Goal: Task Accomplishment & Management: Complete application form

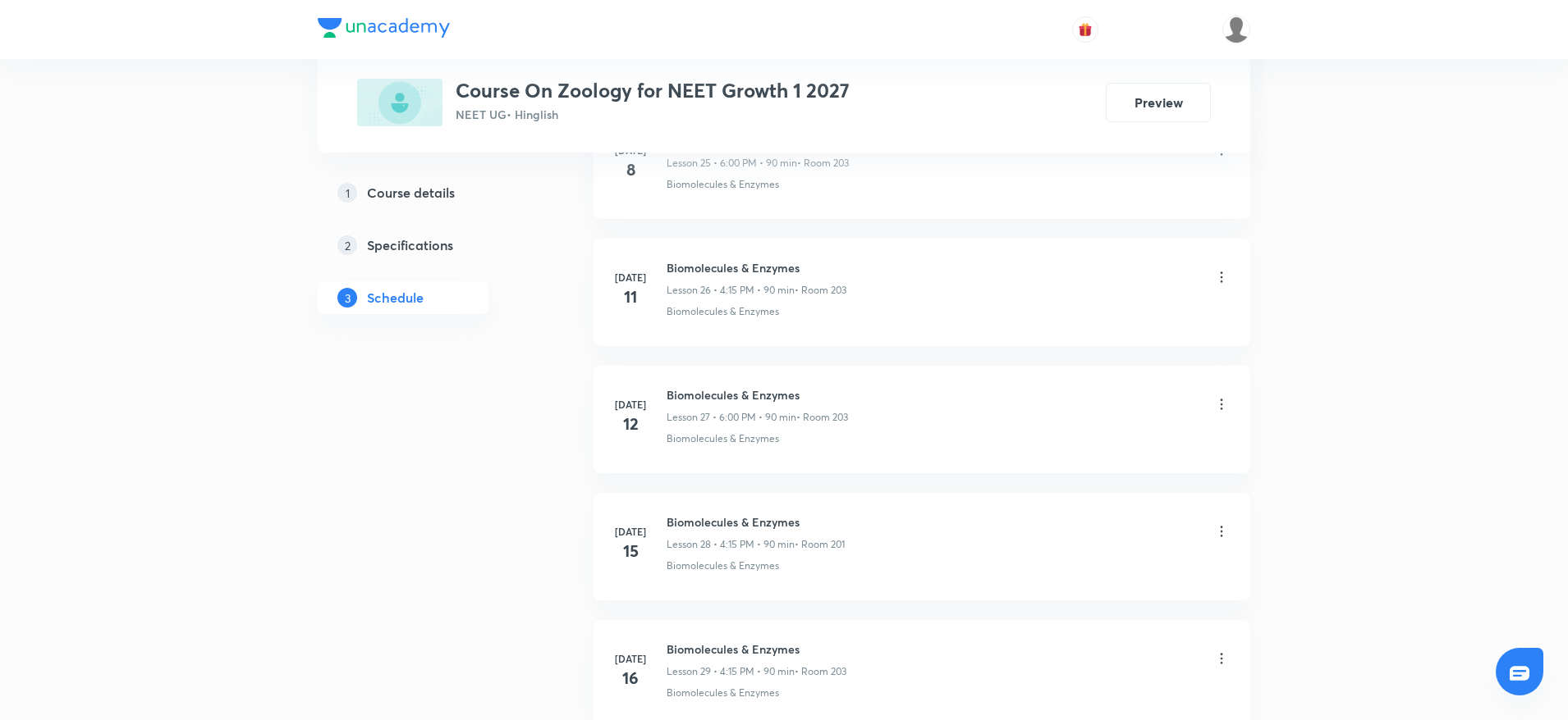
scroll to position [5681, 0]
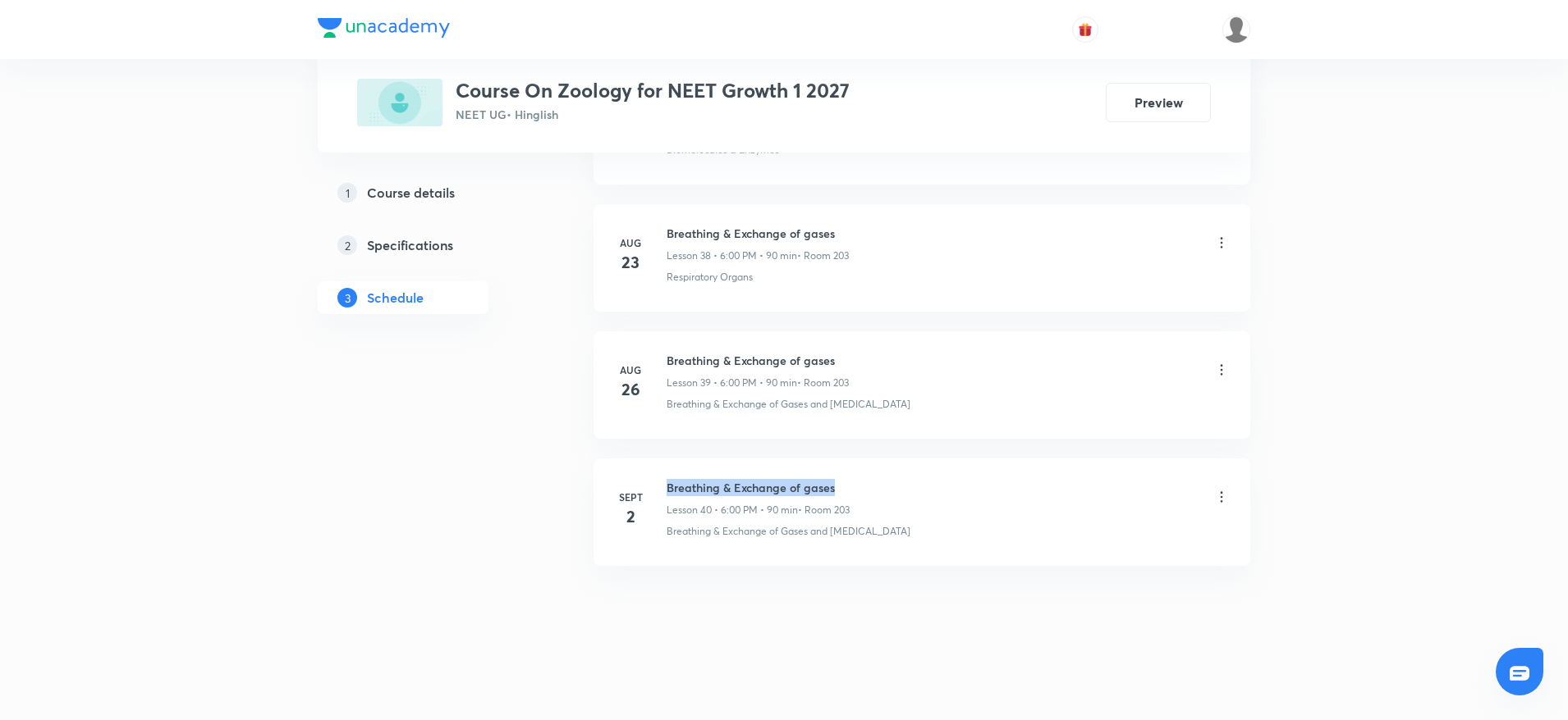
drag, startPoint x: 669, startPoint y: 477, endPoint x: 942, endPoint y: 475, distance: 273.0
click at [942, 475] on li "Sept 2 Breathing & Exchange of gases Lesson 40 • 6:00 PM • 90 min • Room 203 Br…" at bounding box center [922, 512] width 657 height 108
copy h6 "Breathing & Exchange of gases"
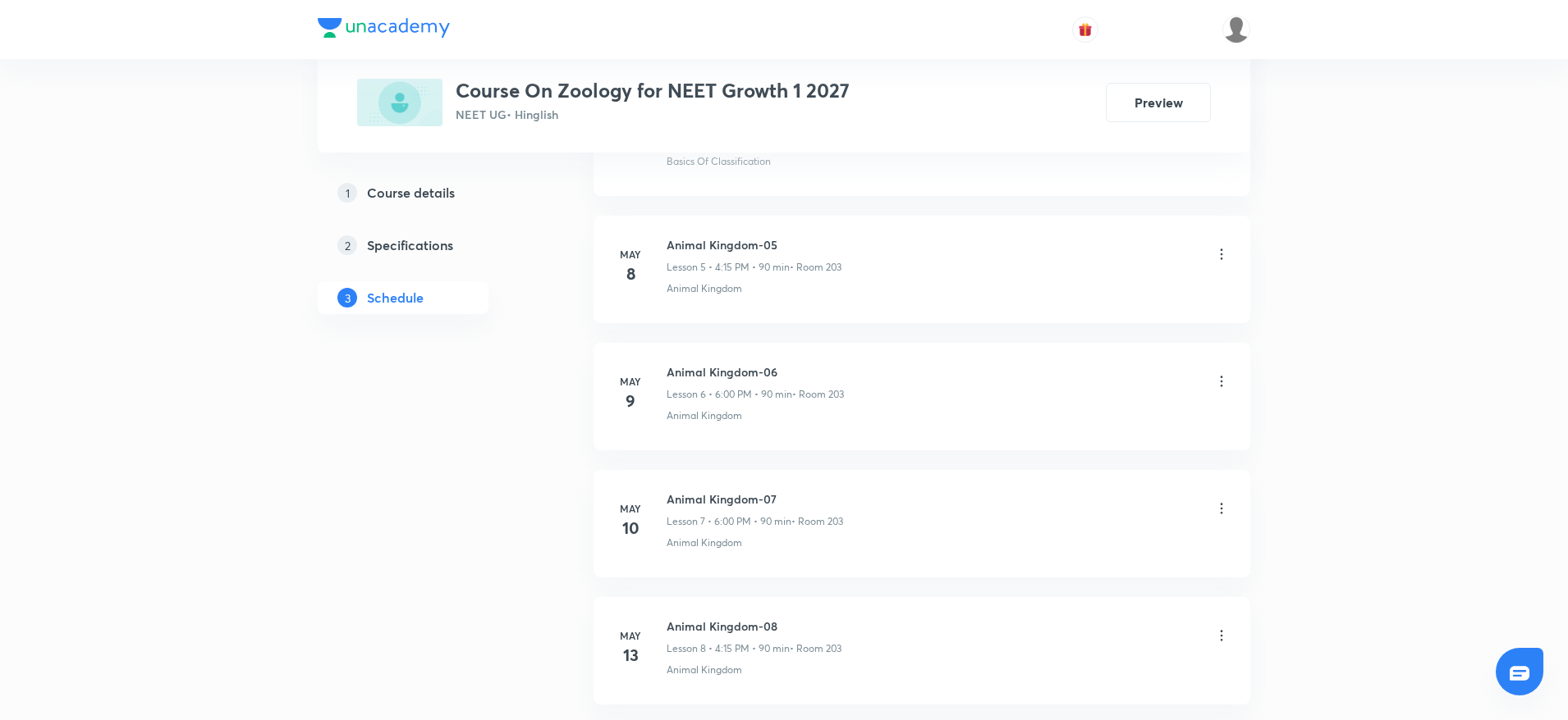
scroll to position [0, 0]
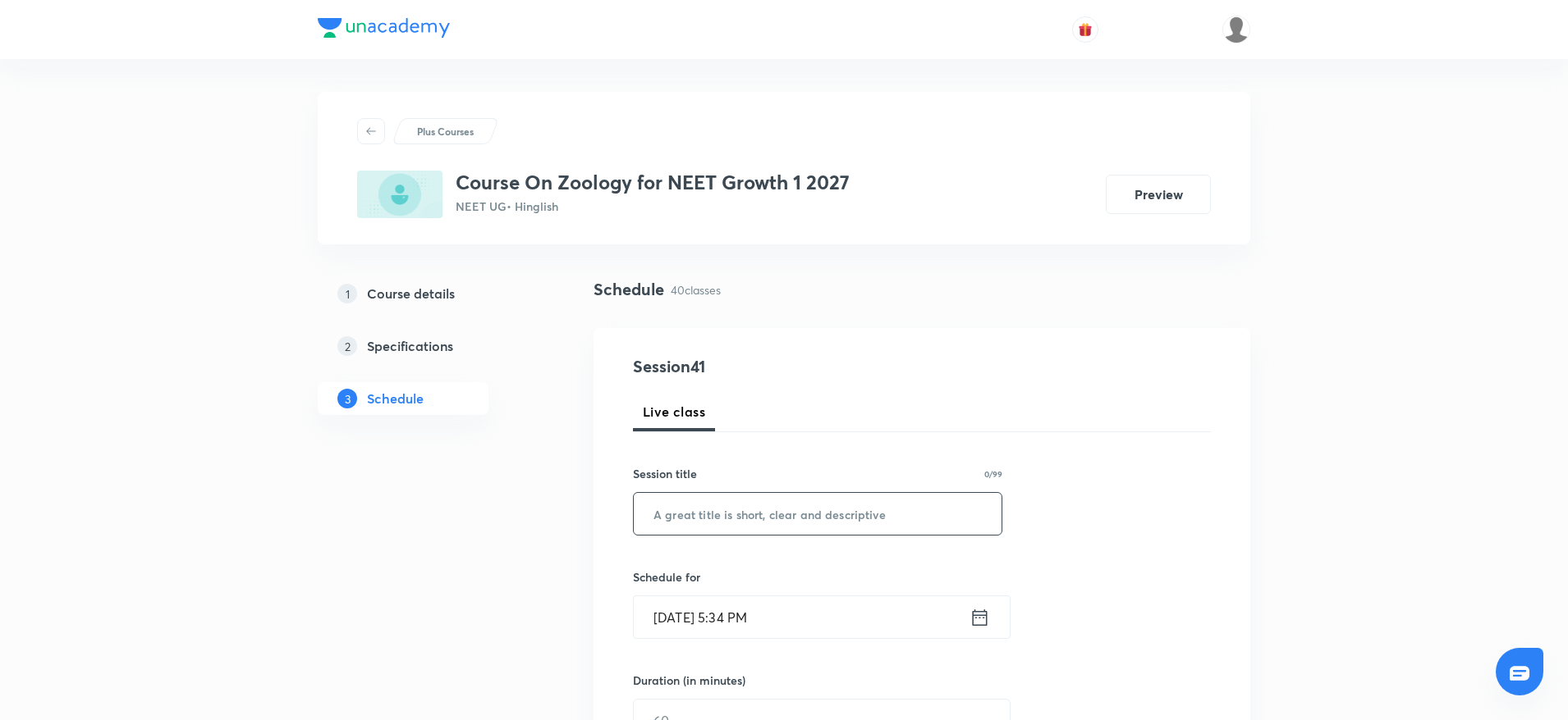
click at [761, 533] on input "text" at bounding box center [817, 514] width 368 height 42
paste input "Breathing & Exchange of gases"
type input "Breathing & Exchange of gases"
click at [739, 606] on input "Sept 3, 2025, 5:34 PM" at bounding box center [802, 617] width 336 height 42
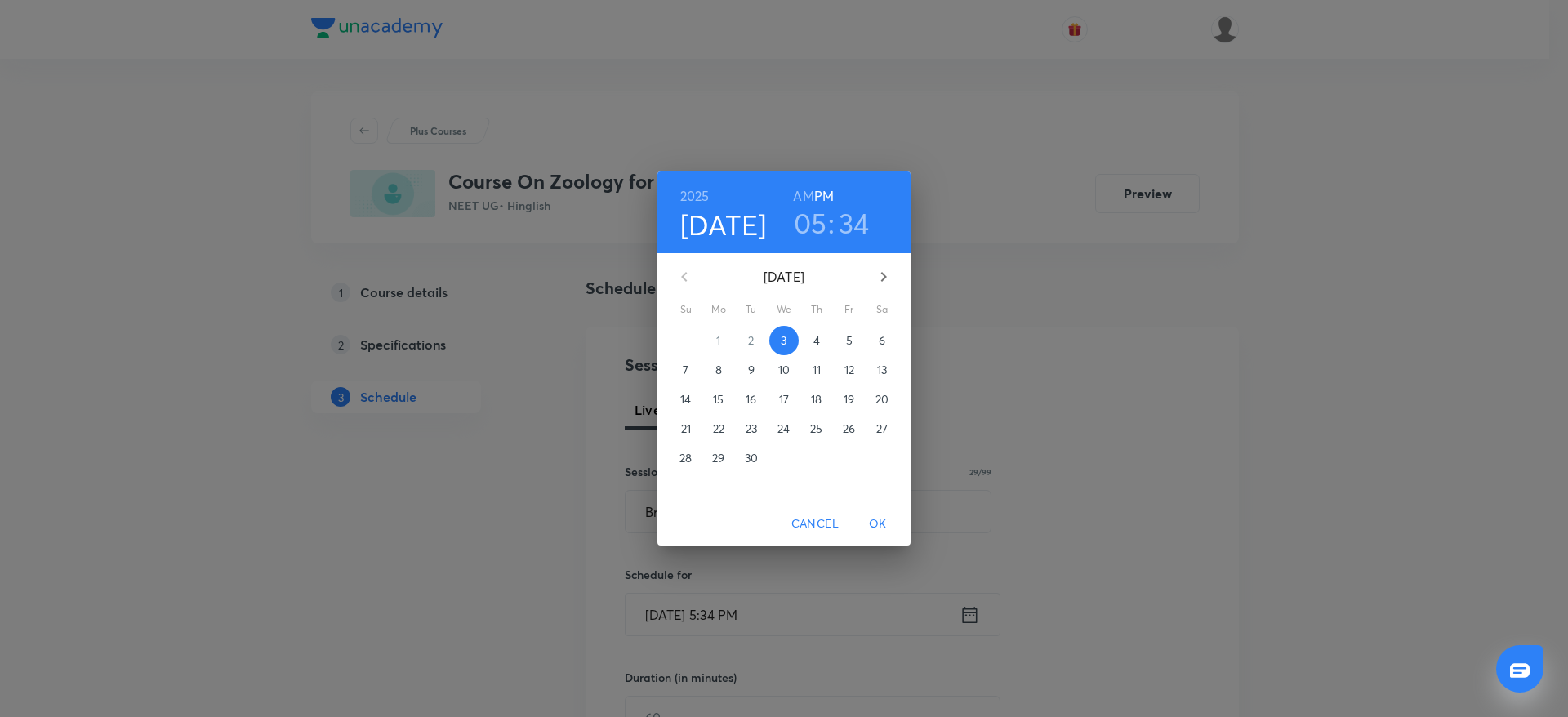
click at [809, 232] on h3 "05" at bounding box center [811, 223] width 33 height 34
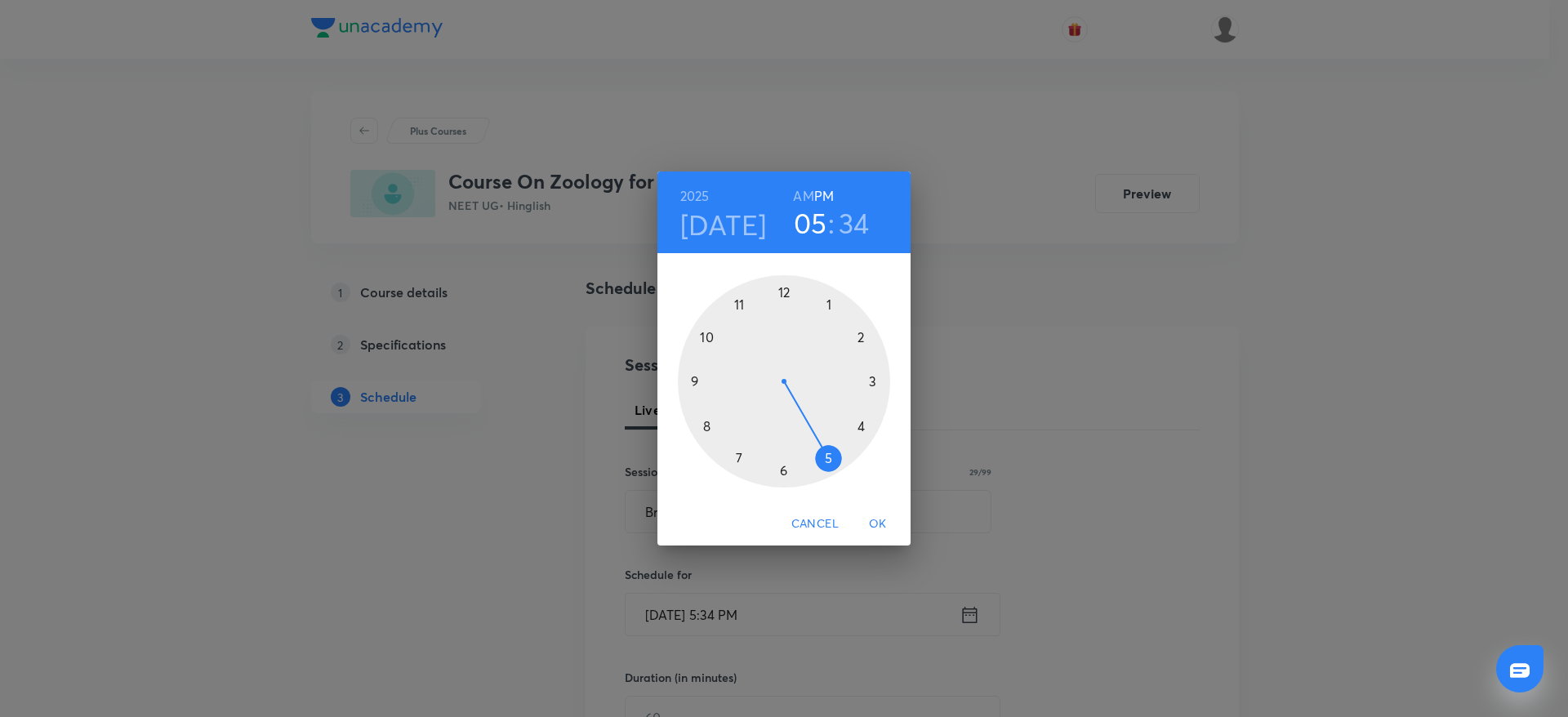
click at [783, 477] on div at bounding box center [783, 381] width 212 height 212
click at [780, 279] on div at bounding box center [783, 381] width 212 height 212
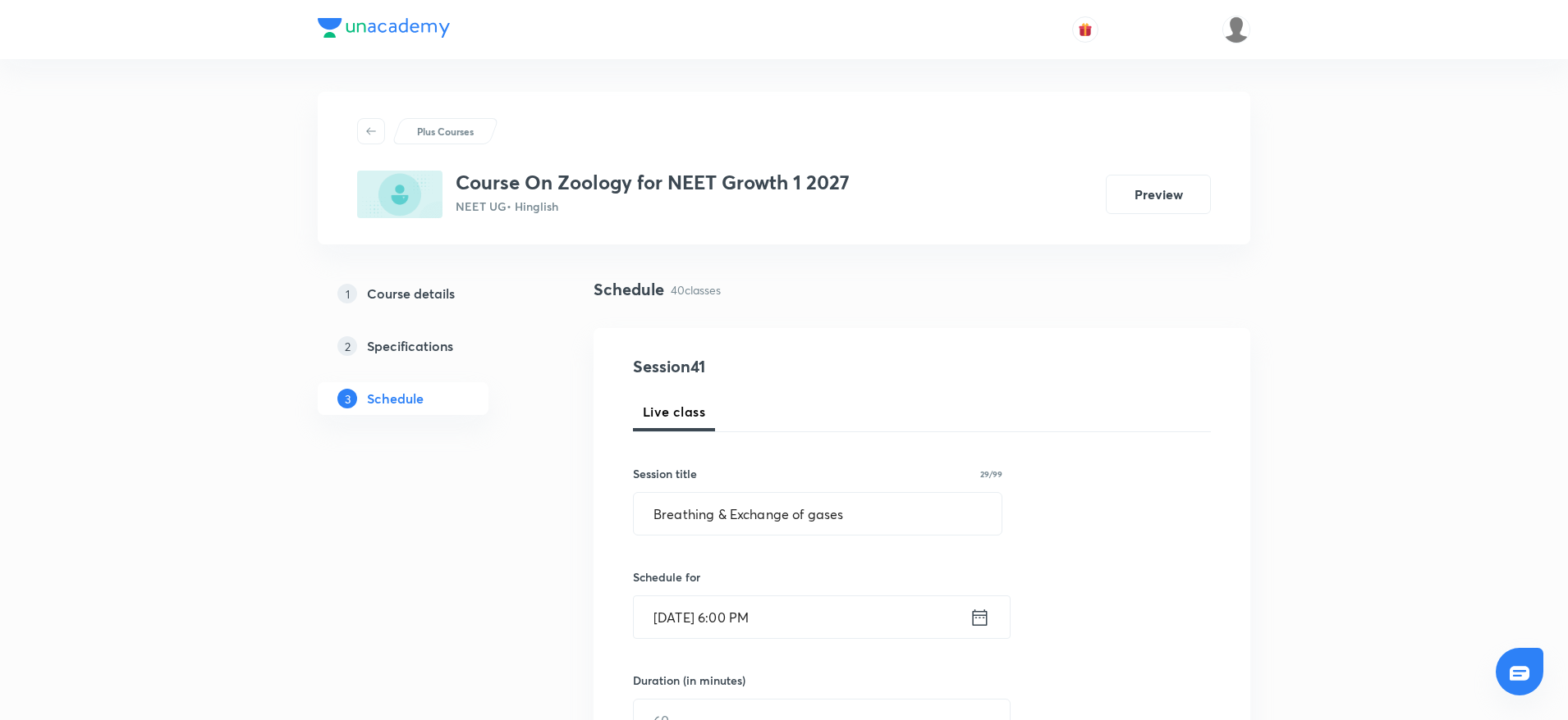
scroll to position [226, 0]
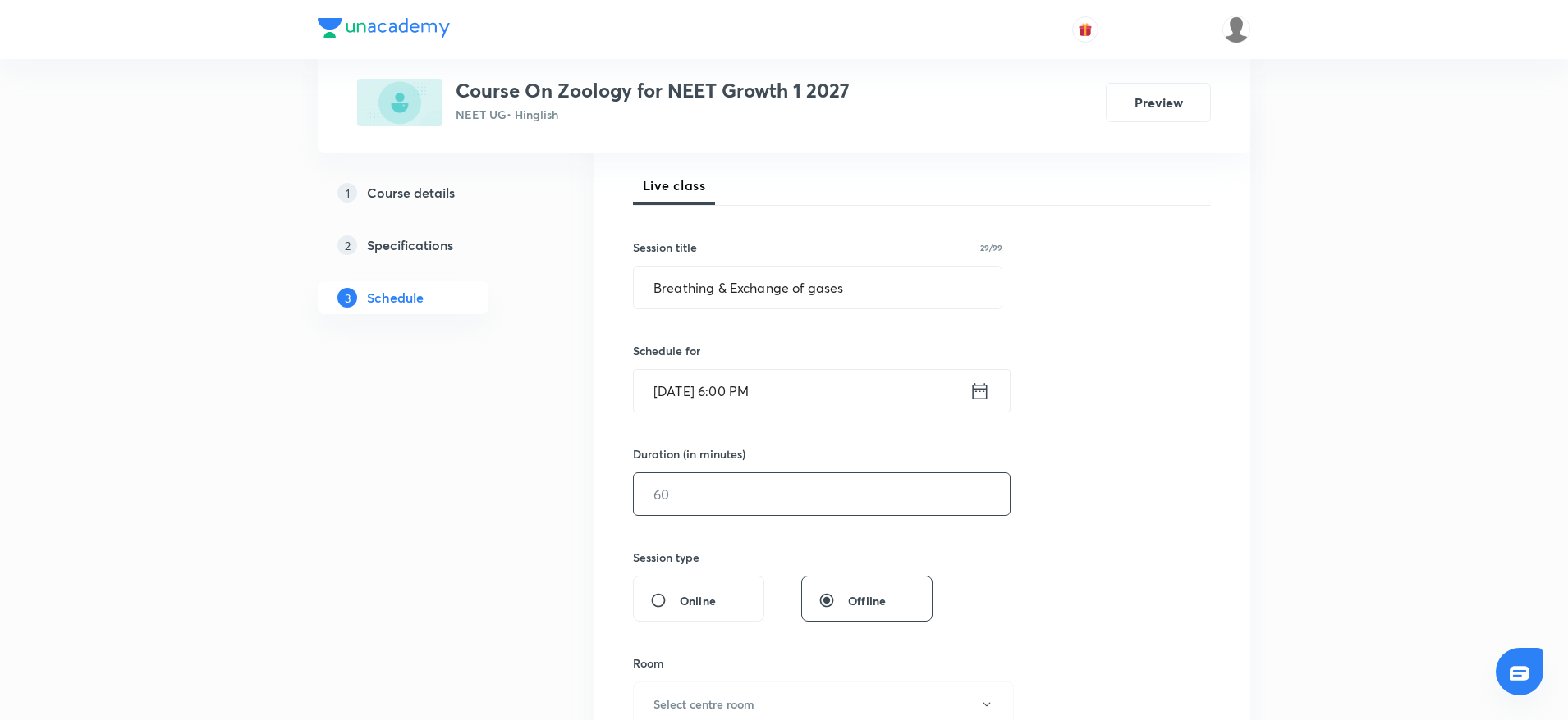
click at [911, 501] on input "text" at bounding box center [822, 494] width 376 height 42
click at [757, 374] on input "[DATE] 6:00 PM" at bounding box center [802, 391] width 336 height 42
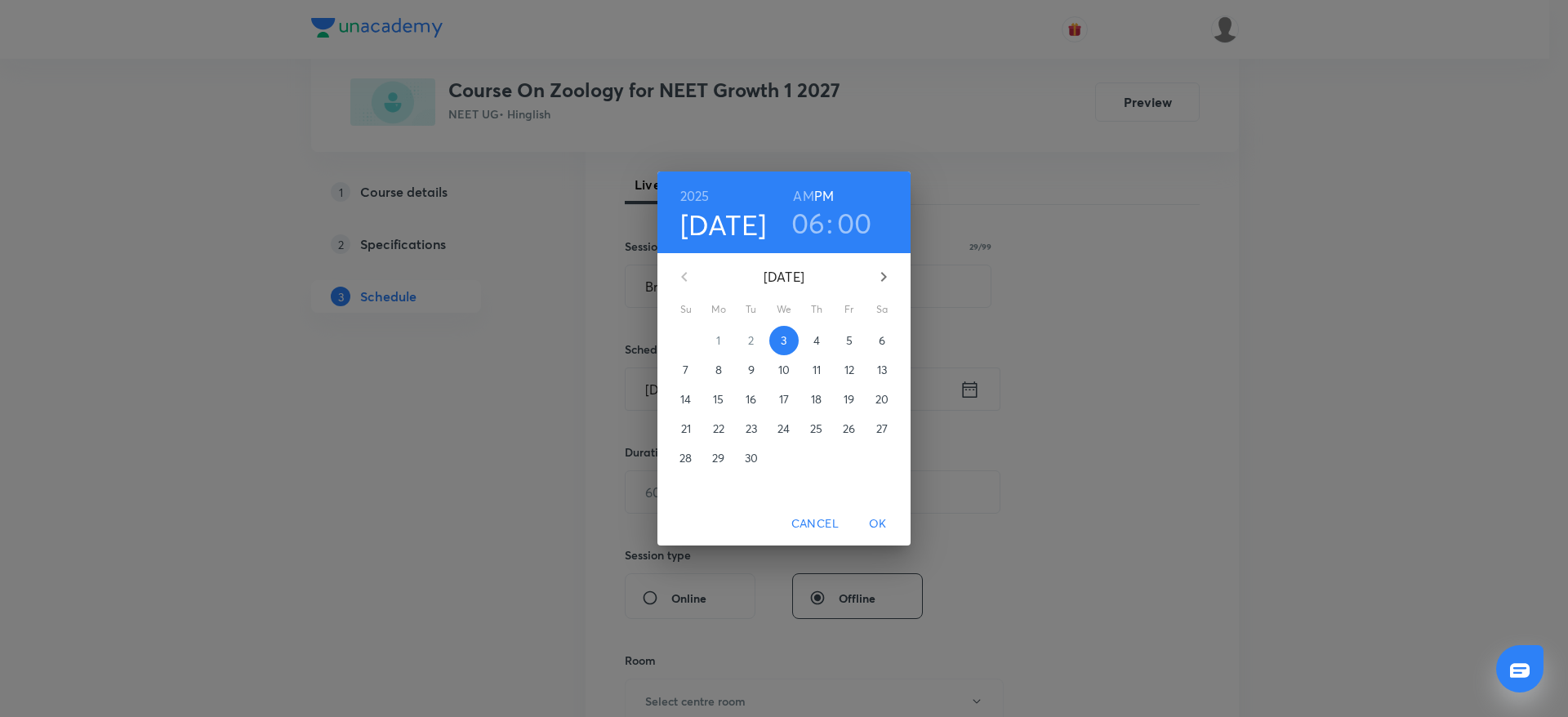
click at [861, 225] on h3 "00" at bounding box center [855, 223] width 35 height 34
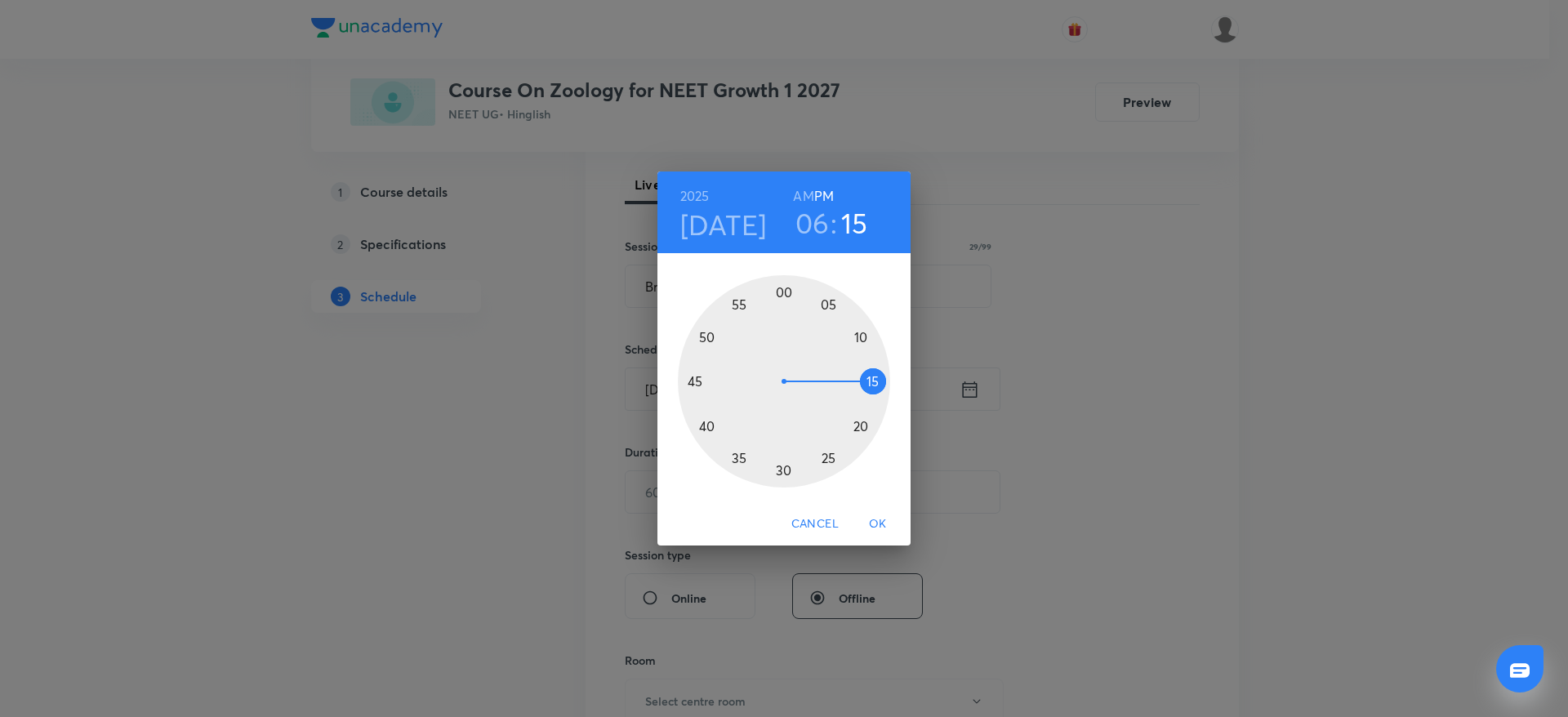
drag, startPoint x: 785, startPoint y: 283, endPoint x: 876, endPoint y: 383, distance: 135.2
click at [876, 383] on div at bounding box center [783, 381] width 212 height 212
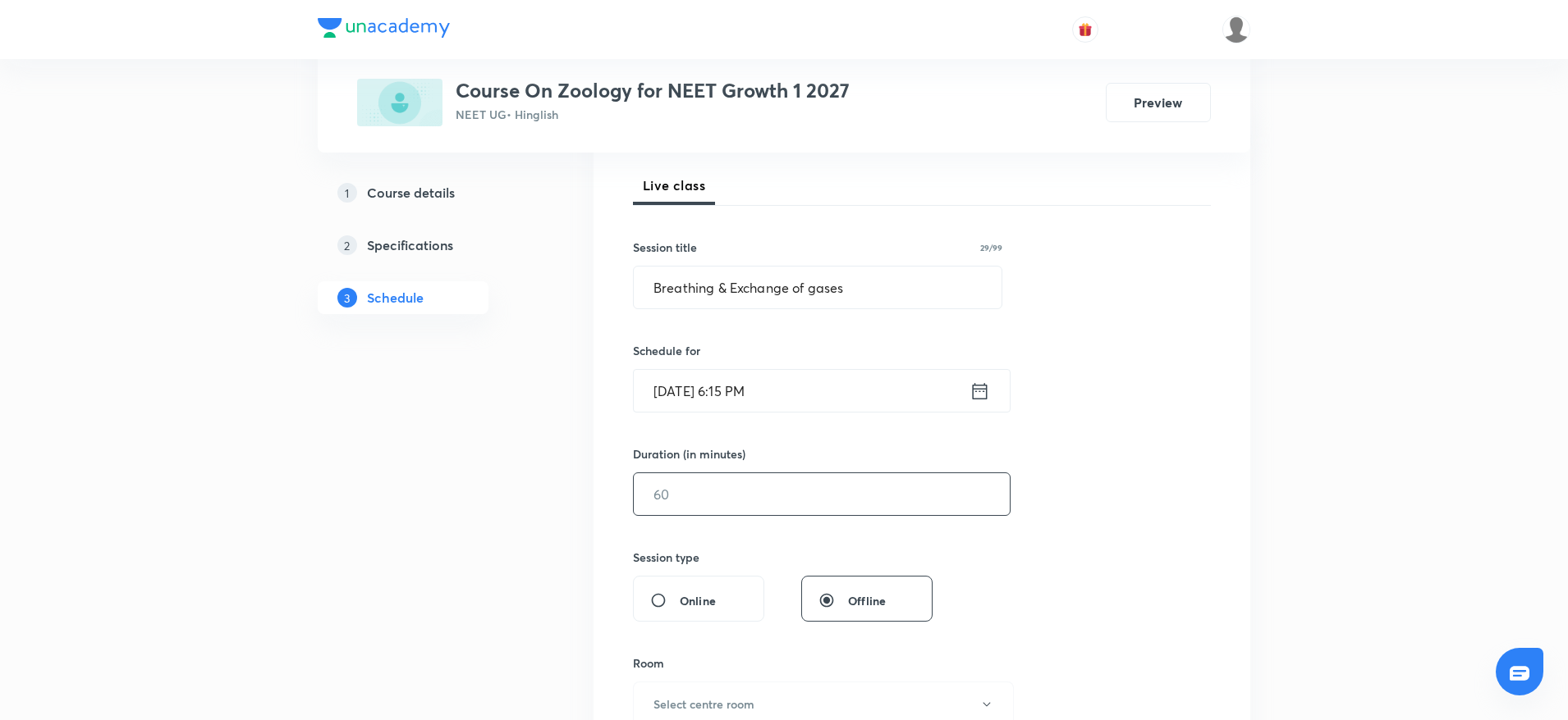
click at [771, 482] on input "text" at bounding box center [822, 494] width 376 height 42
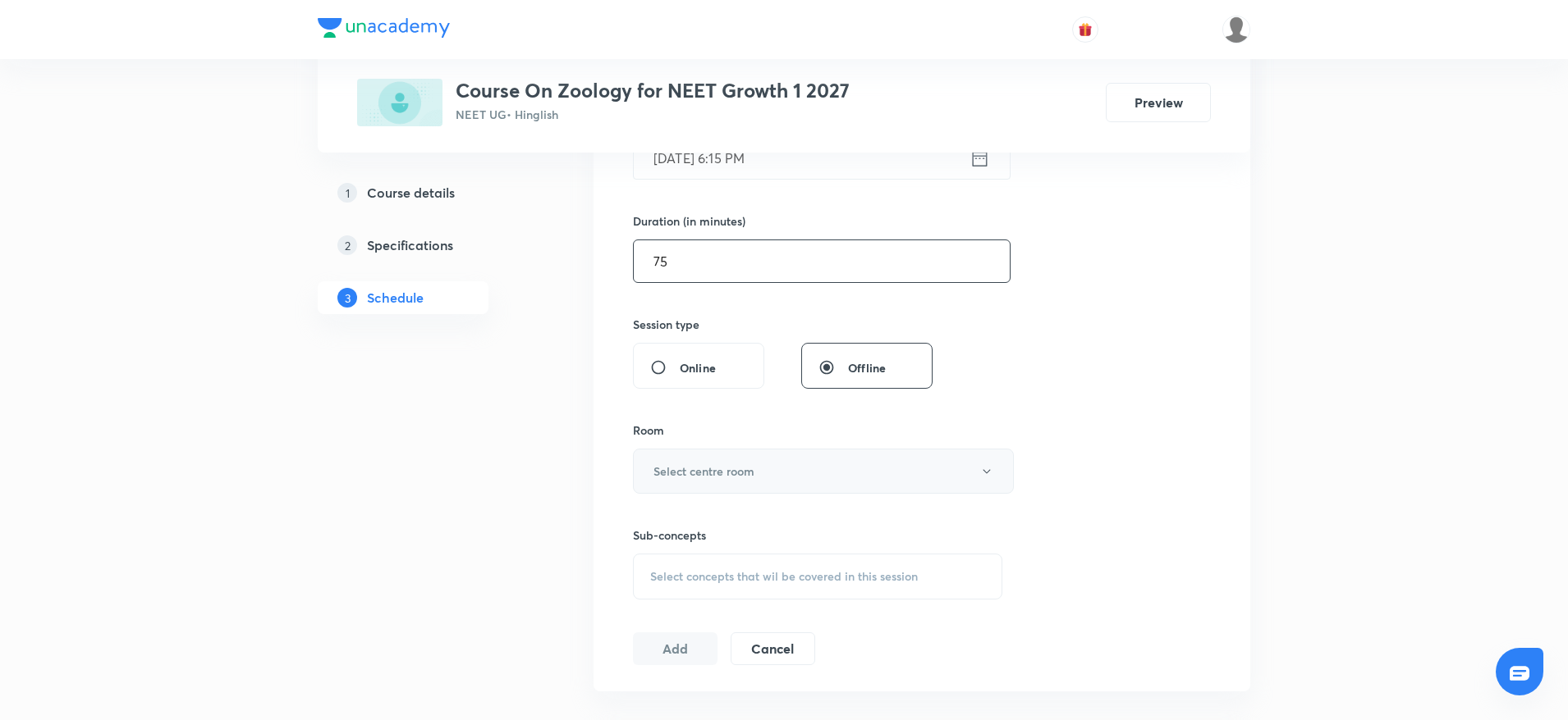
type input "75"
click at [767, 472] on button "Select centre room" at bounding box center [823, 471] width 381 height 45
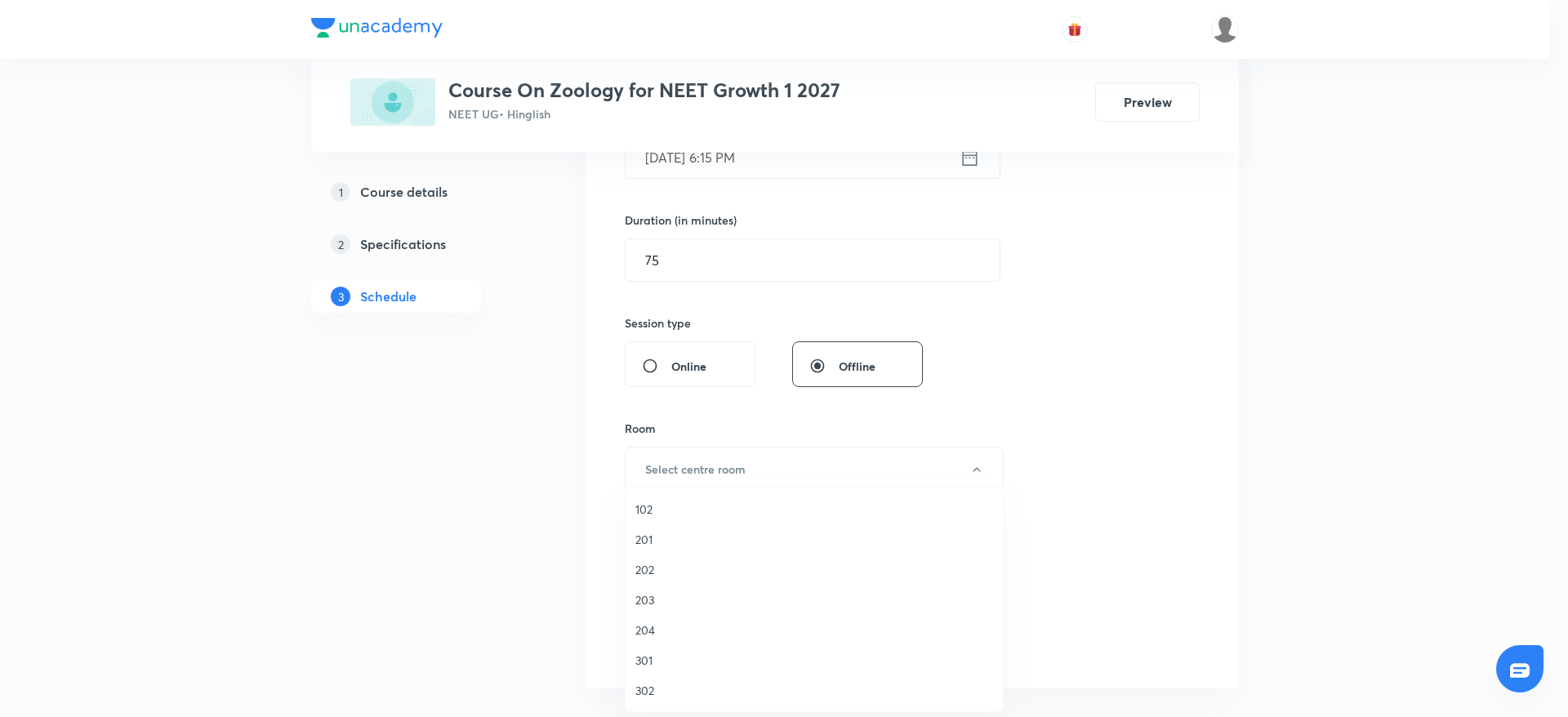
click at [659, 610] on li "203" at bounding box center [814, 600] width 377 height 30
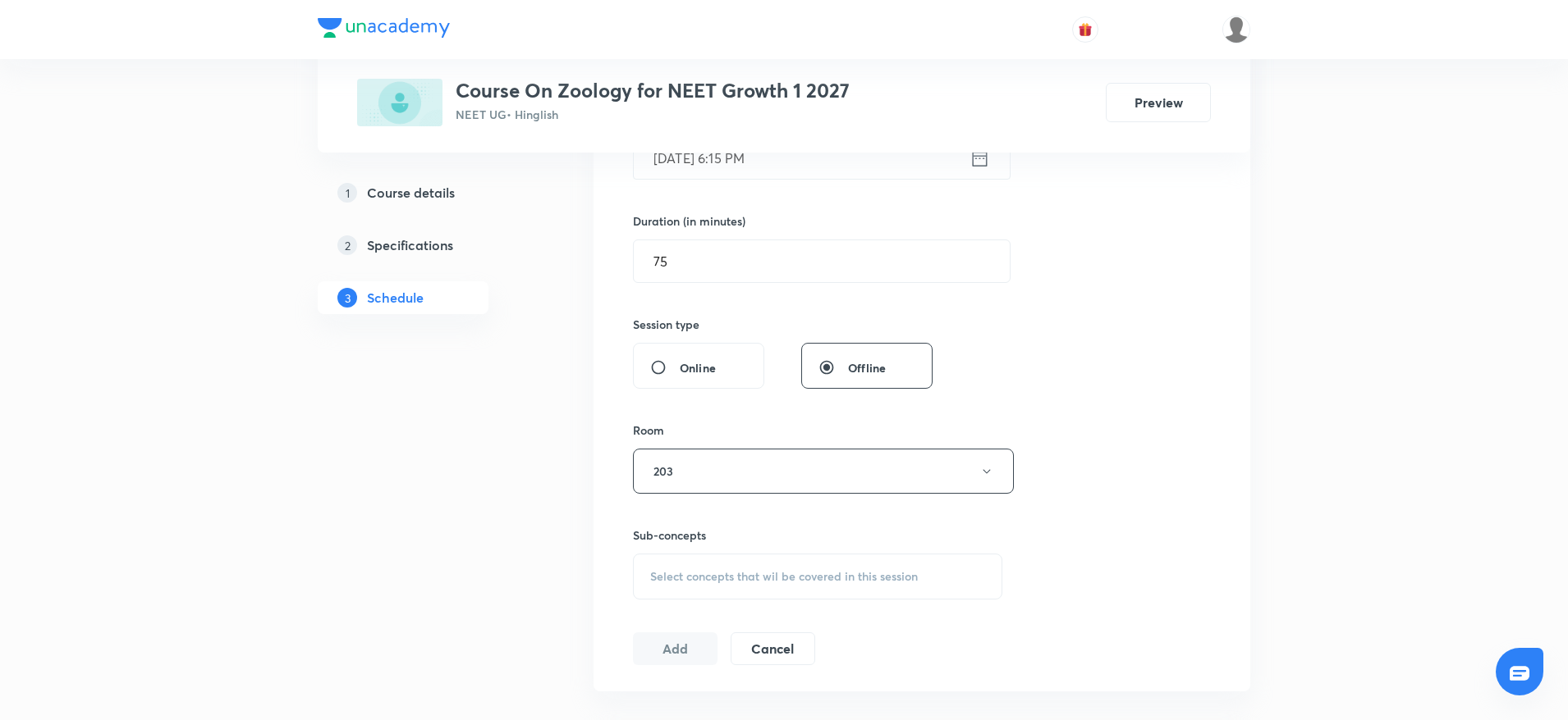
click at [775, 579] on span "Select concepts that wil be covered in this session" at bounding box center [784, 577] width 267 height 13
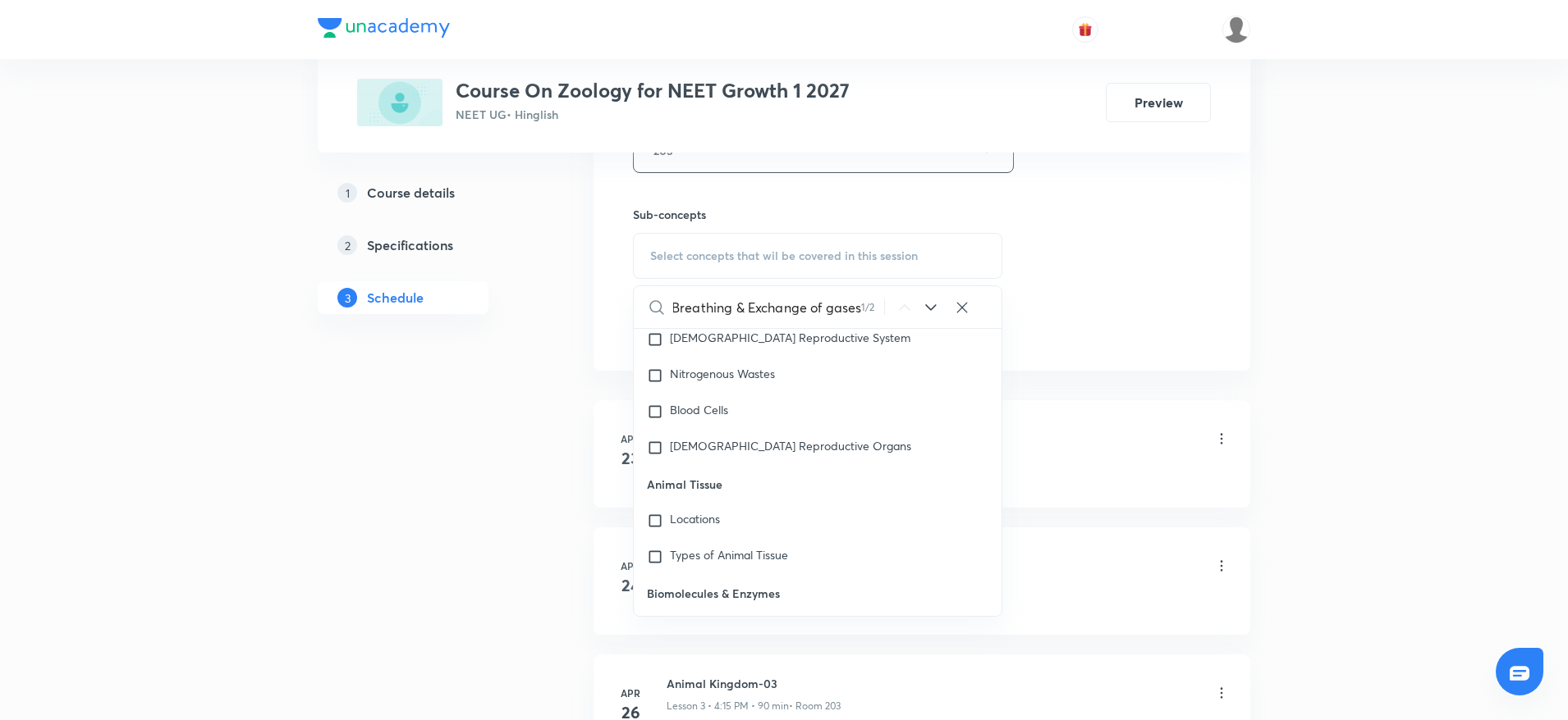
scroll to position [75355, 0]
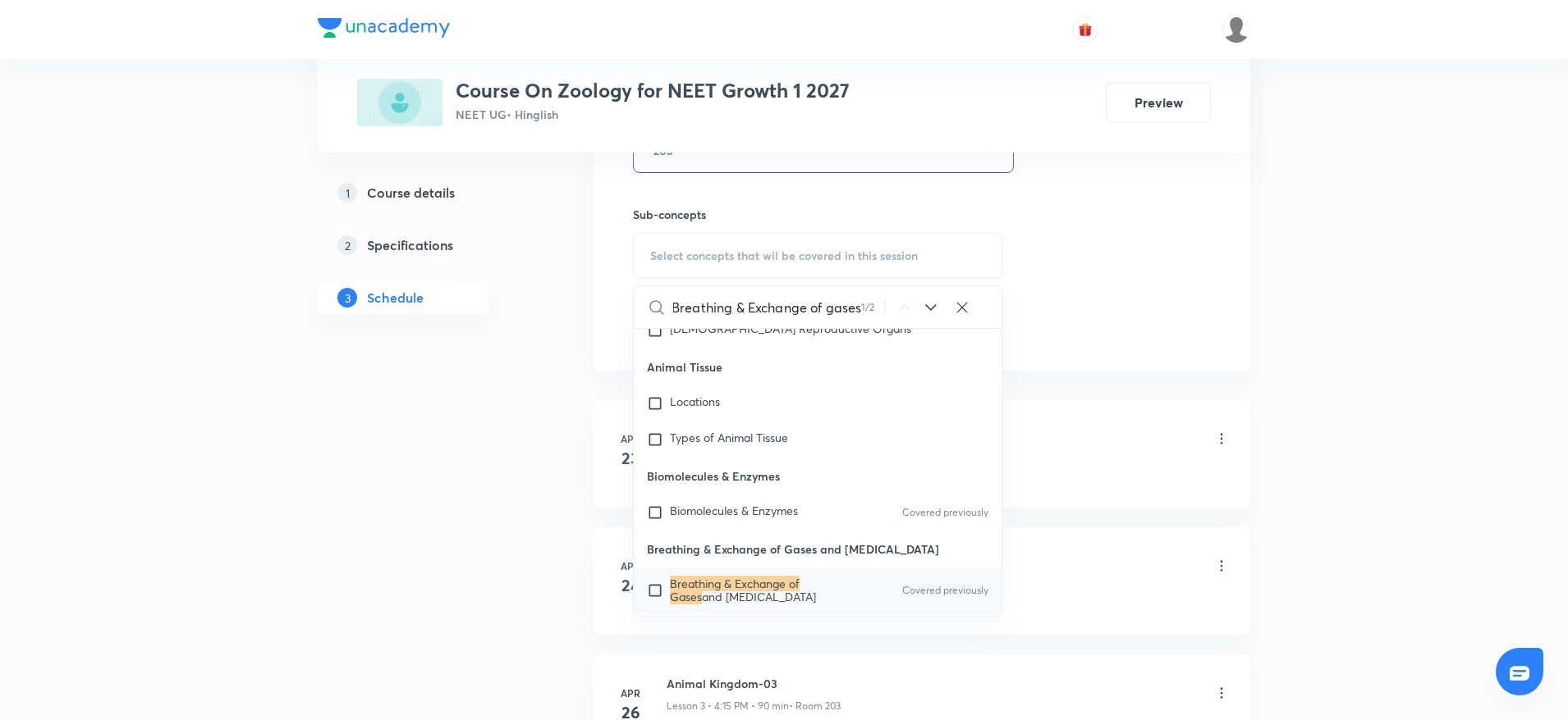
type input "Breathing & Exchange of gases"
click at [743, 589] on span "and Body Fluids" at bounding box center [759, 596] width 115 height 16
checkbox input "true"
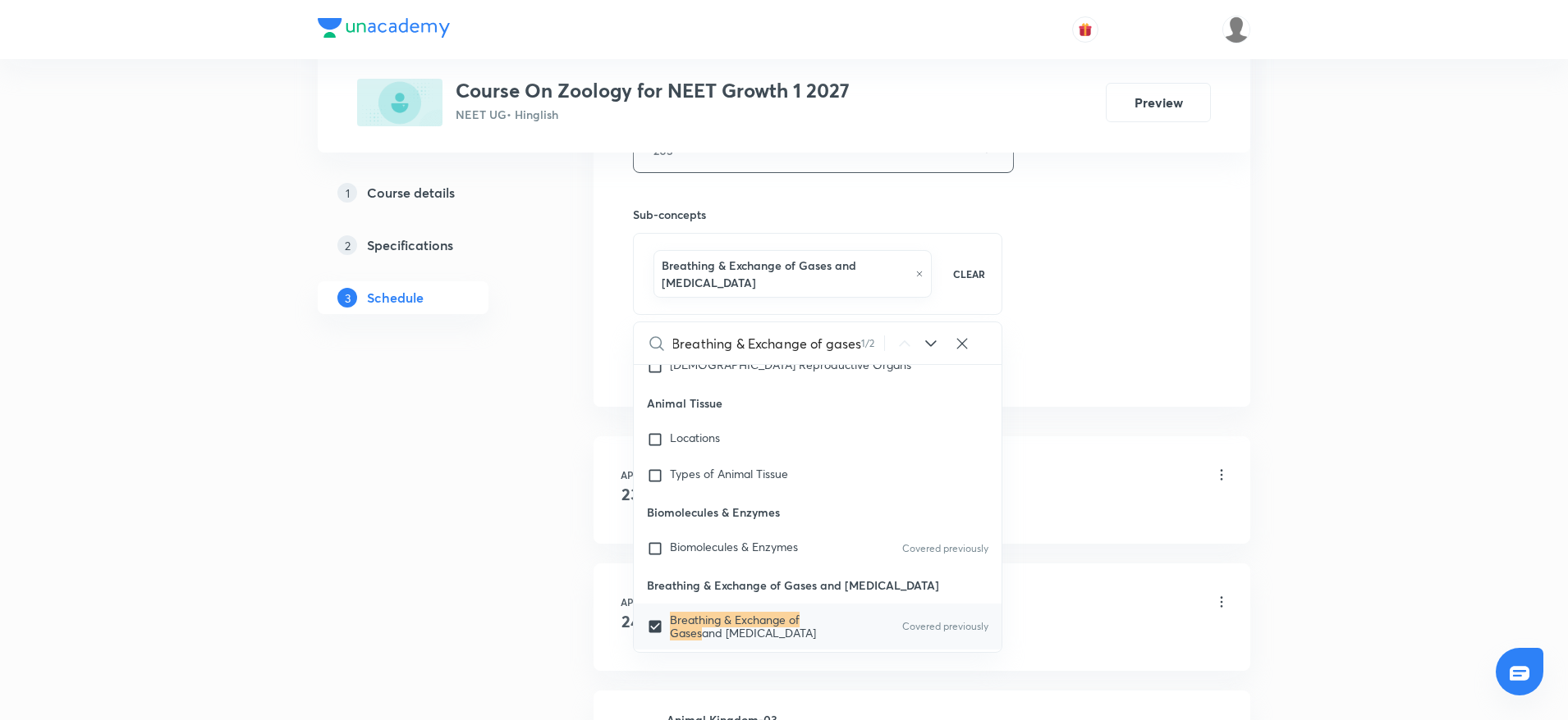
scroll to position [0, 0]
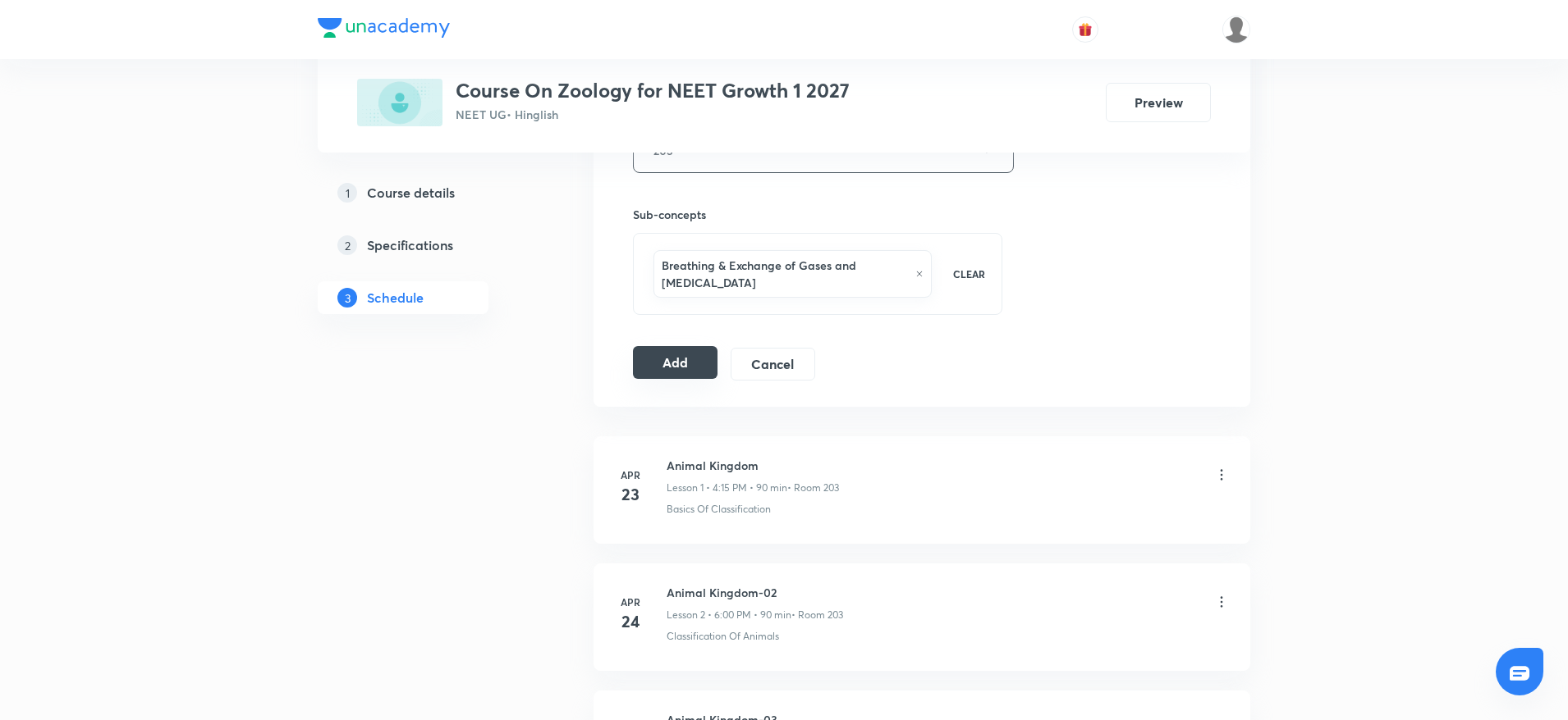
drag, startPoint x: 676, startPoint y: 366, endPoint x: 695, endPoint y: 366, distance: 19.0
click at [676, 364] on button "Add" at bounding box center [675, 362] width 84 height 33
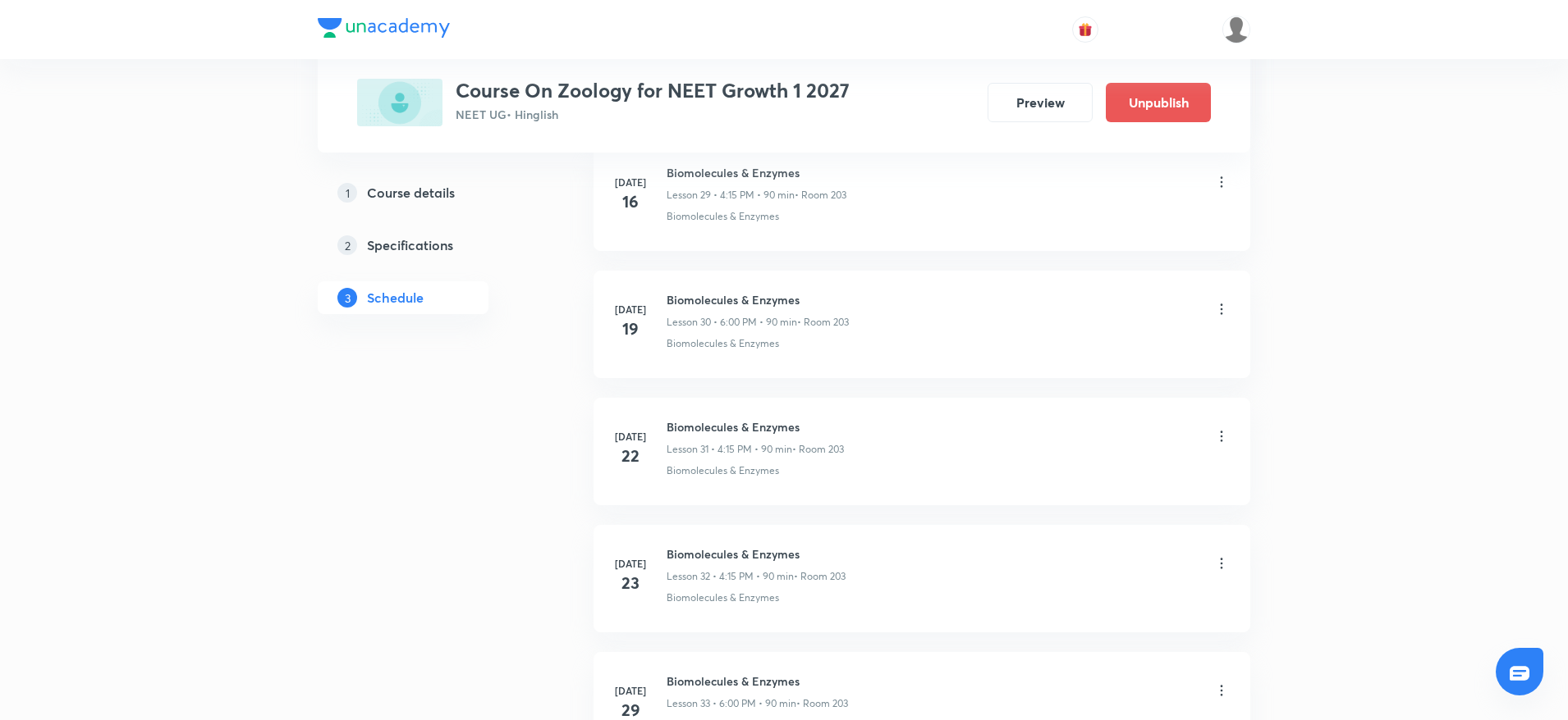
scroll to position [5054, 0]
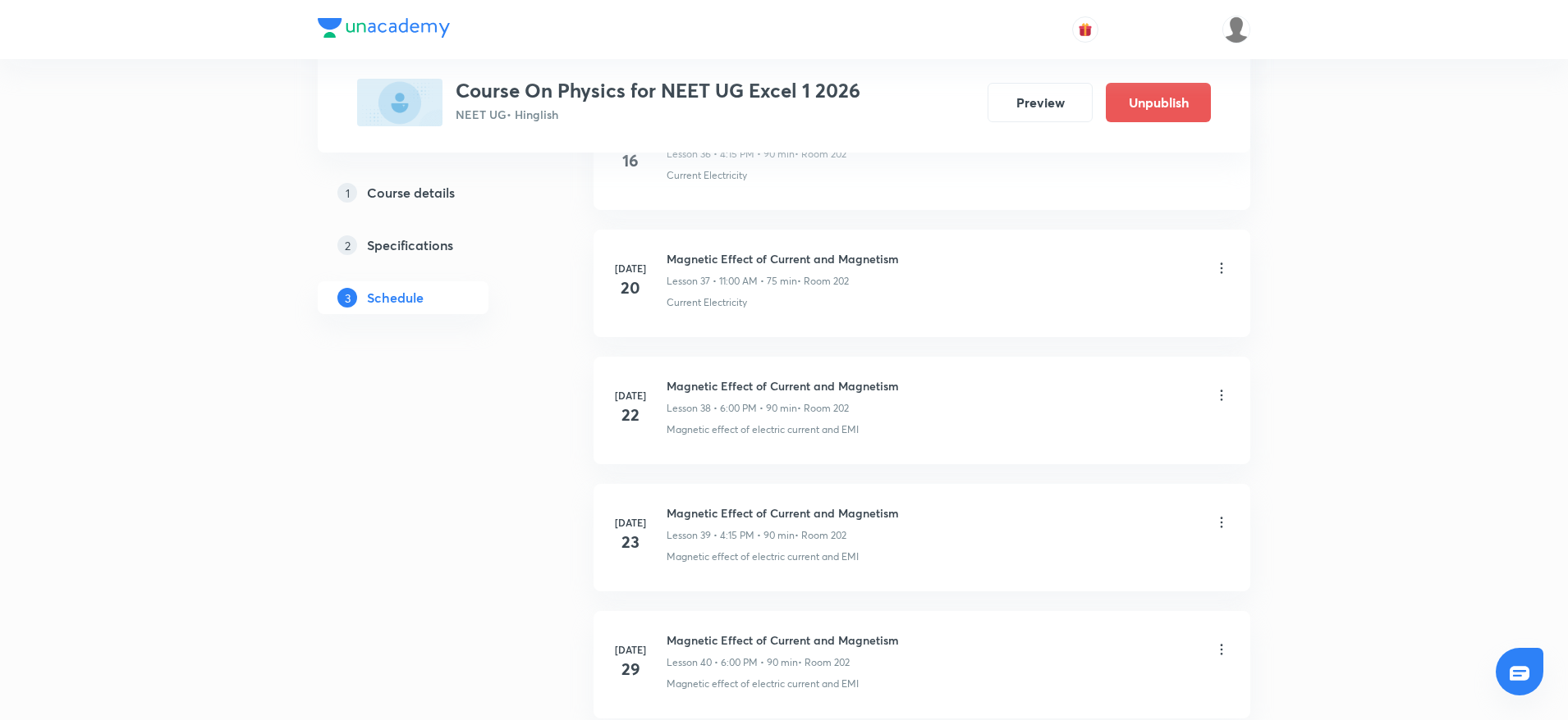
scroll to position [6953, 0]
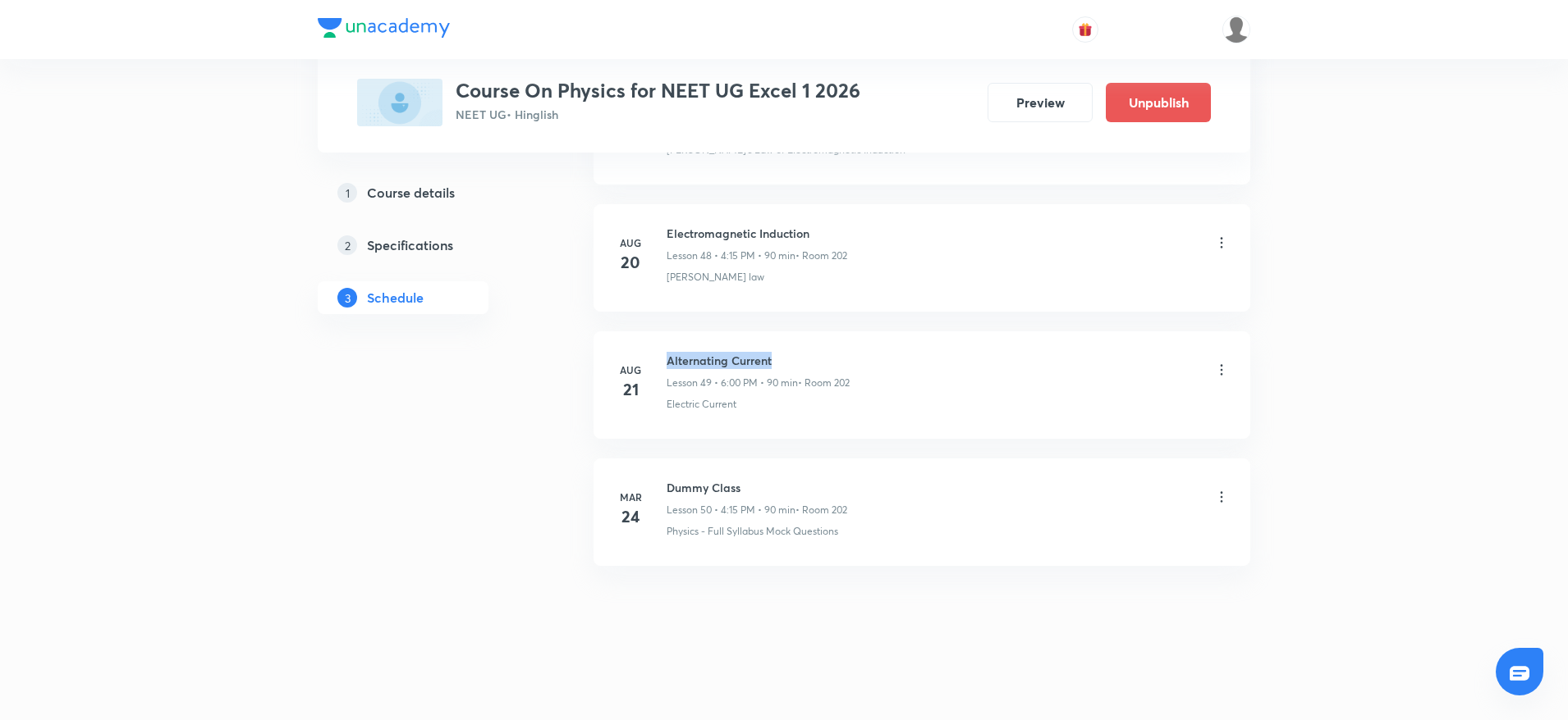
drag, startPoint x: 667, startPoint y: 360, endPoint x: 848, endPoint y: 354, distance: 181.1
click at [848, 354] on h6 "Alternating Current" at bounding box center [758, 360] width 183 height 18
copy h6 "Alternating Current"
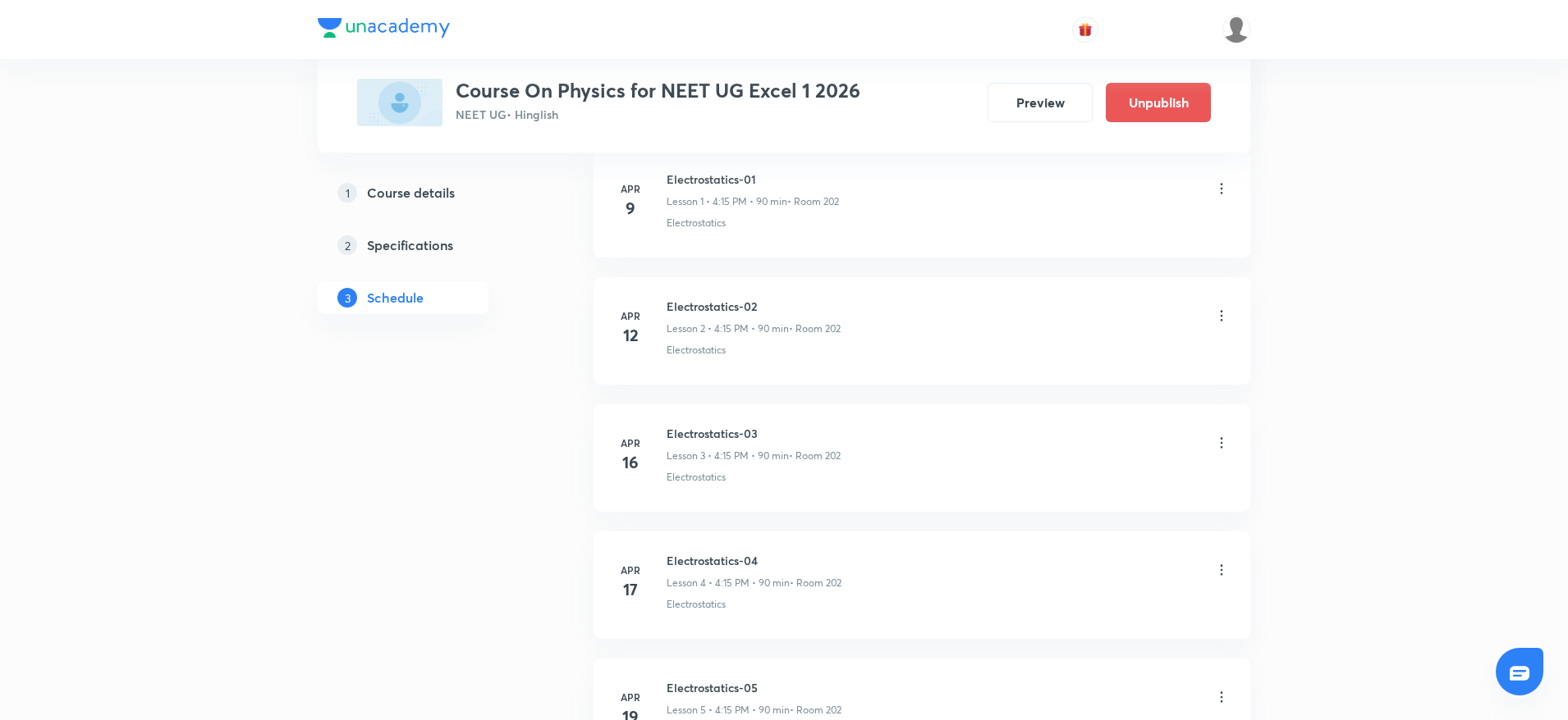
scroll to position [0, 0]
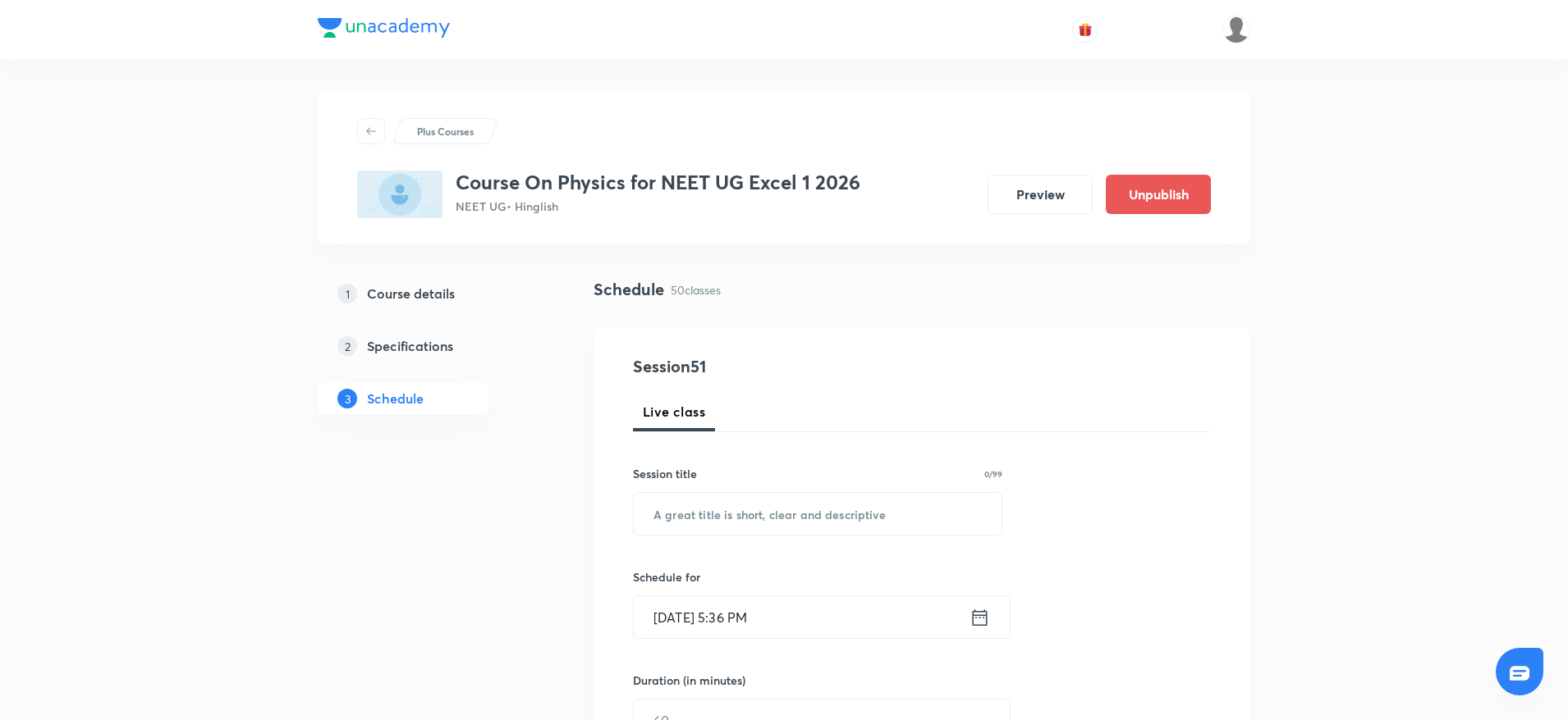
click at [750, 487] on div "Session title 0/99 ​" at bounding box center [817, 500] width 369 height 70
click at [751, 528] on input "text" at bounding box center [817, 514] width 368 height 42
paste input "Alternating Current"
type input "Alternating Current"
click at [741, 600] on input "Sept 3, 2025, 5:36 PM" at bounding box center [802, 617] width 336 height 42
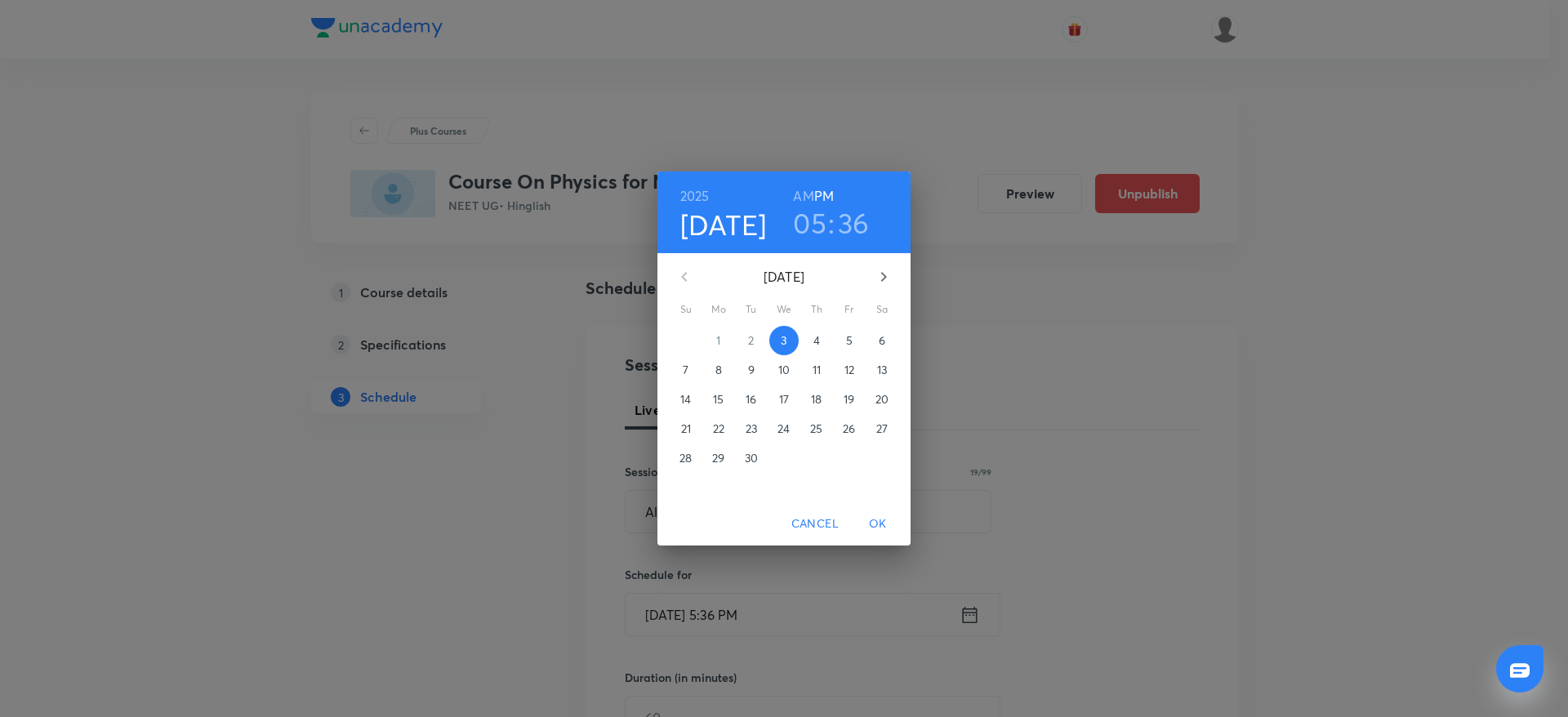
click at [821, 215] on h3 "05" at bounding box center [810, 223] width 33 height 34
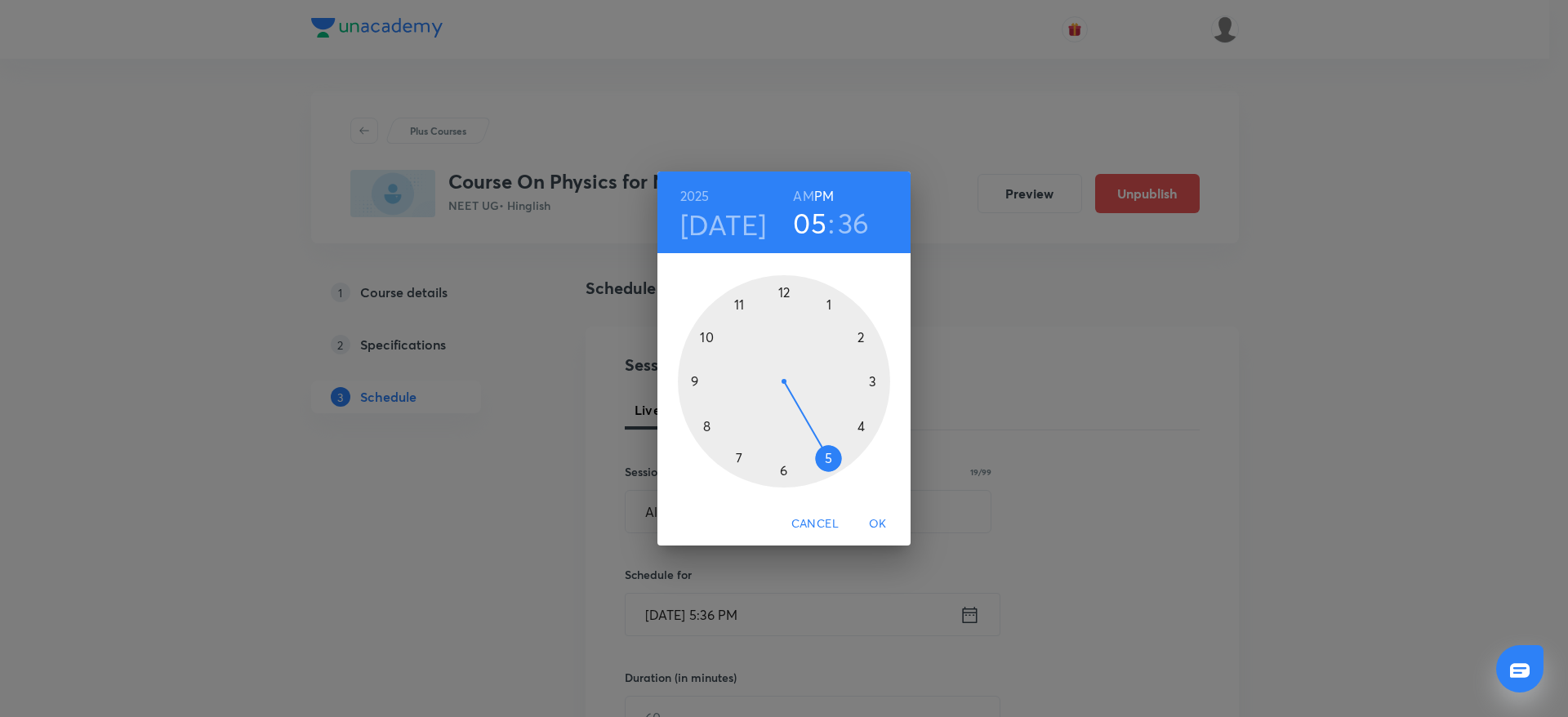
click at [786, 477] on div at bounding box center [783, 381] width 212 height 212
click at [789, 272] on div "00 05 10 15 20 25 30 35 40 45 50 55" at bounding box center [784, 378] width 253 height 250
click at [784, 288] on div at bounding box center [783, 381] width 212 height 212
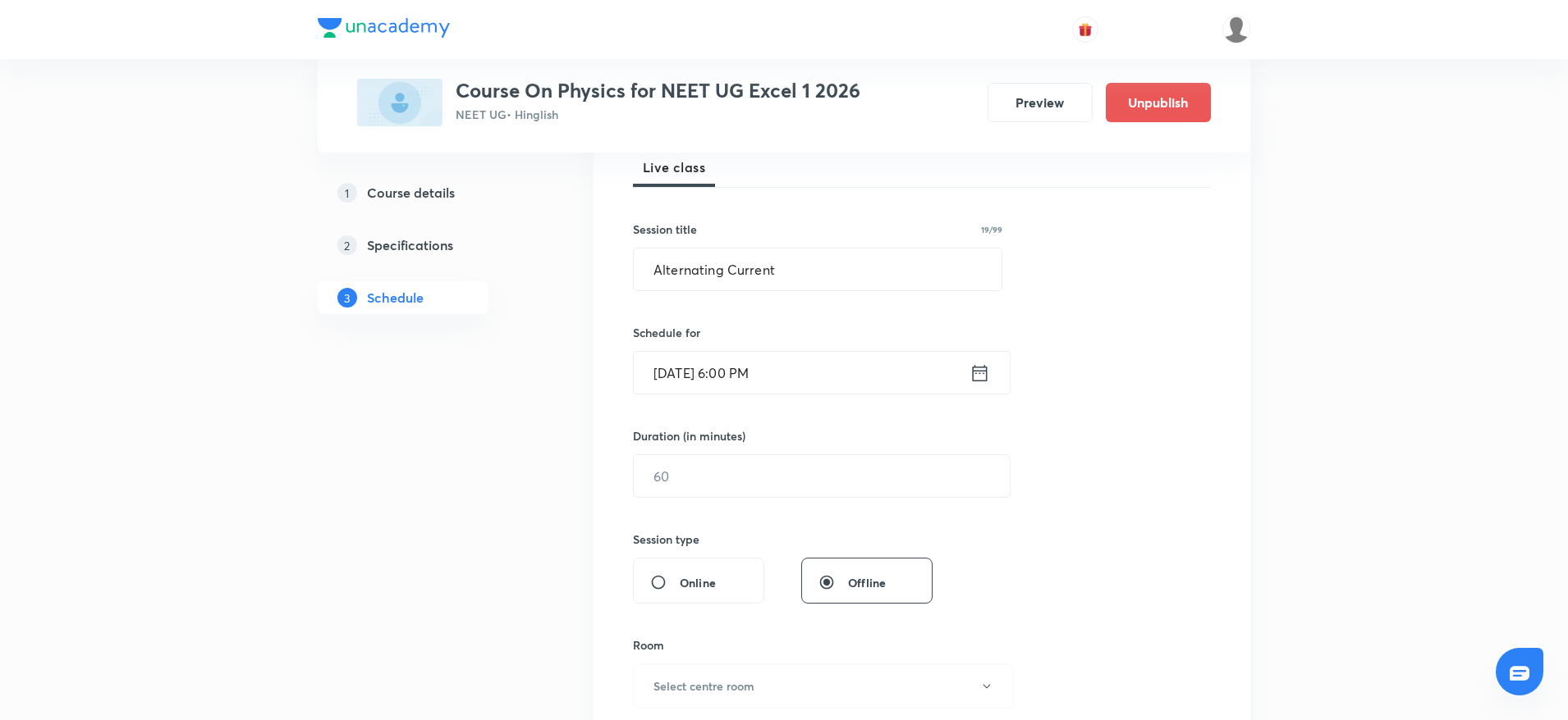
scroll to position [288, 0]
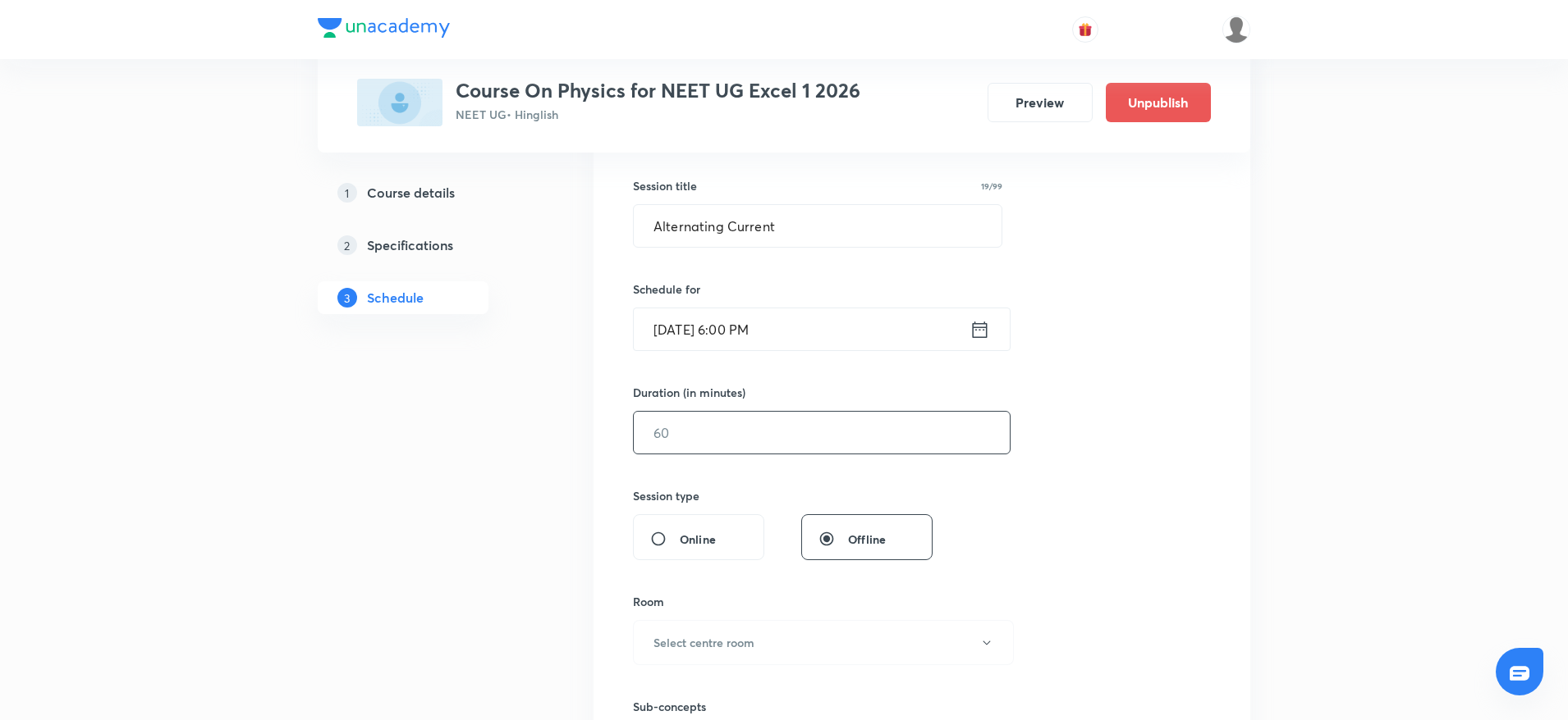
click at [762, 451] on input "text" at bounding box center [822, 433] width 376 height 42
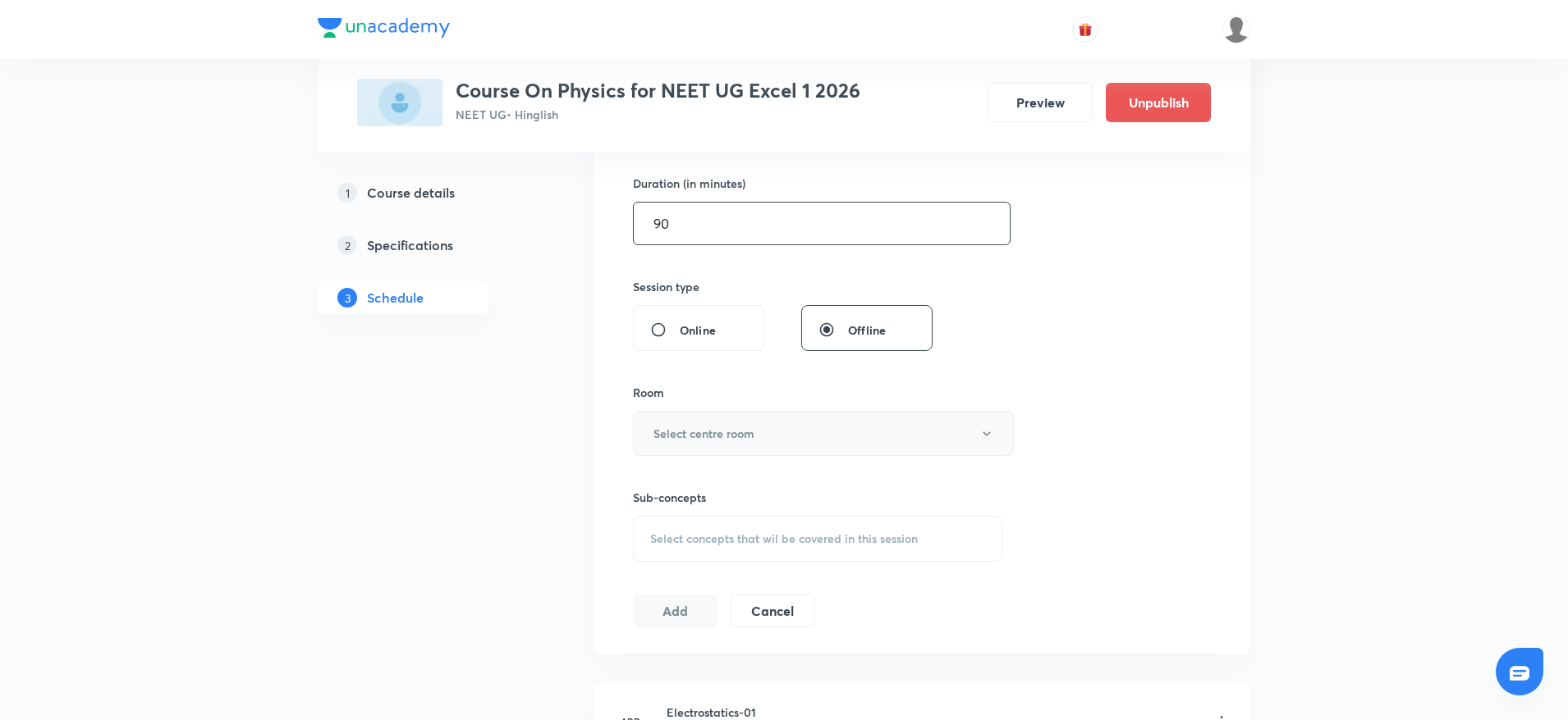
type input "90"
click at [887, 435] on button "Select centre room" at bounding box center [823, 434] width 381 height 45
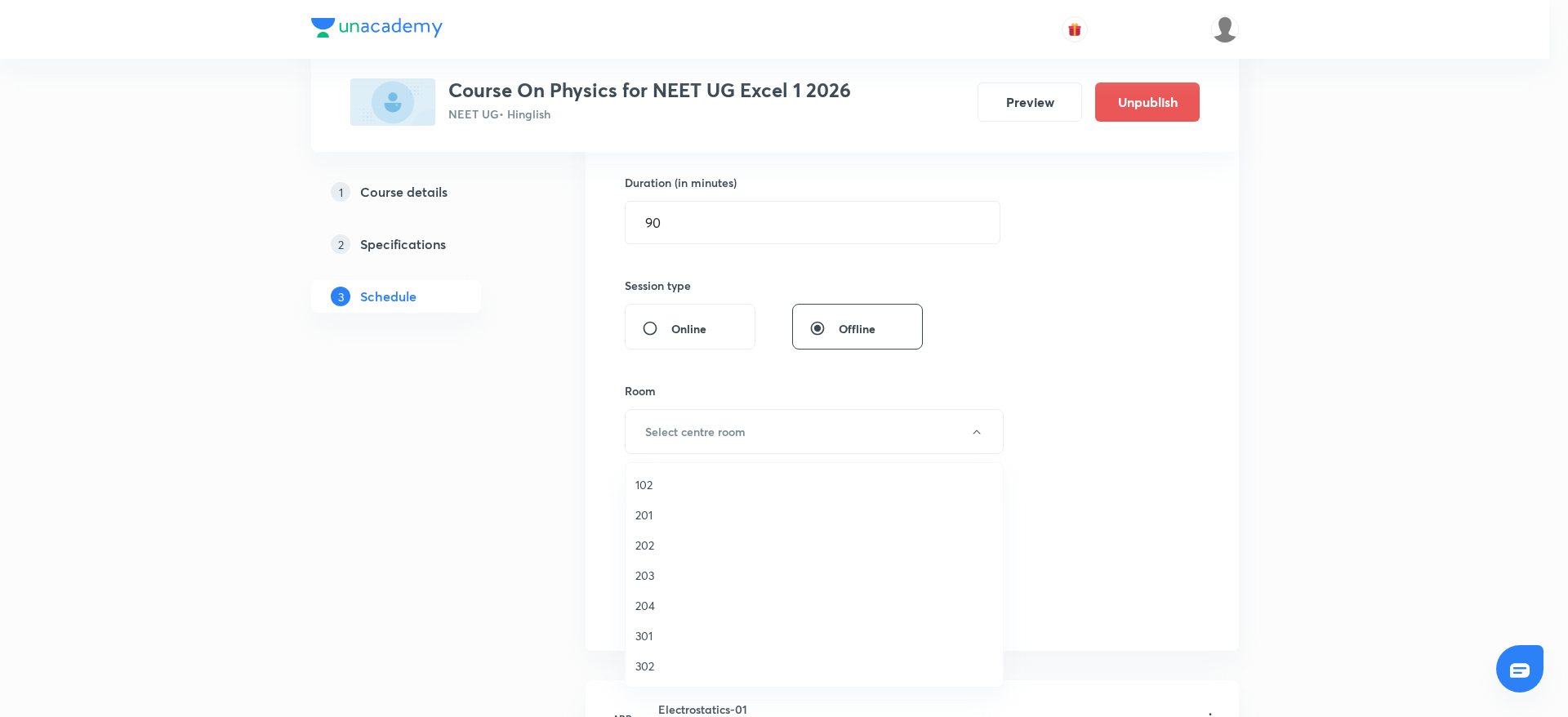
click at [665, 552] on span "202" at bounding box center [814, 545] width 357 height 17
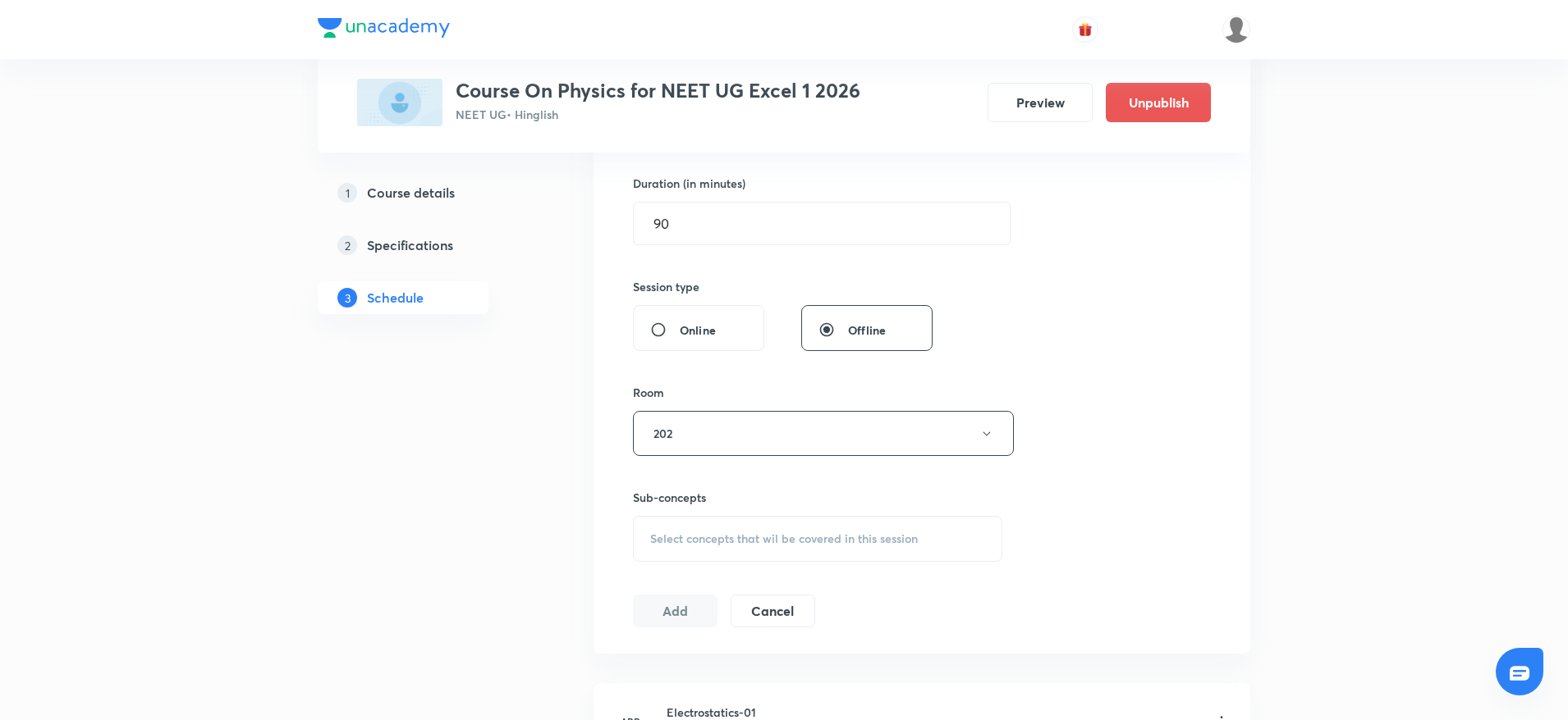
click at [741, 543] on span "Select concepts that wil be covered in this session" at bounding box center [784, 539] width 267 height 13
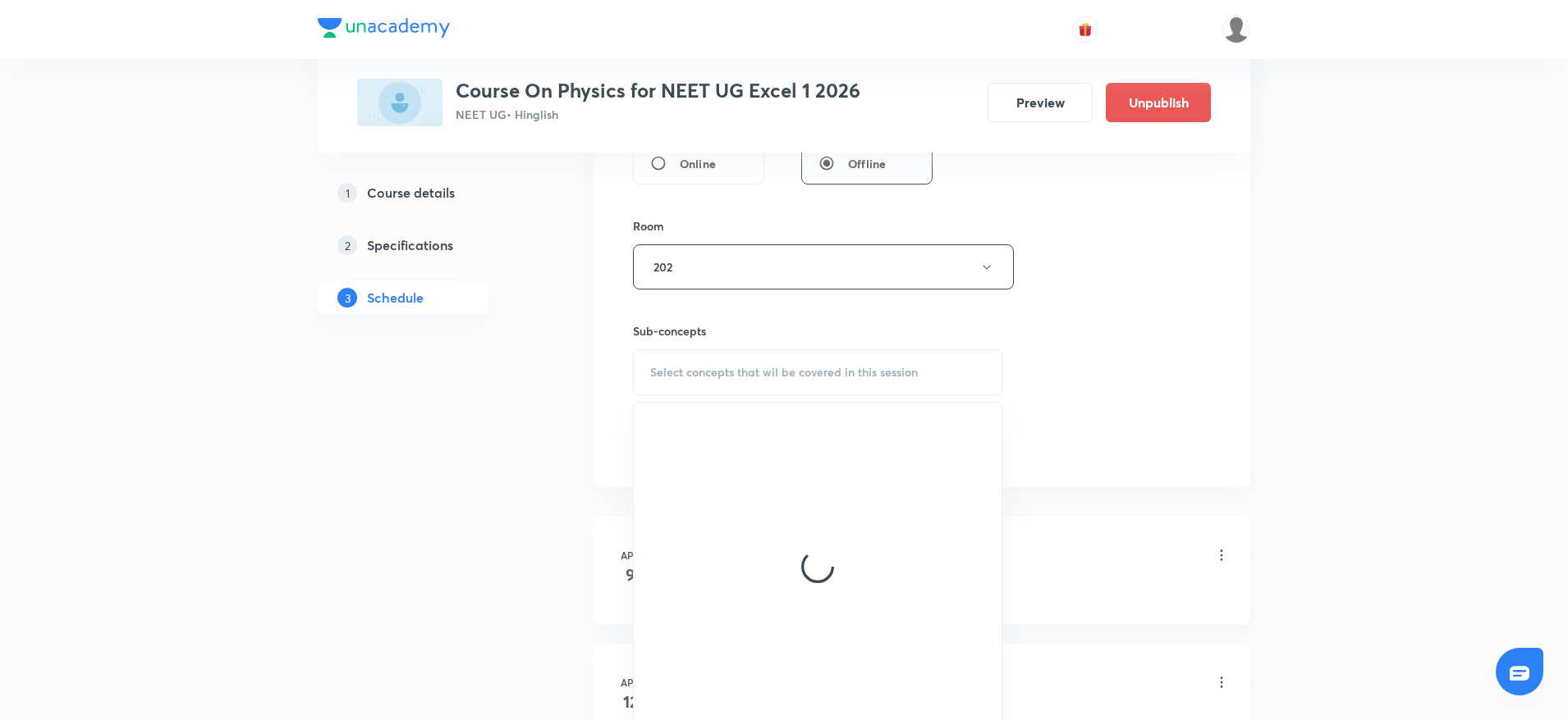
scroll to position [708, 0]
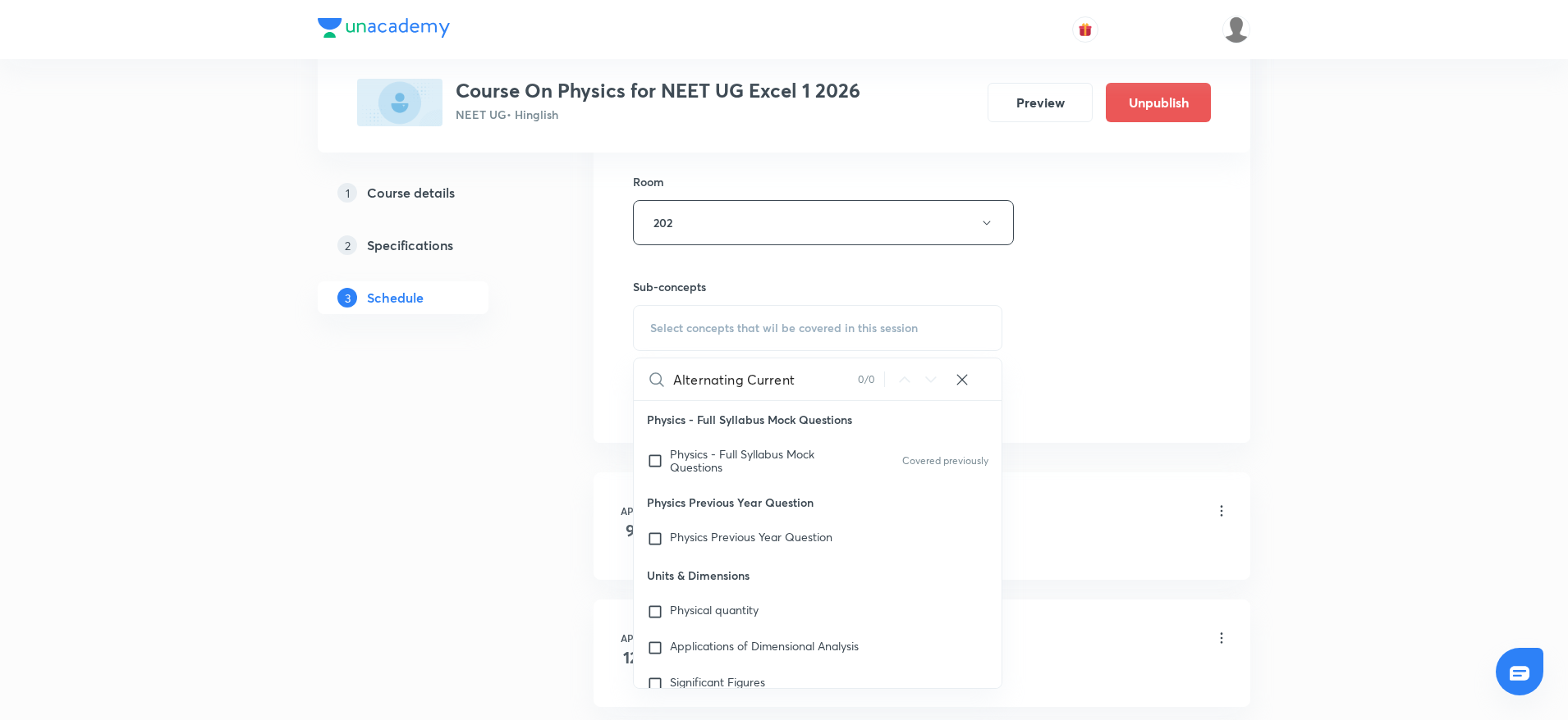
click at [766, 383] on input "Alternating Current" at bounding box center [765, 379] width 185 height 42
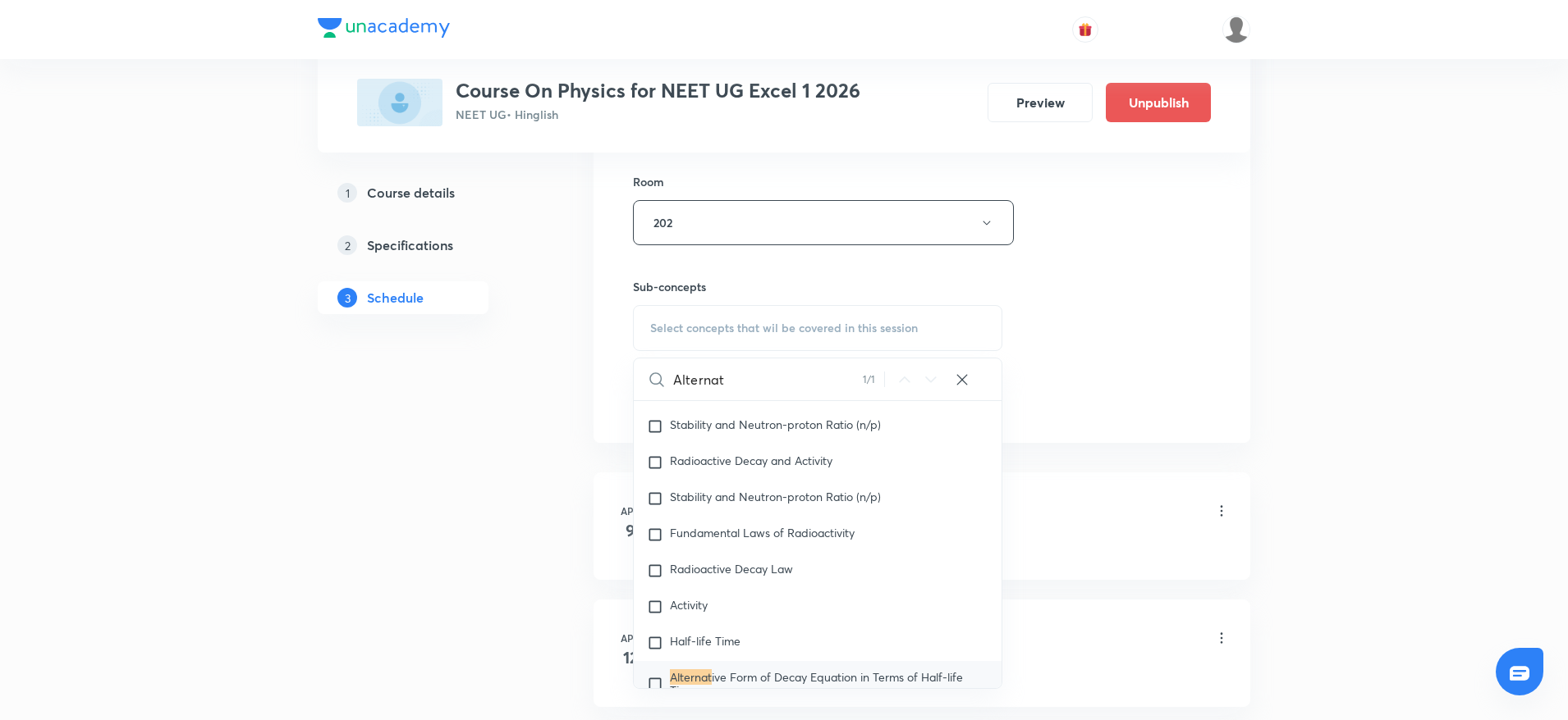
scroll to position [21690, 0]
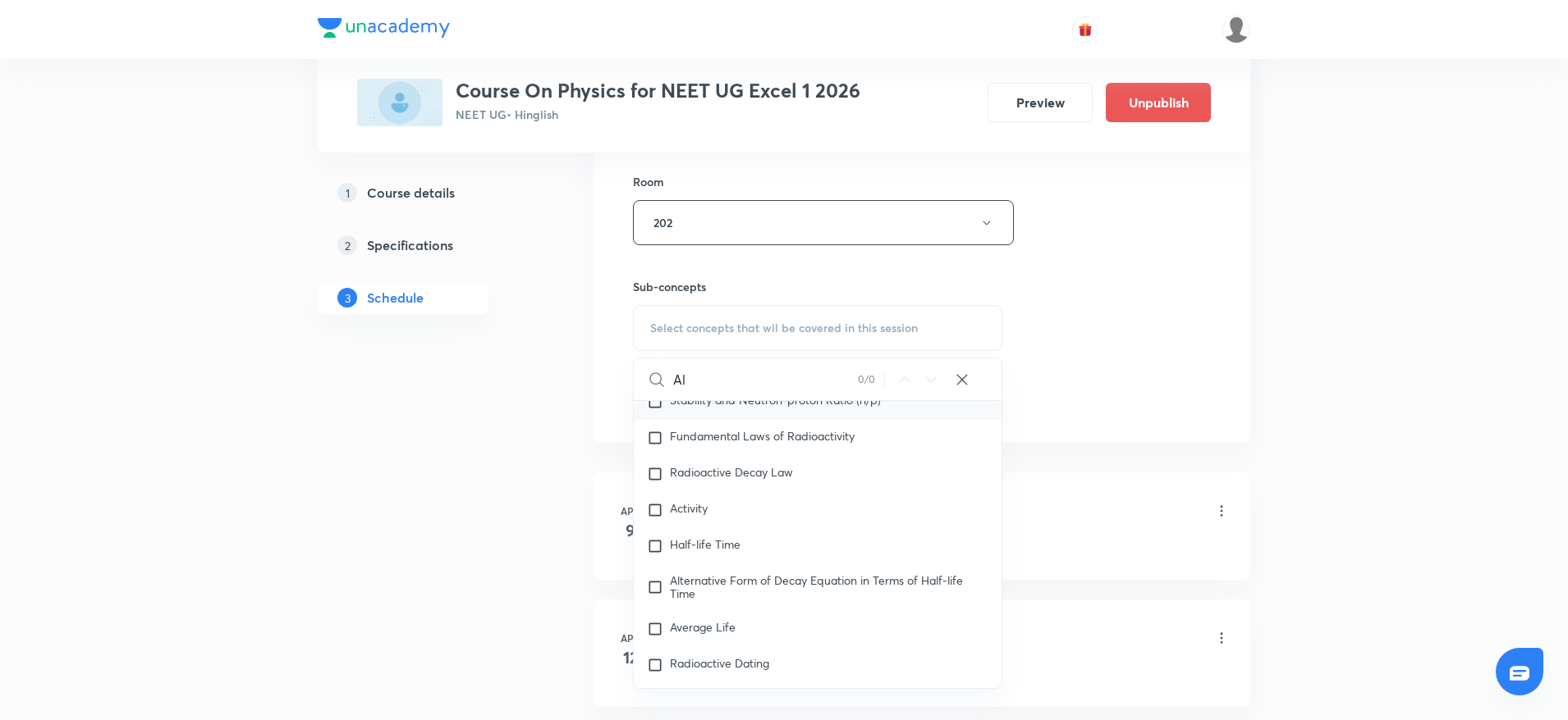
type input "A"
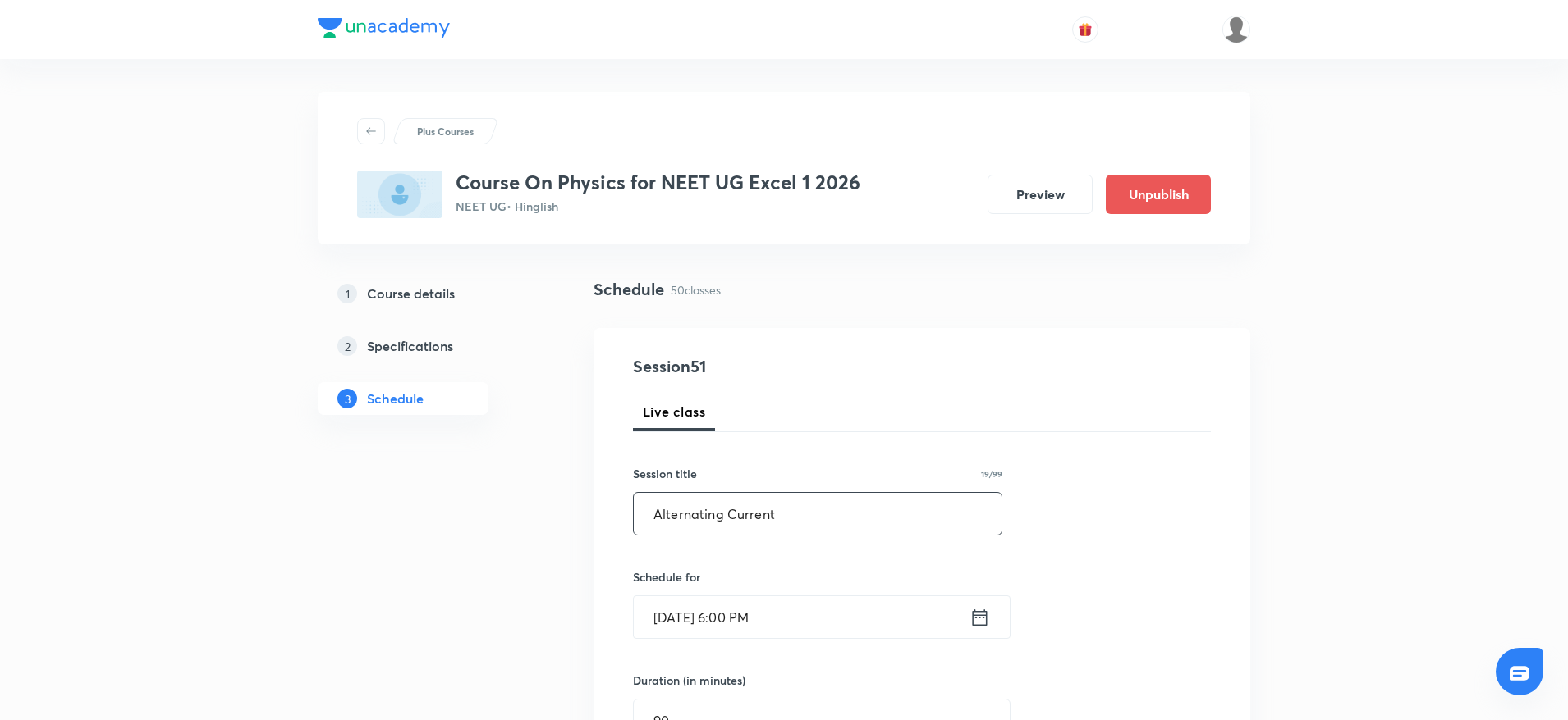
drag, startPoint x: 822, startPoint y: 503, endPoint x: 455, endPoint y: 501, distance: 367.0
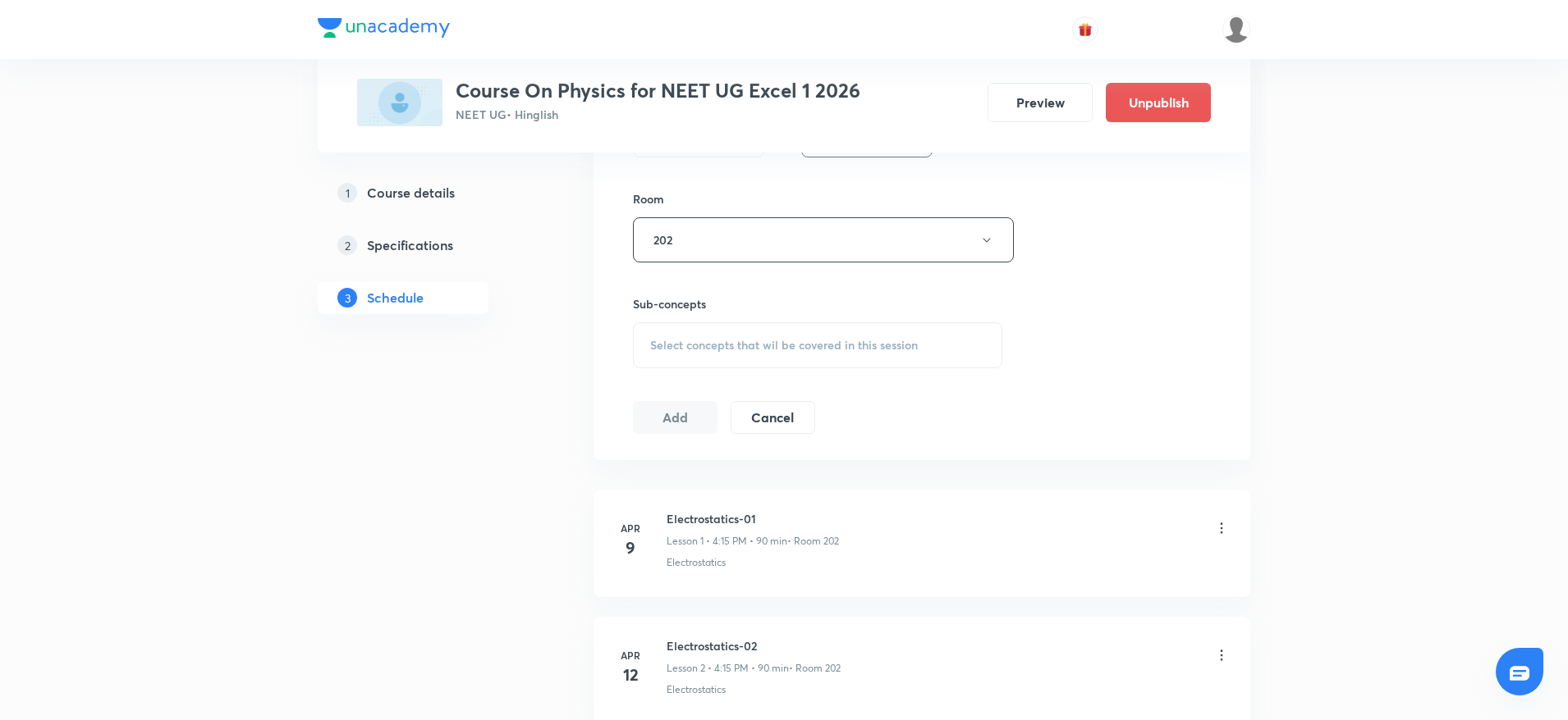
scroll to position [707, 0]
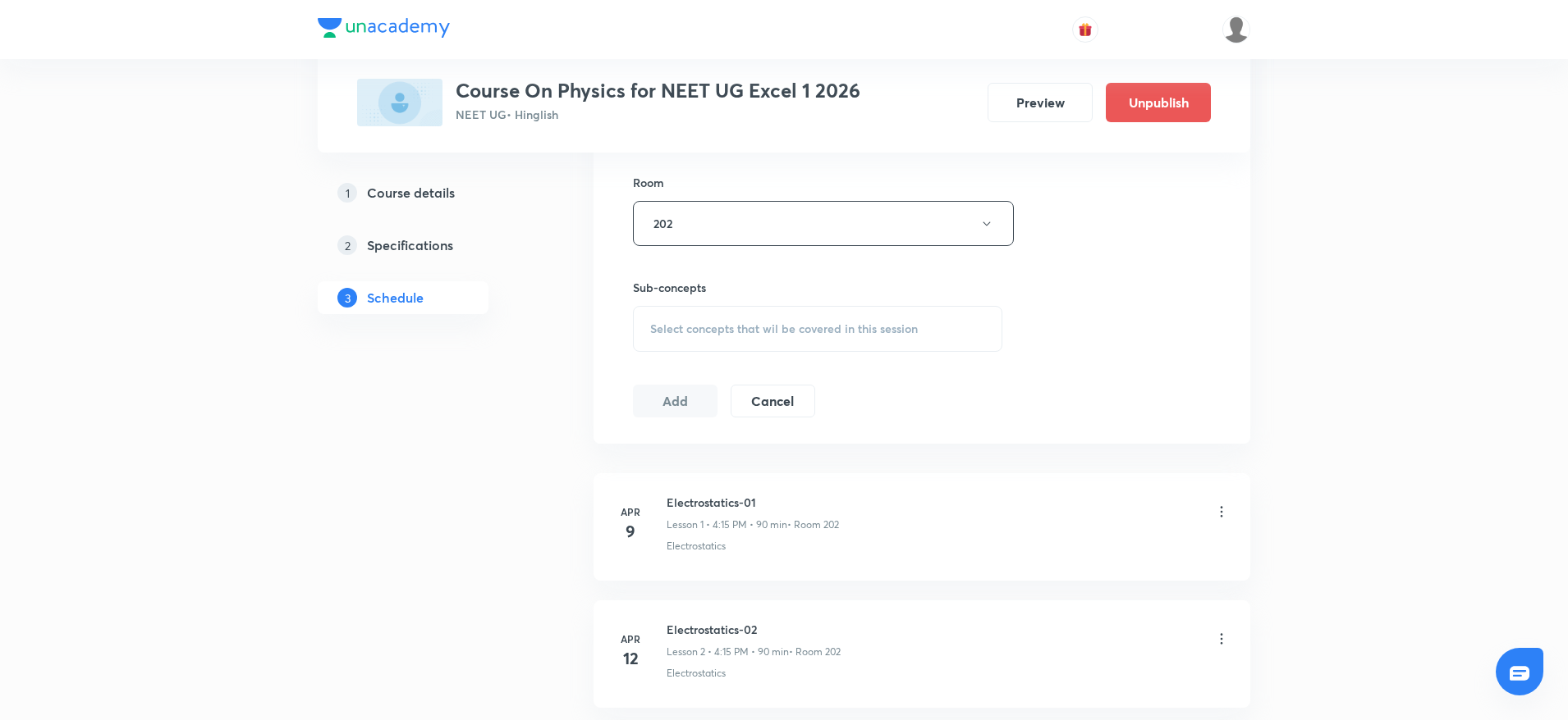
click at [731, 365] on div "Session 51 Live class Session title 19/99 Alternating Current ​ Schedule for Se…" at bounding box center [921, 33] width 578 height 770
click at [748, 336] on span "Select concepts that wil be covered in this session" at bounding box center [784, 329] width 267 height 13
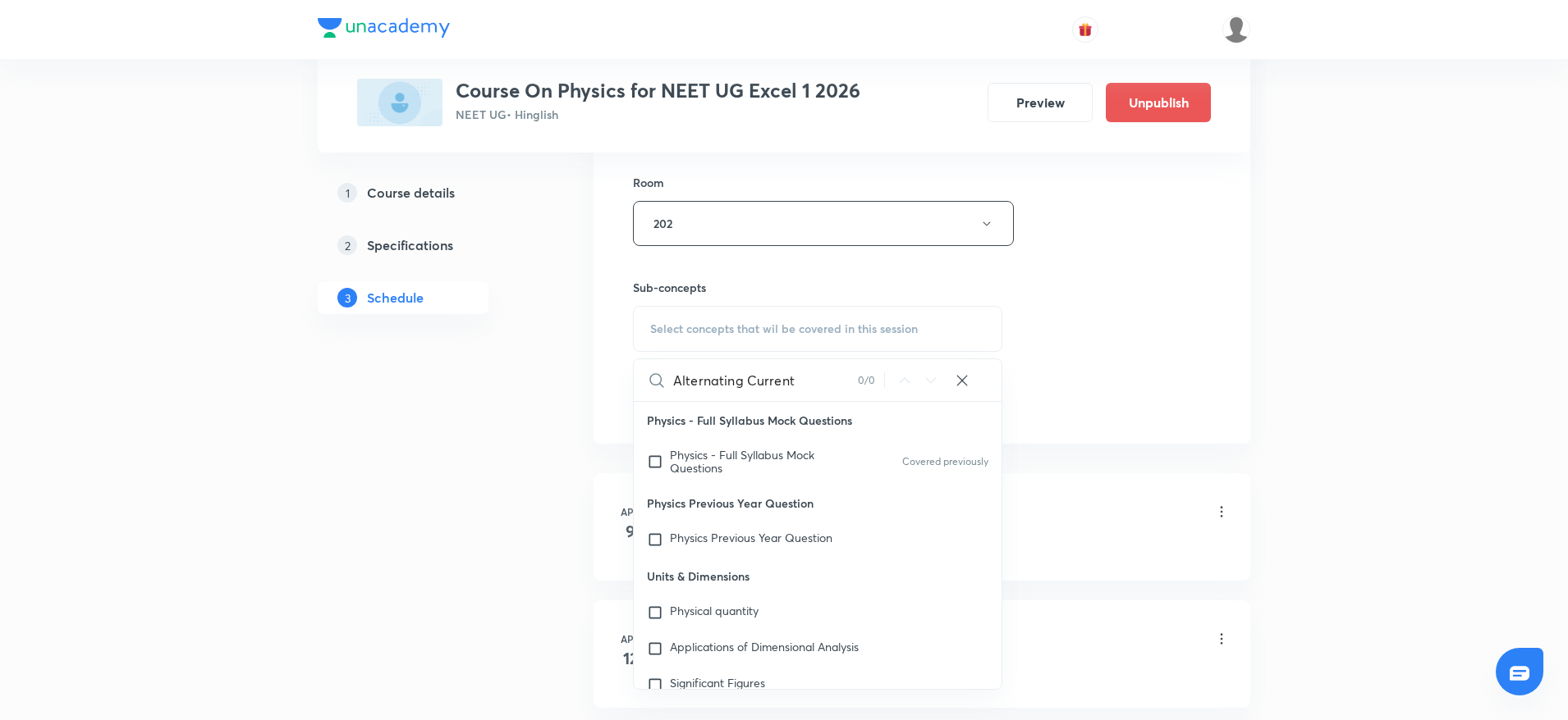
drag, startPoint x: 751, startPoint y: 374, endPoint x: 835, endPoint y: 371, distance: 84.1
click at [832, 378] on input "Alternating Current" at bounding box center [765, 380] width 185 height 42
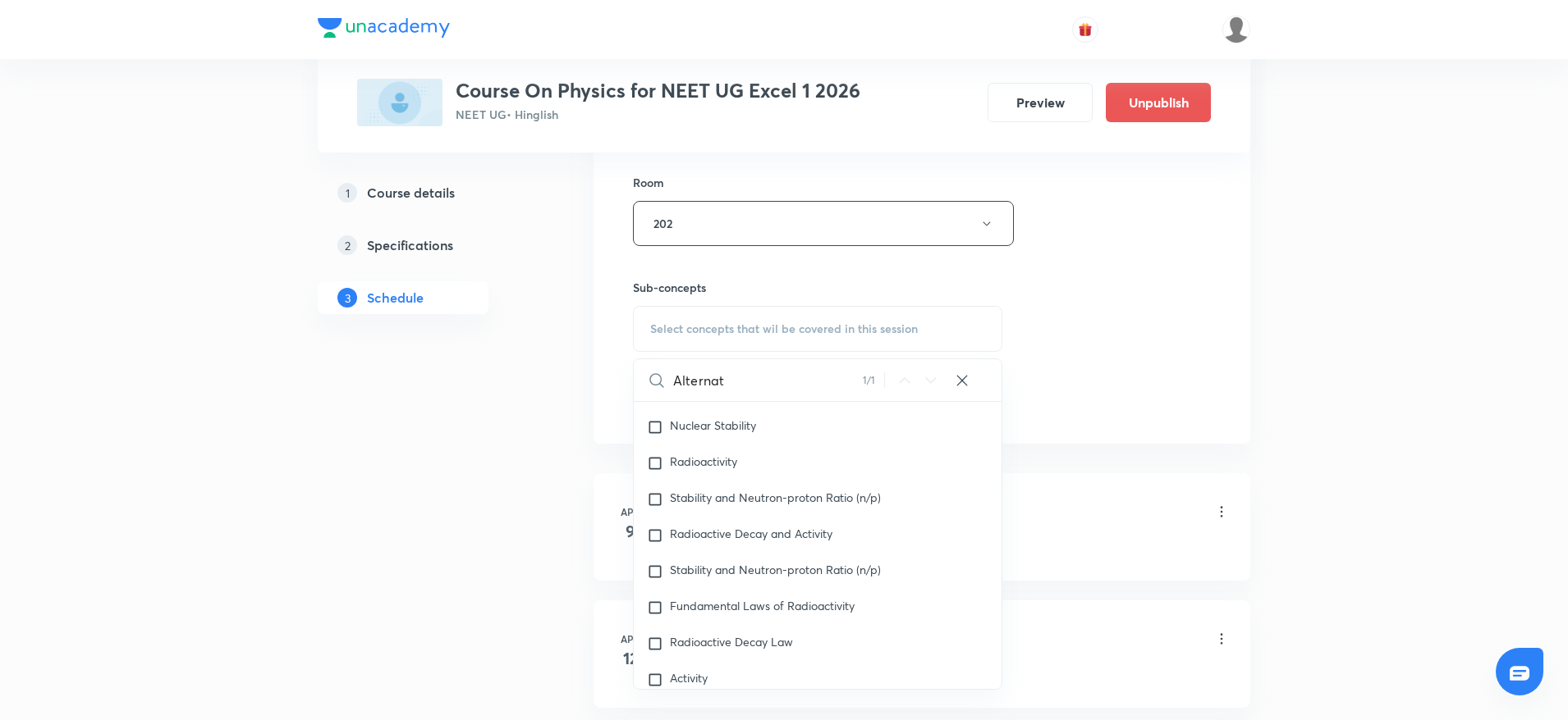
scroll to position [21690, 0]
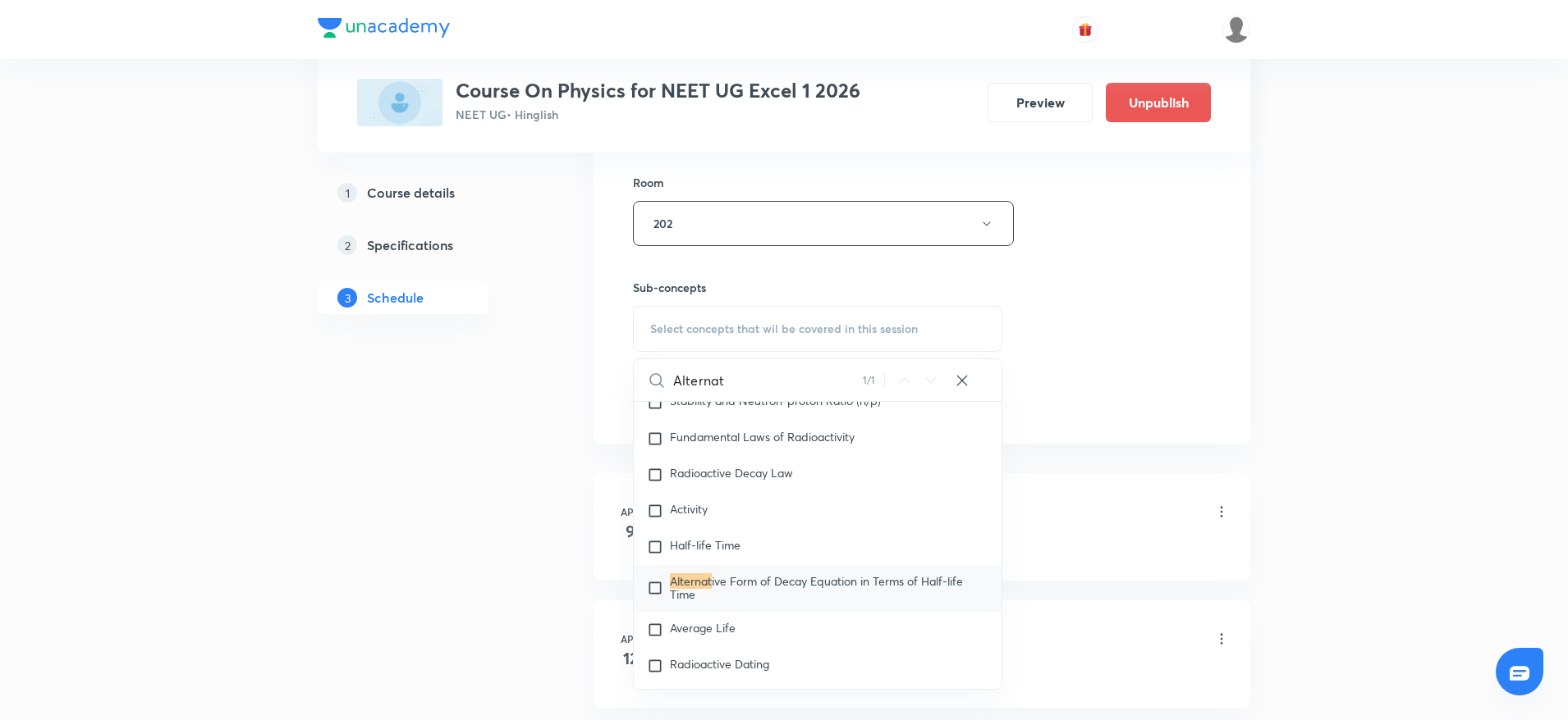
type input "Alternat"
click at [756, 602] on span "ive Form of Decay Equation in Terms of Half-life Time" at bounding box center [816, 588] width 293 height 28
checkbox input "true"
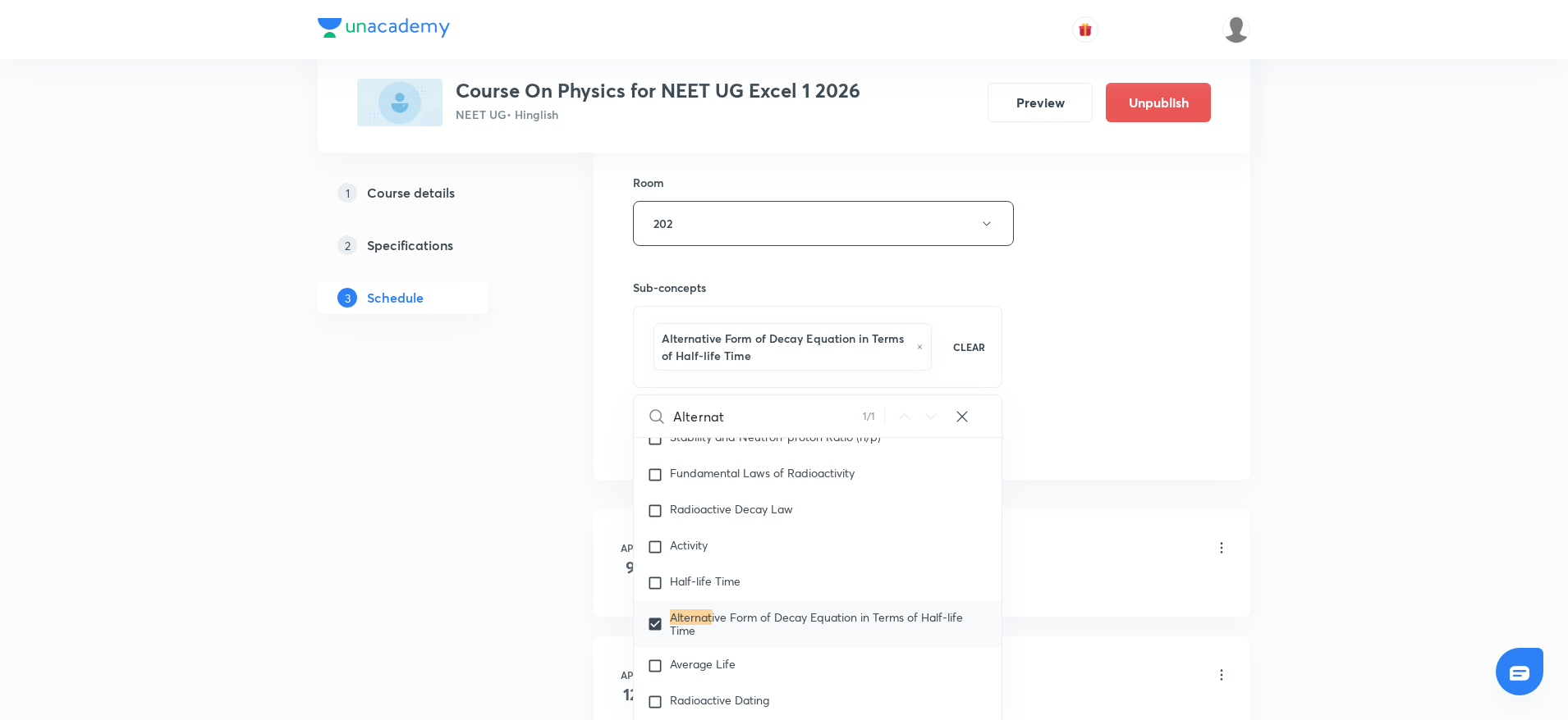
drag, startPoint x: 1078, startPoint y: 292, endPoint x: 1051, endPoint y: 308, distance: 31.4
click at [1080, 292] on div "Session 51 Live class Session title 19/99 Alternating Current ​ Schedule for Se…" at bounding box center [921, 51] width 578 height 807
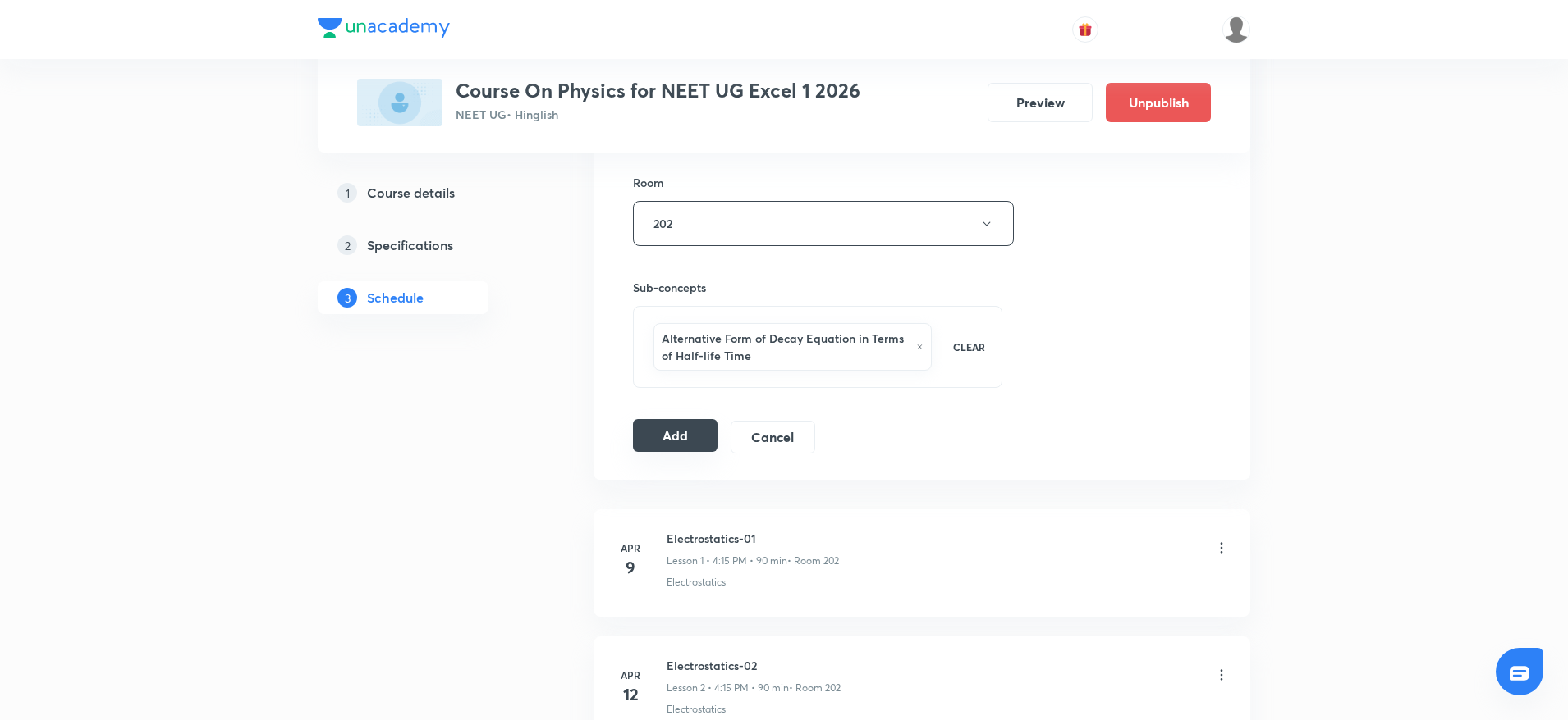
click at [666, 424] on button "Add" at bounding box center [675, 435] width 84 height 33
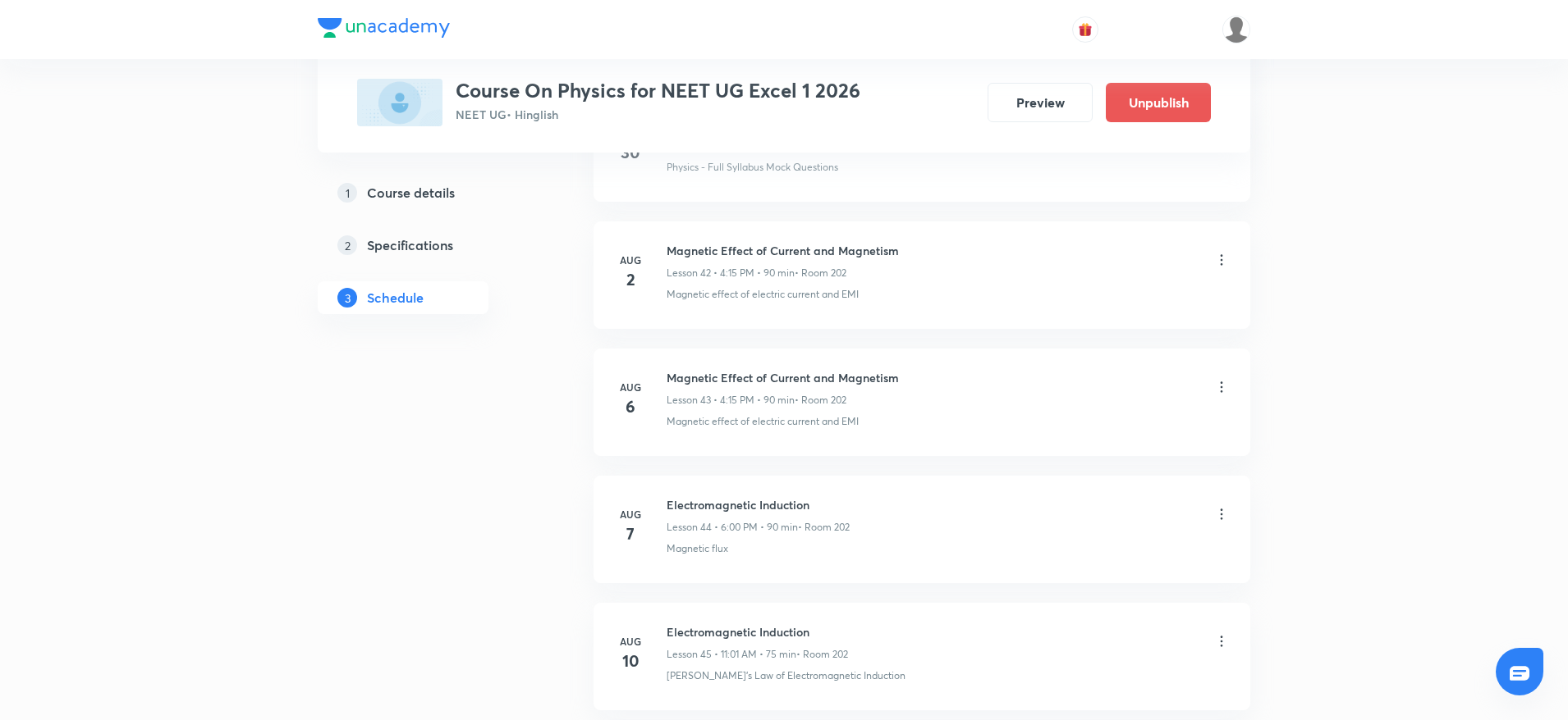
scroll to position [6326, 0]
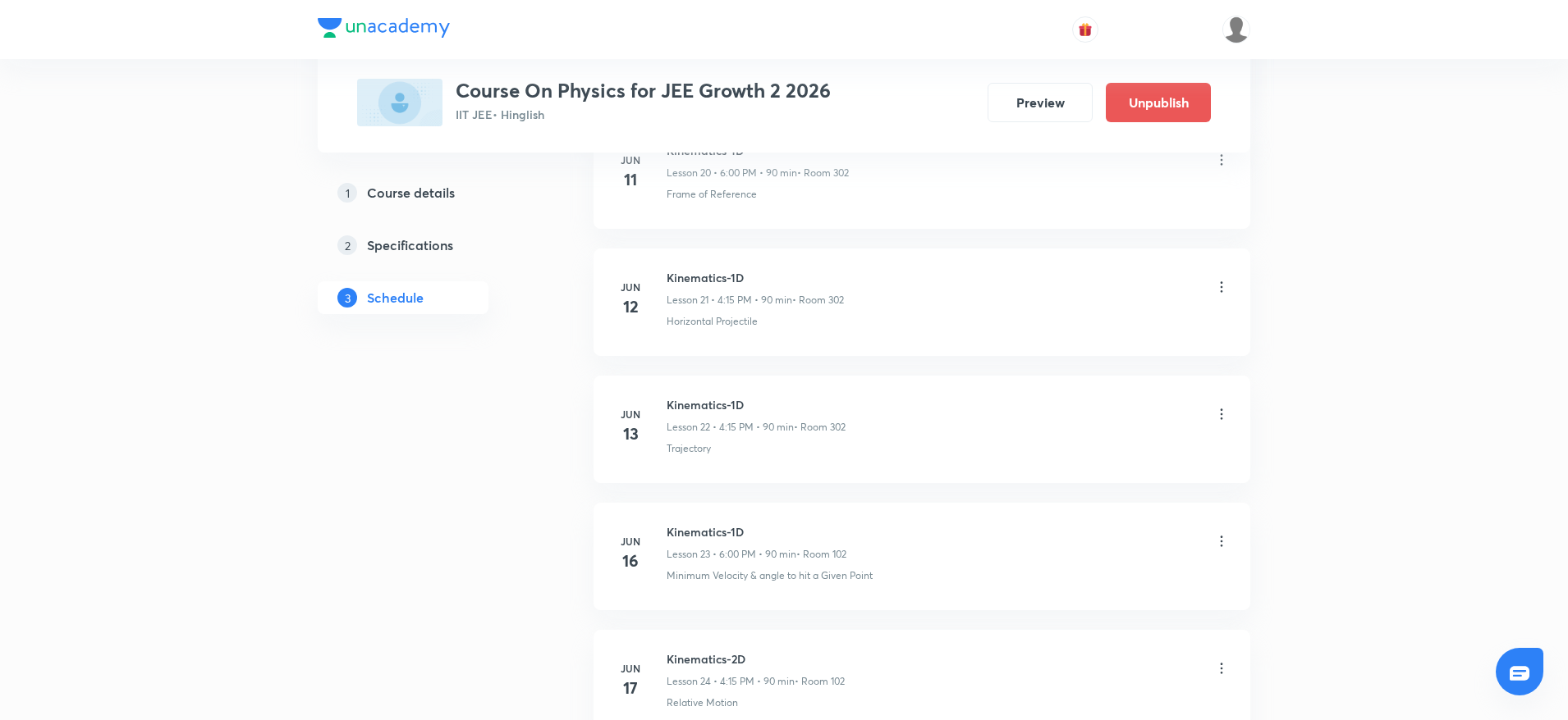
scroll to position [7461, 0]
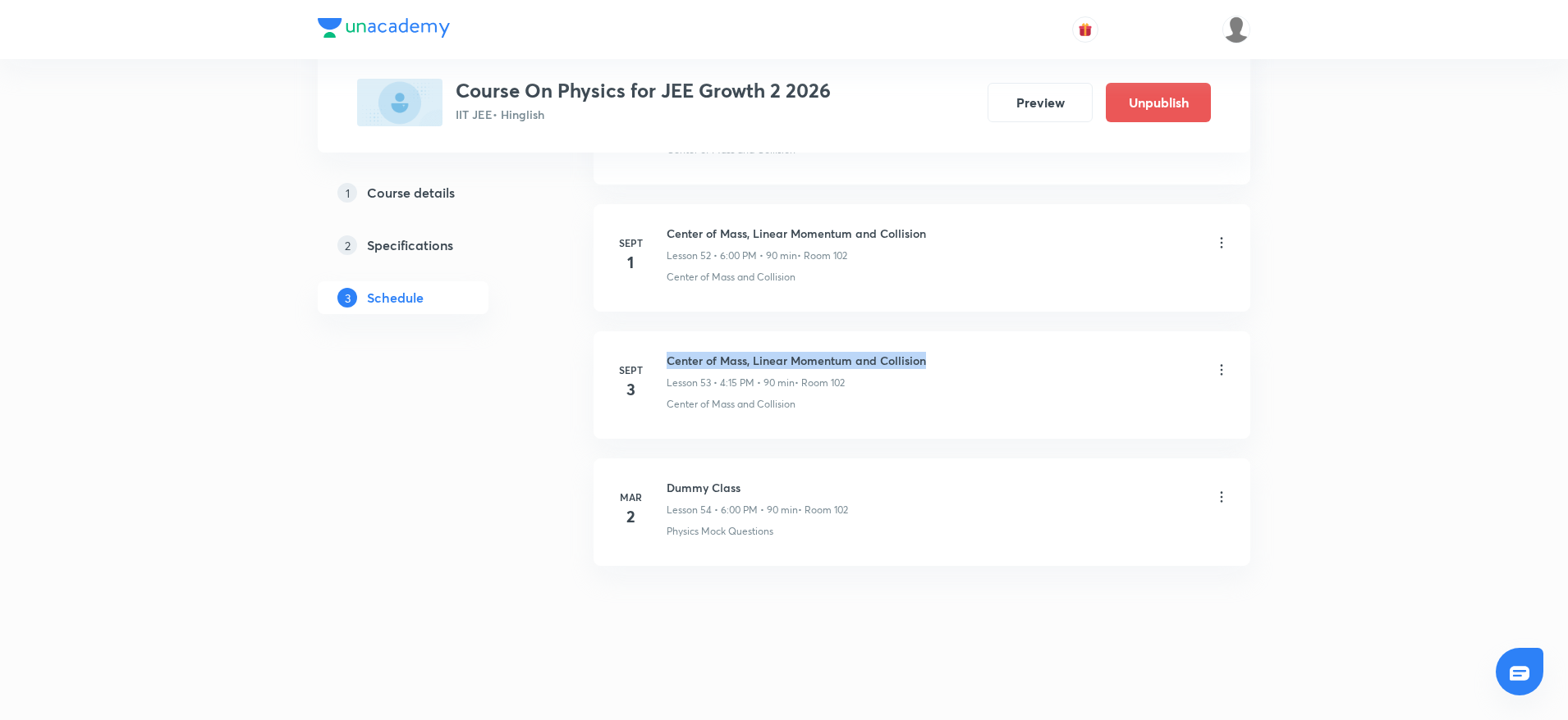
drag, startPoint x: 666, startPoint y: 352, endPoint x: 1030, endPoint y: 352, distance: 364.0
click at [1030, 352] on div "Sept 3 Center of Mass, Linear Momentum and Collision Lesson 53 • 4:15 PM • 90 m…" at bounding box center [922, 382] width 616 height 60
copy h6 "Center of Mass, Linear Momentum and Collision"
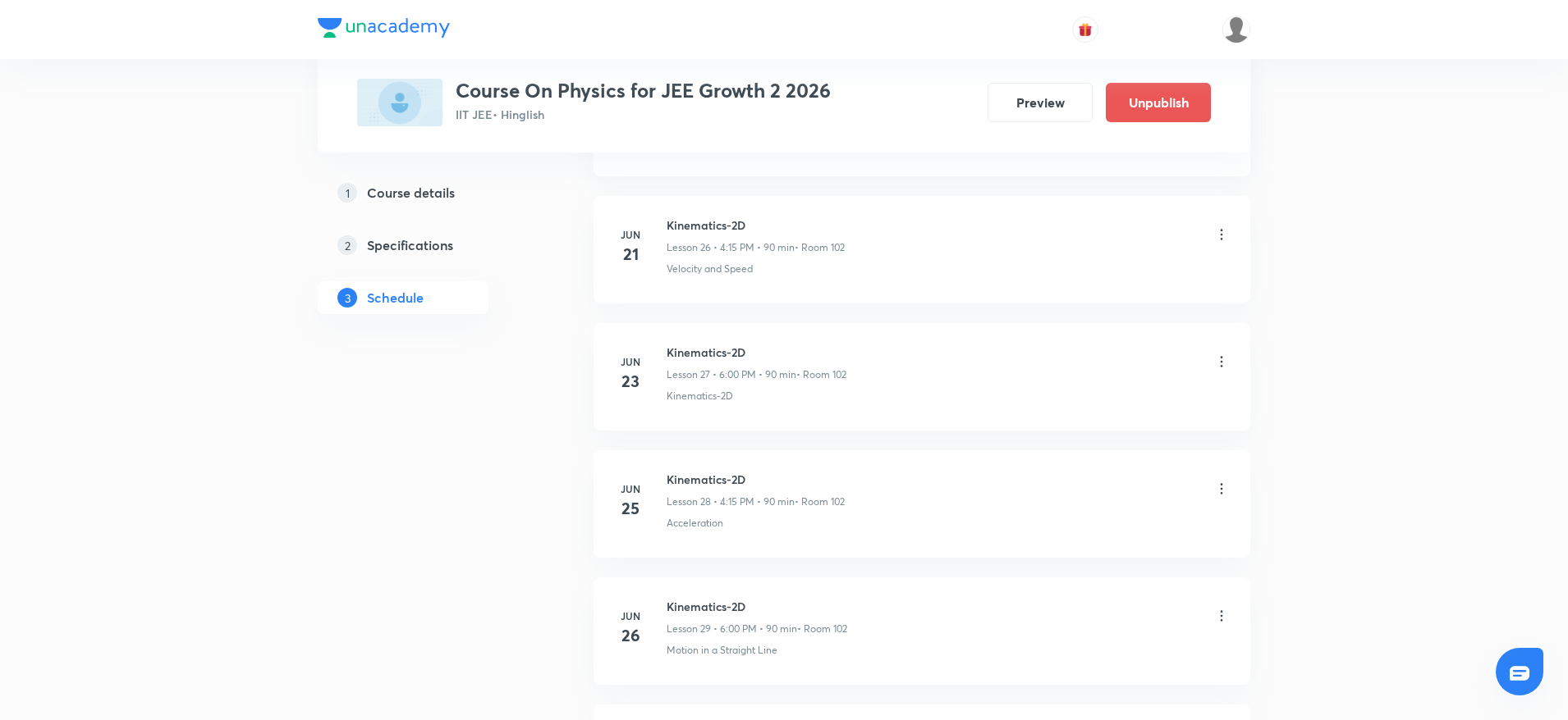
scroll to position [0, 0]
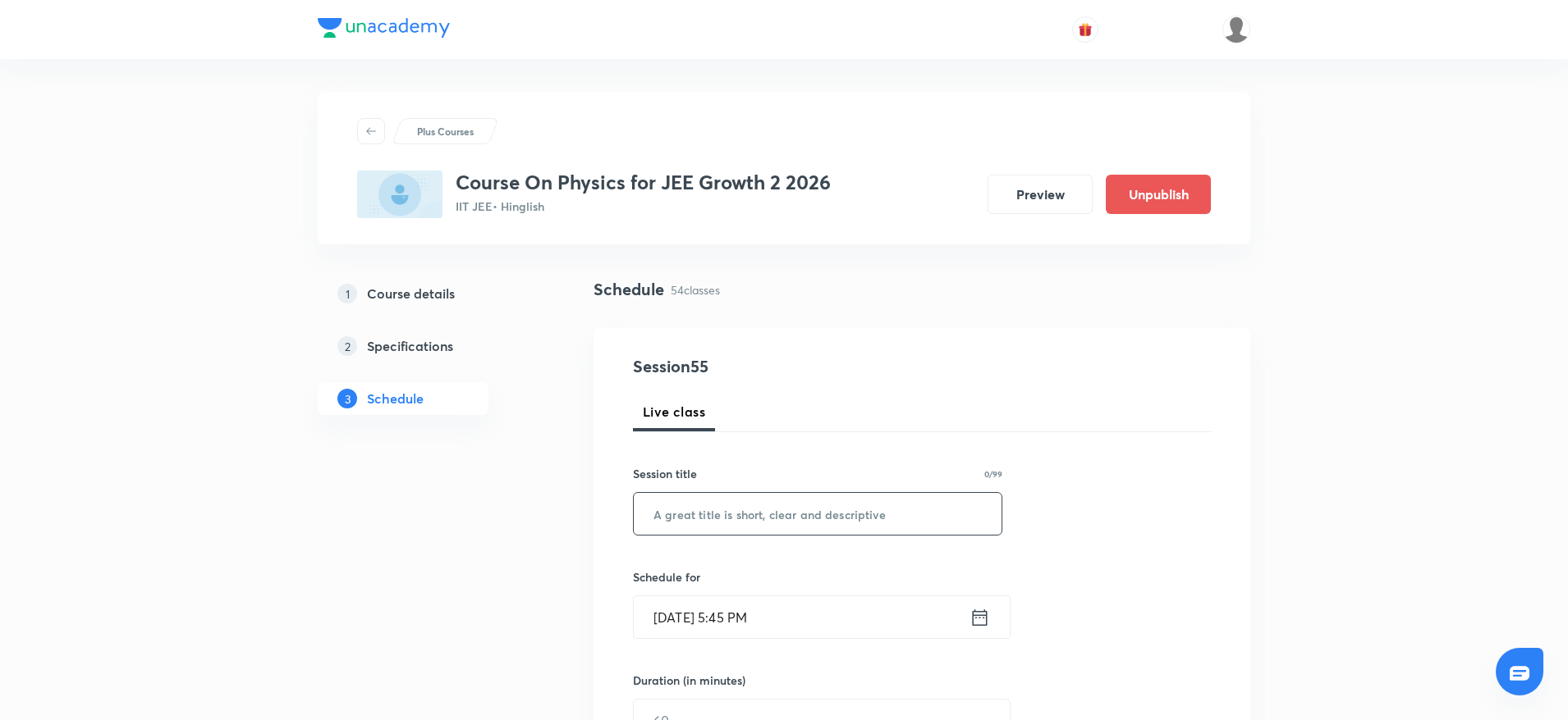
click at [705, 501] on input "text" at bounding box center [817, 514] width 368 height 42
paste input "Center of Mass, Linear Momentum and Collision"
type input "Center of Mass, Linear Momentum and Collision"
click at [738, 607] on input "Sept 3, 2025, 5:45 PM" at bounding box center [802, 617] width 336 height 42
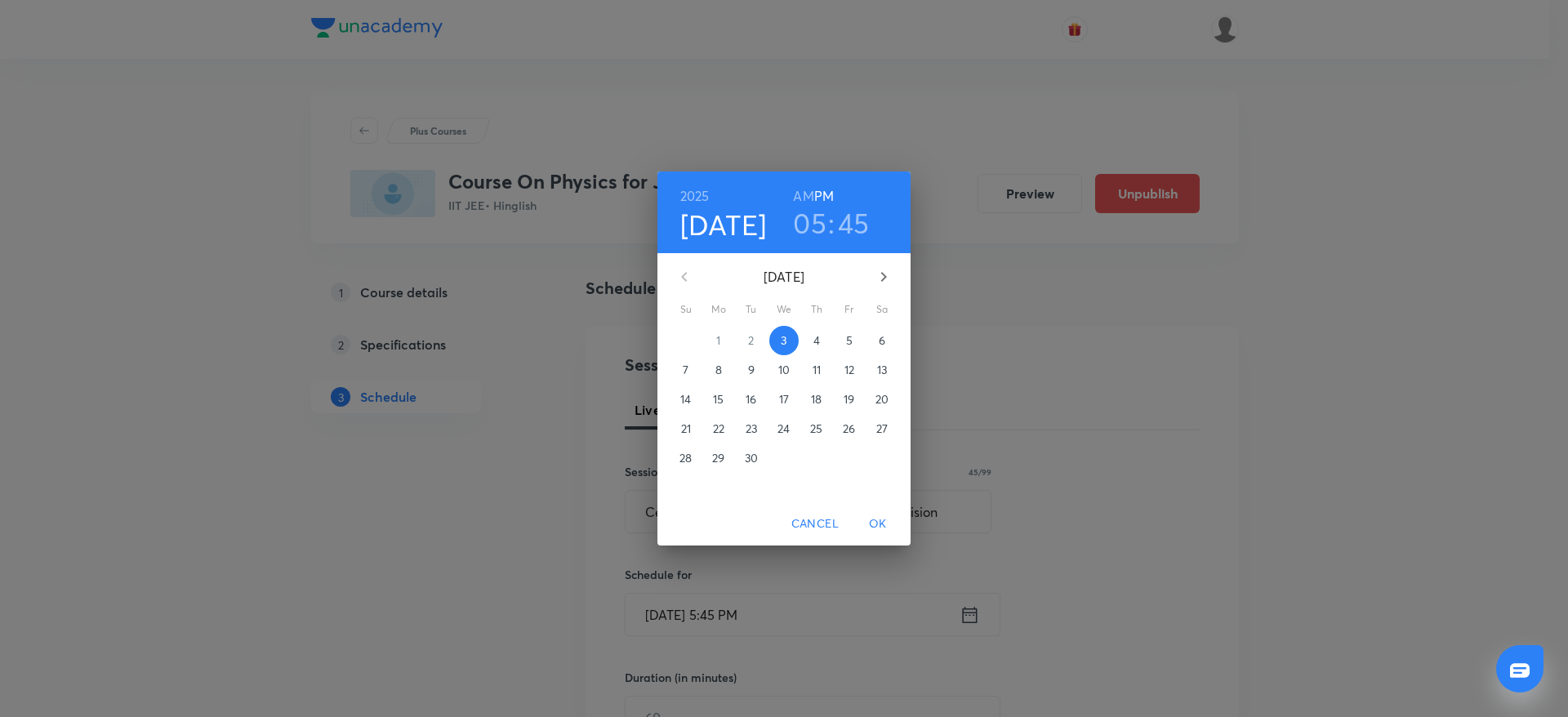
click at [816, 245] on div "2025 Sep 3 05 : 45 AM PM" at bounding box center [784, 212] width 253 height 82
click at [817, 221] on h3 "05" at bounding box center [810, 223] width 33 height 34
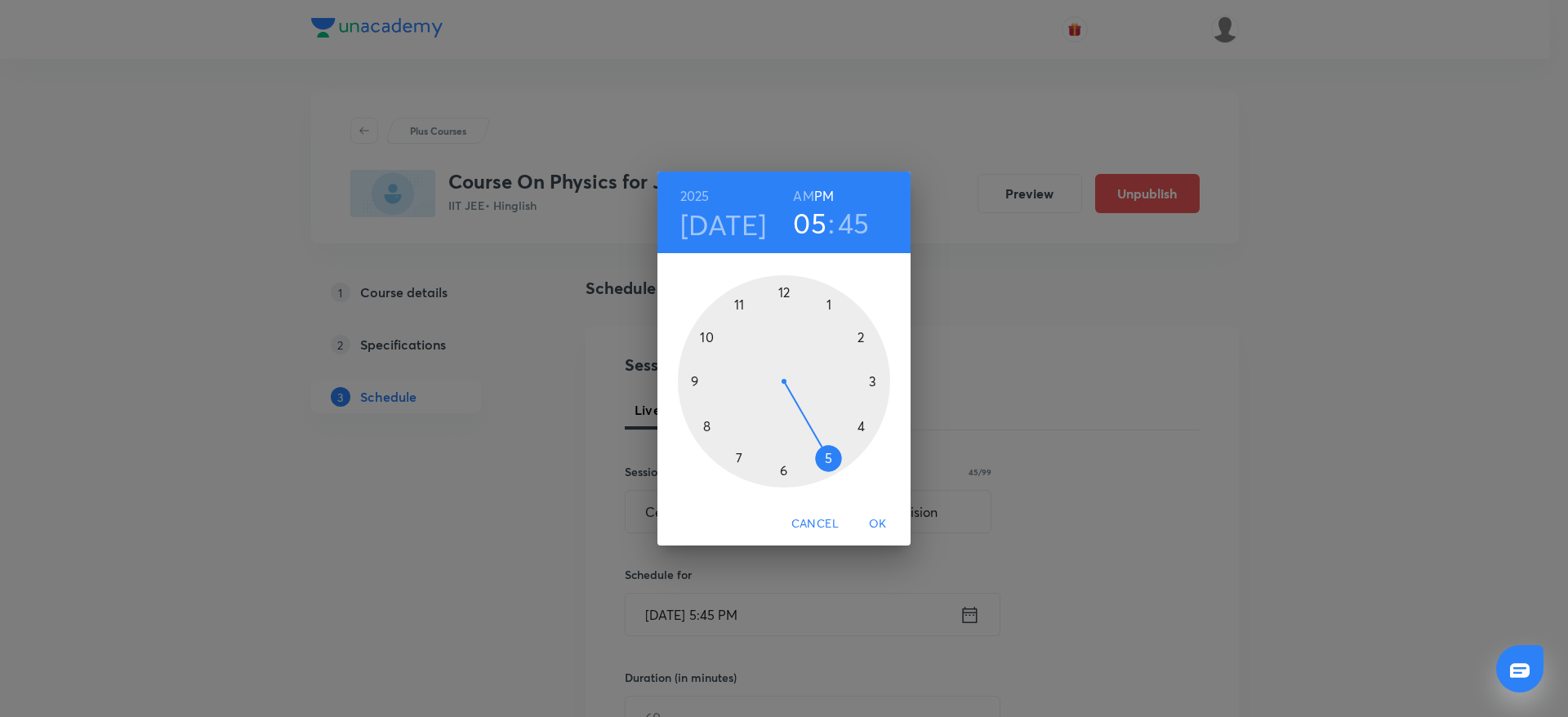
click at [782, 474] on div at bounding box center [783, 381] width 212 height 212
click at [782, 283] on div at bounding box center [783, 381] width 212 height 212
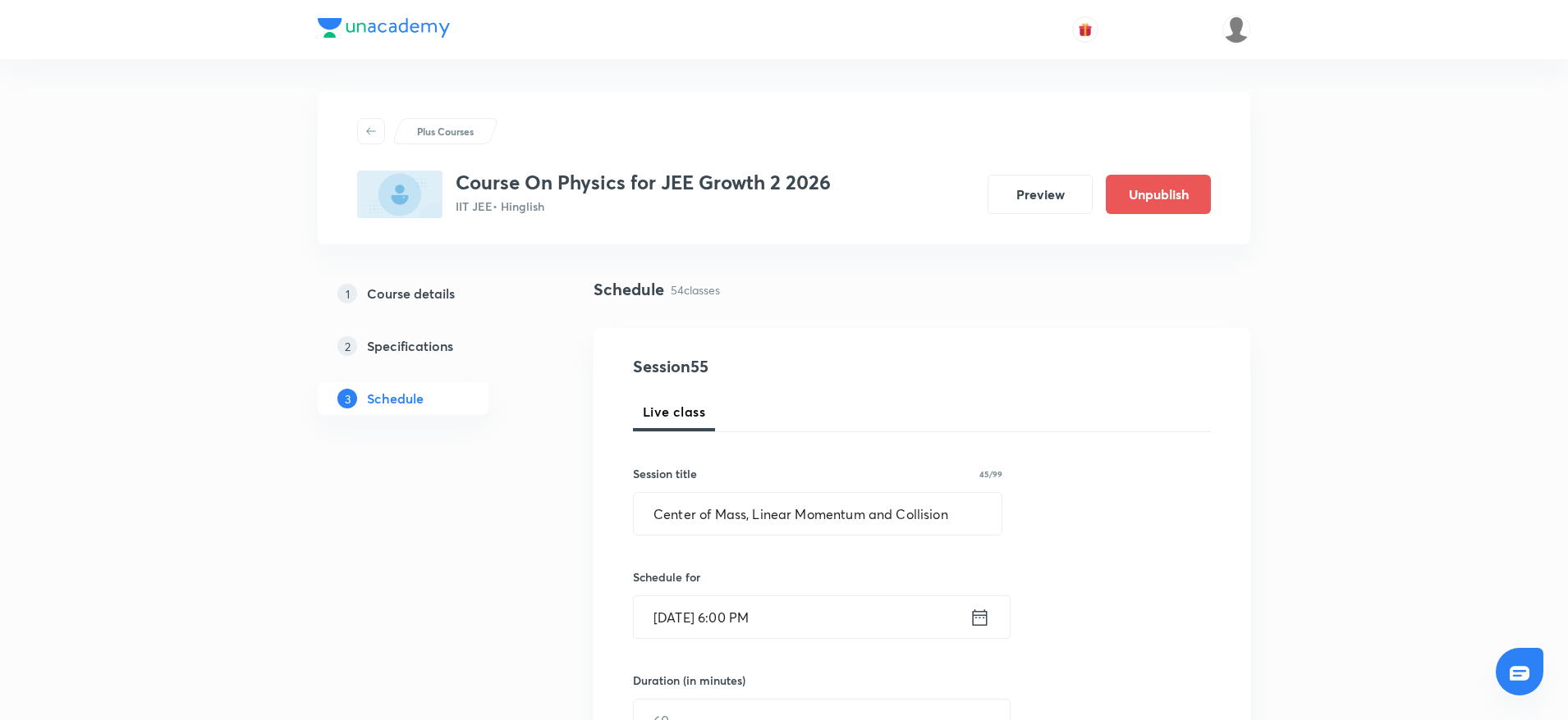
scroll to position [307, 0]
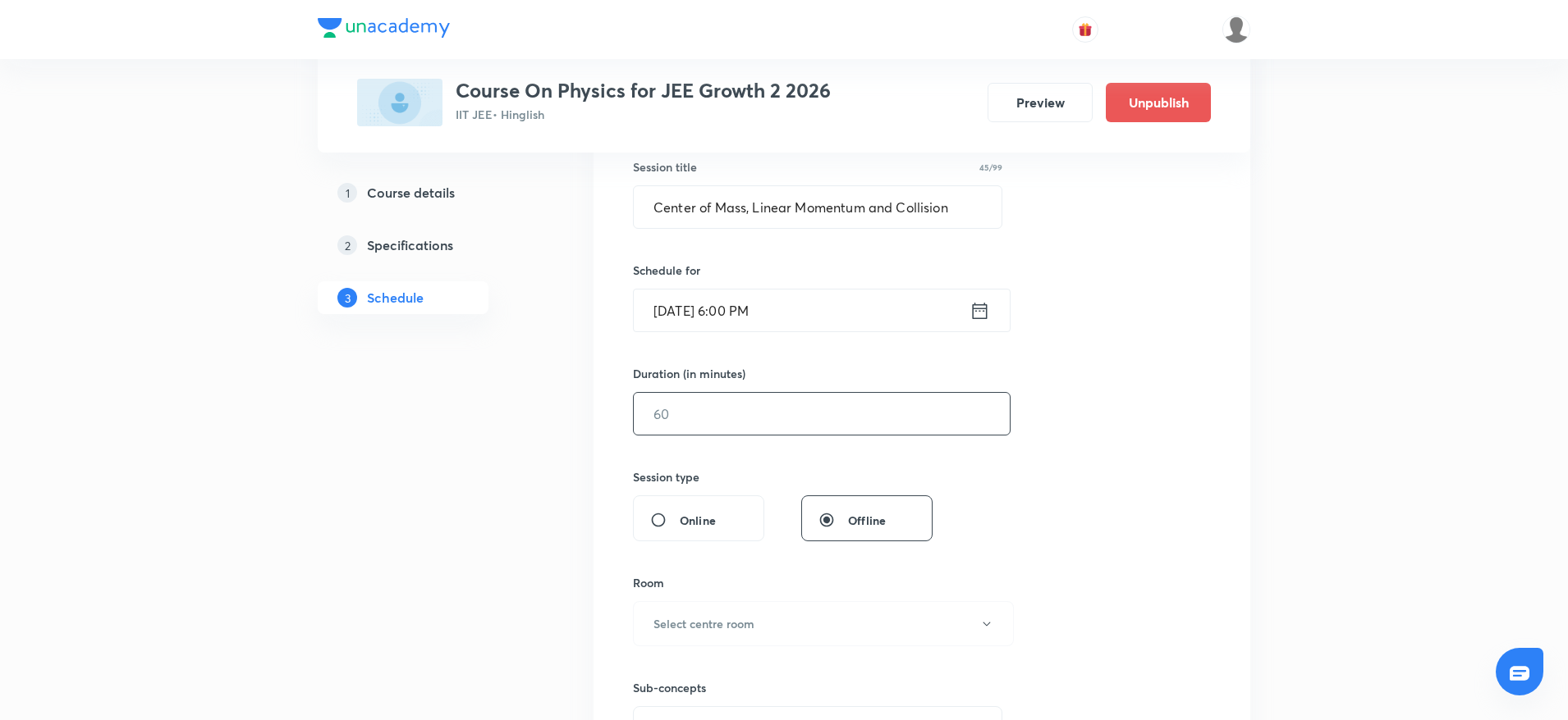
click at [792, 423] on input "text" at bounding box center [822, 413] width 376 height 42
type input "90"
click at [720, 616] on h6 "Select centre room" at bounding box center [704, 624] width 101 height 18
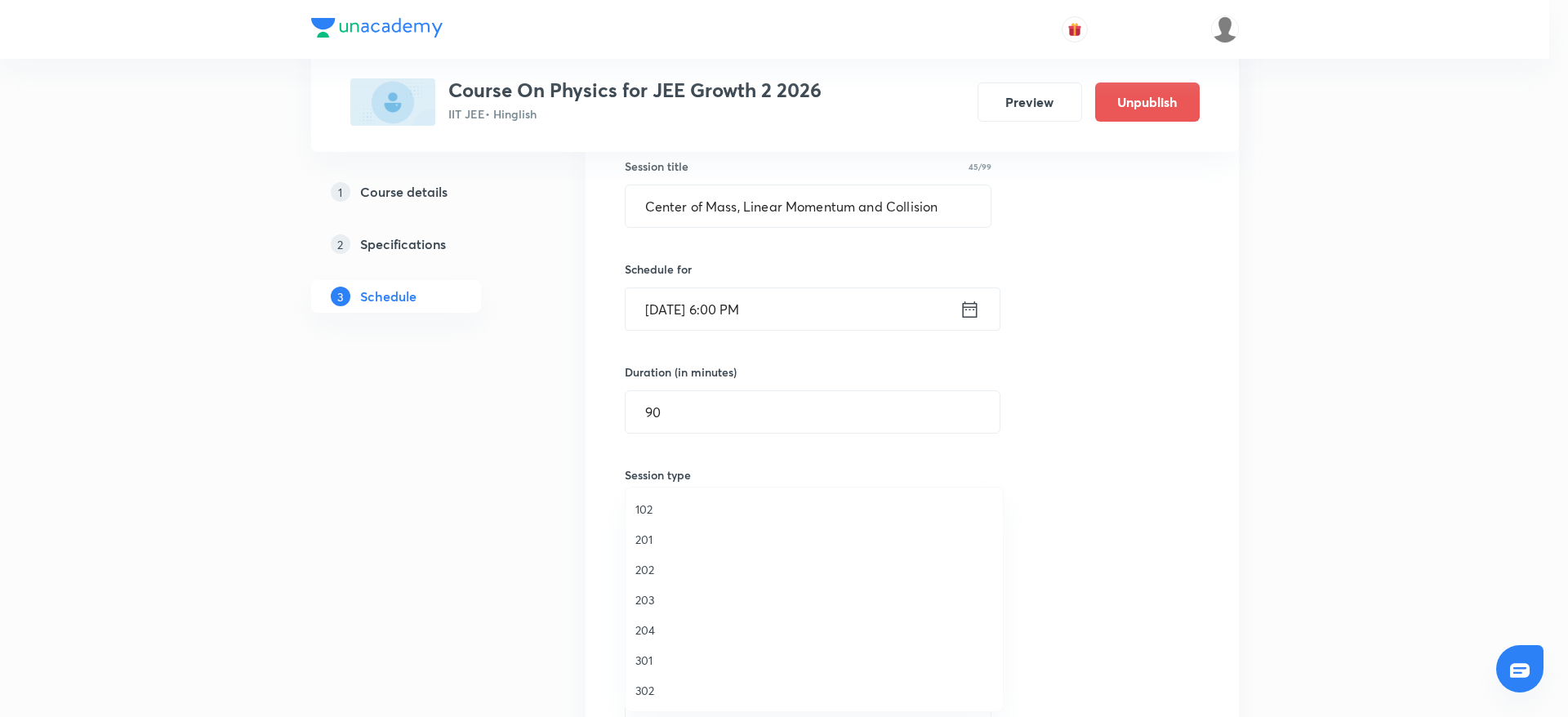
click at [833, 512] on span "102" at bounding box center [814, 509] width 357 height 17
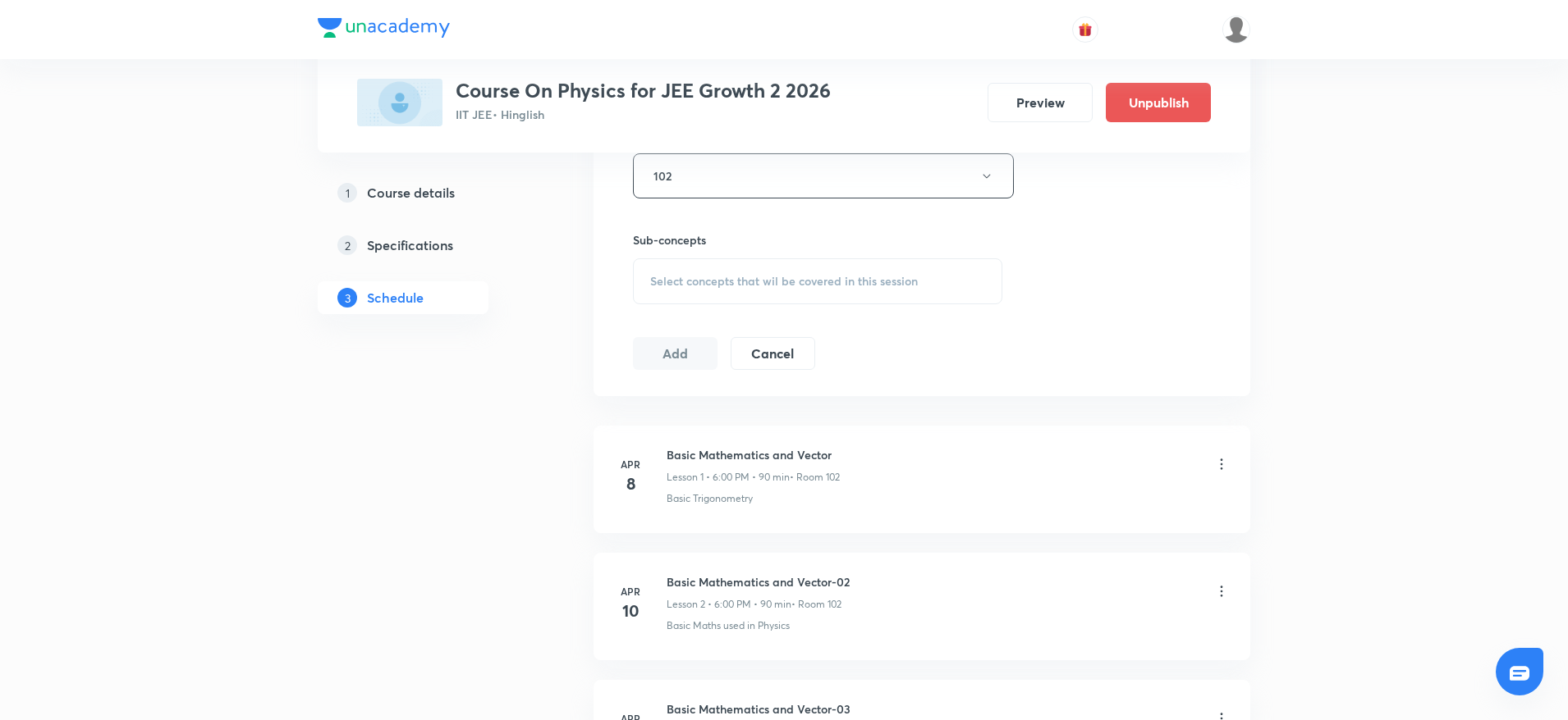
scroll to position [810, 0]
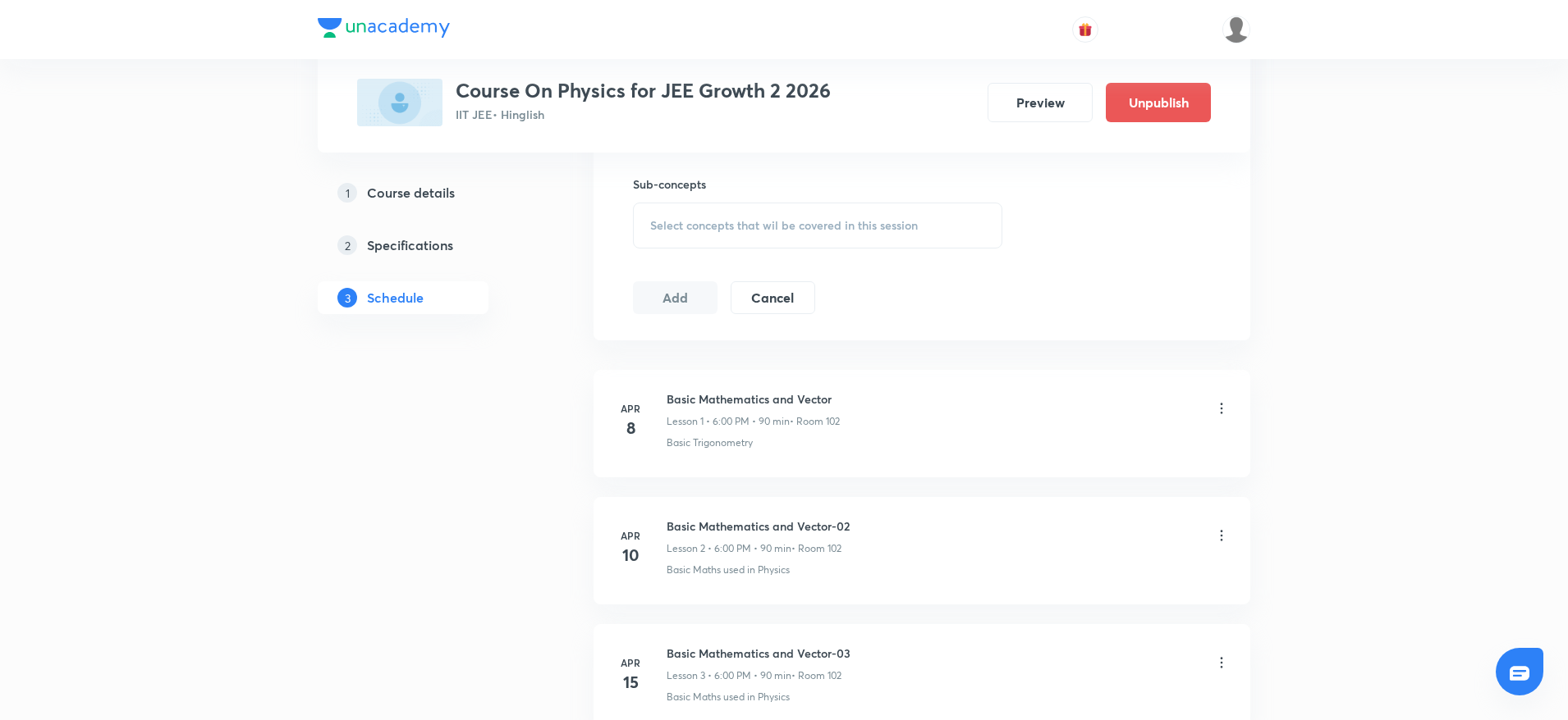
click at [765, 235] on div "Select concepts that wil be covered in this session" at bounding box center [817, 226] width 369 height 46
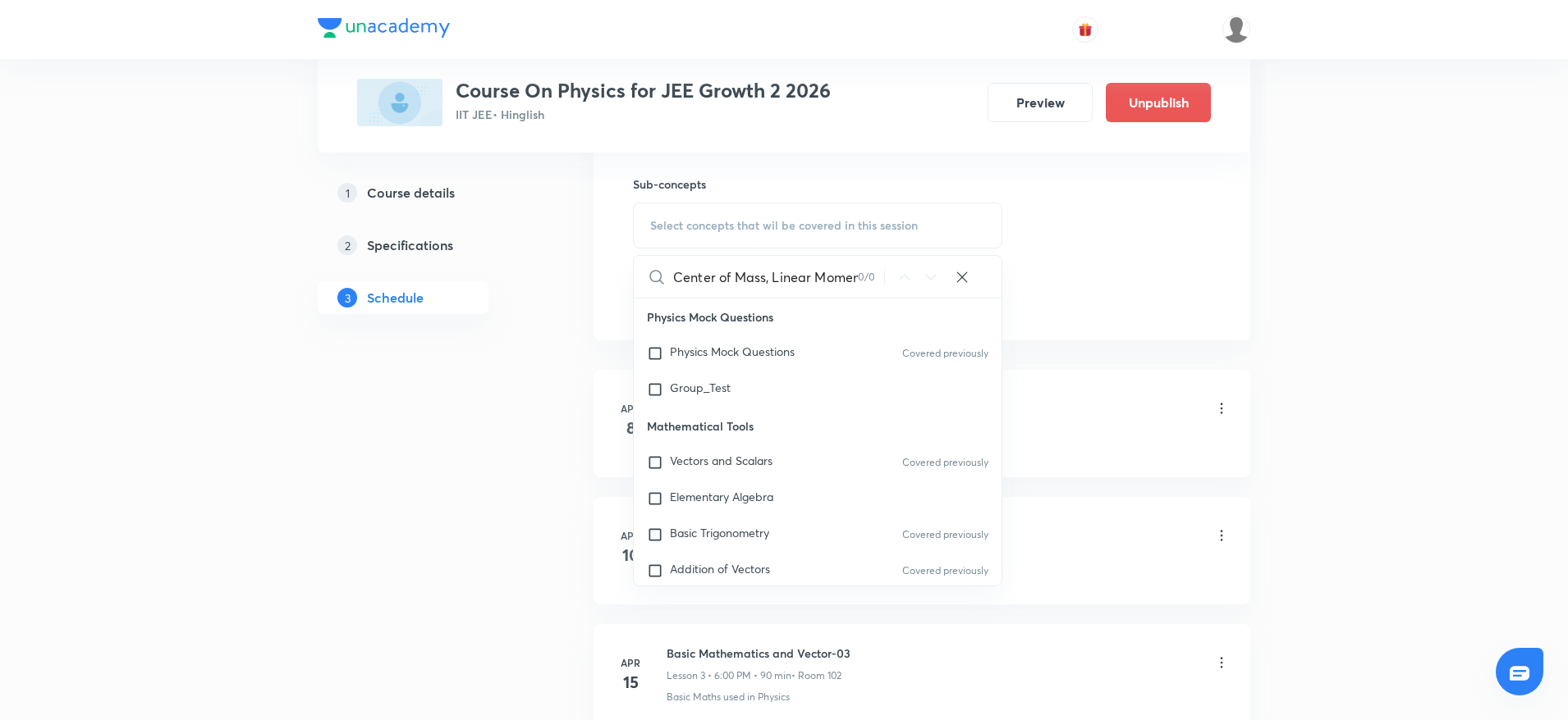
scroll to position [0, 111]
drag, startPoint x: 703, startPoint y: 281, endPoint x: 949, endPoint y: 307, distance: 247.4
click at [949, 307] on div "Center of Mass, Linear Momentum and Collision 0 / 0 ​ Physics Mock Questions Ph…" at bounding box center [817, 420] width 369 height 332
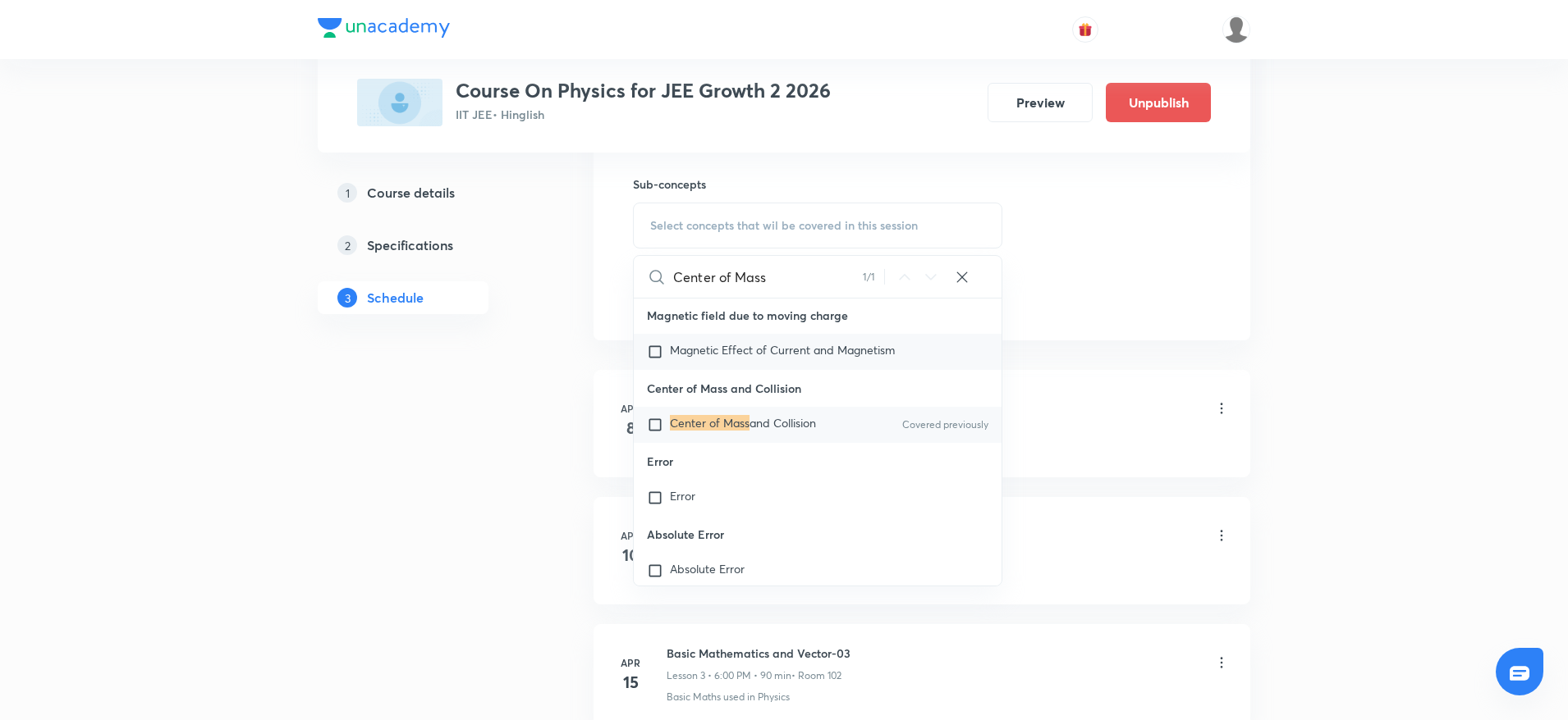
scroll to position [41692, 0]
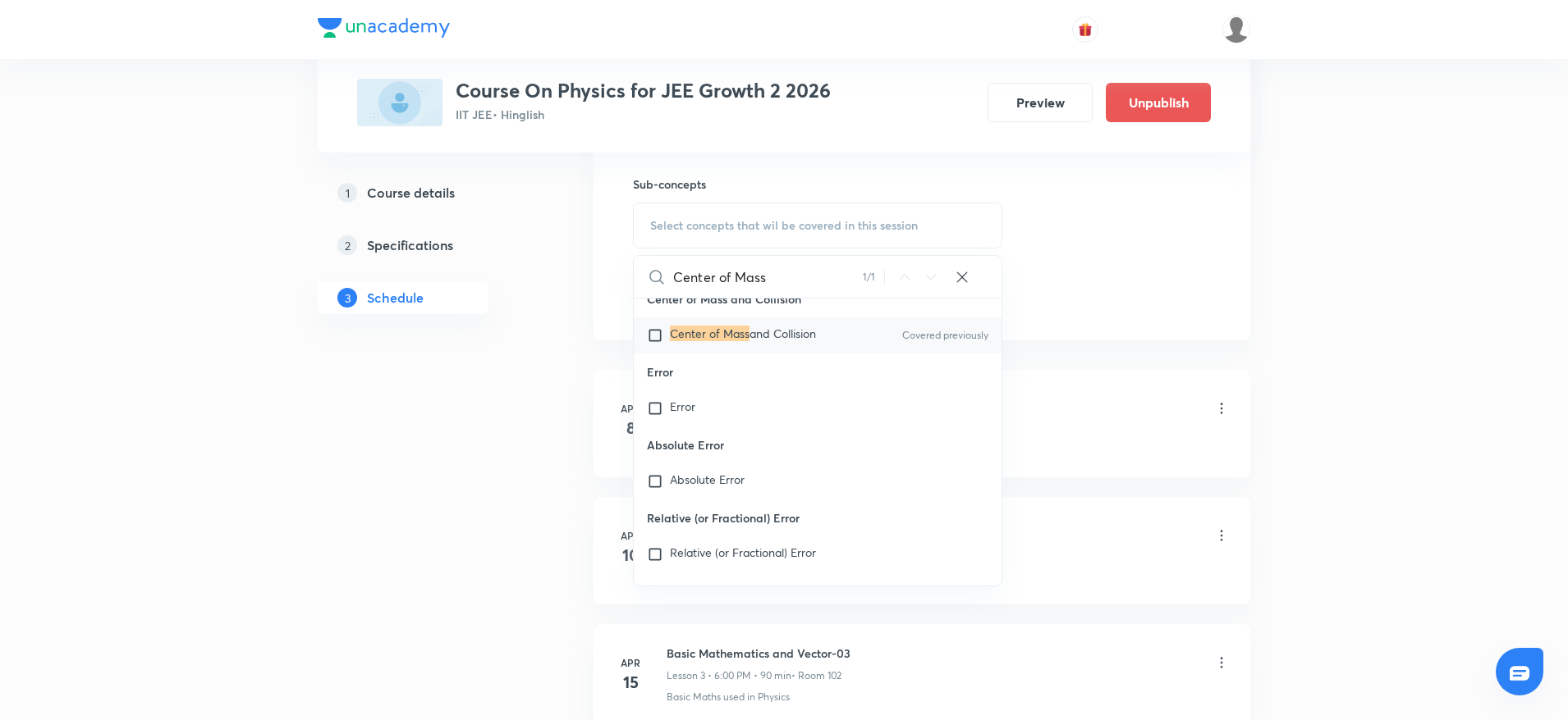
type input "Center of Mass"
click at [754, 342] on span "and Collision" at bounding box center [783, 333] width 67 height 16
checkbox input "true"
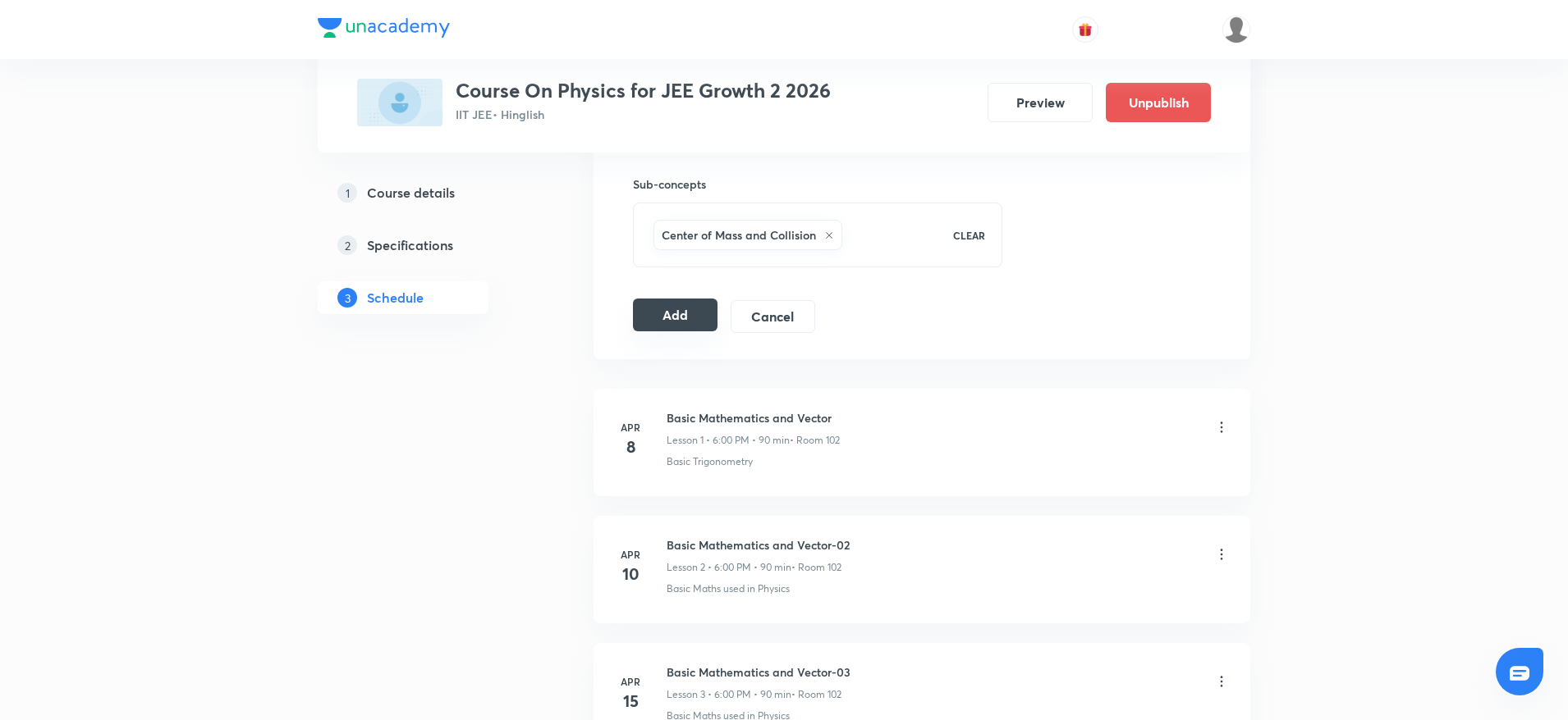
click at [681, 330] on button "Add" at bounding box center [675, 315] width 84 height 33
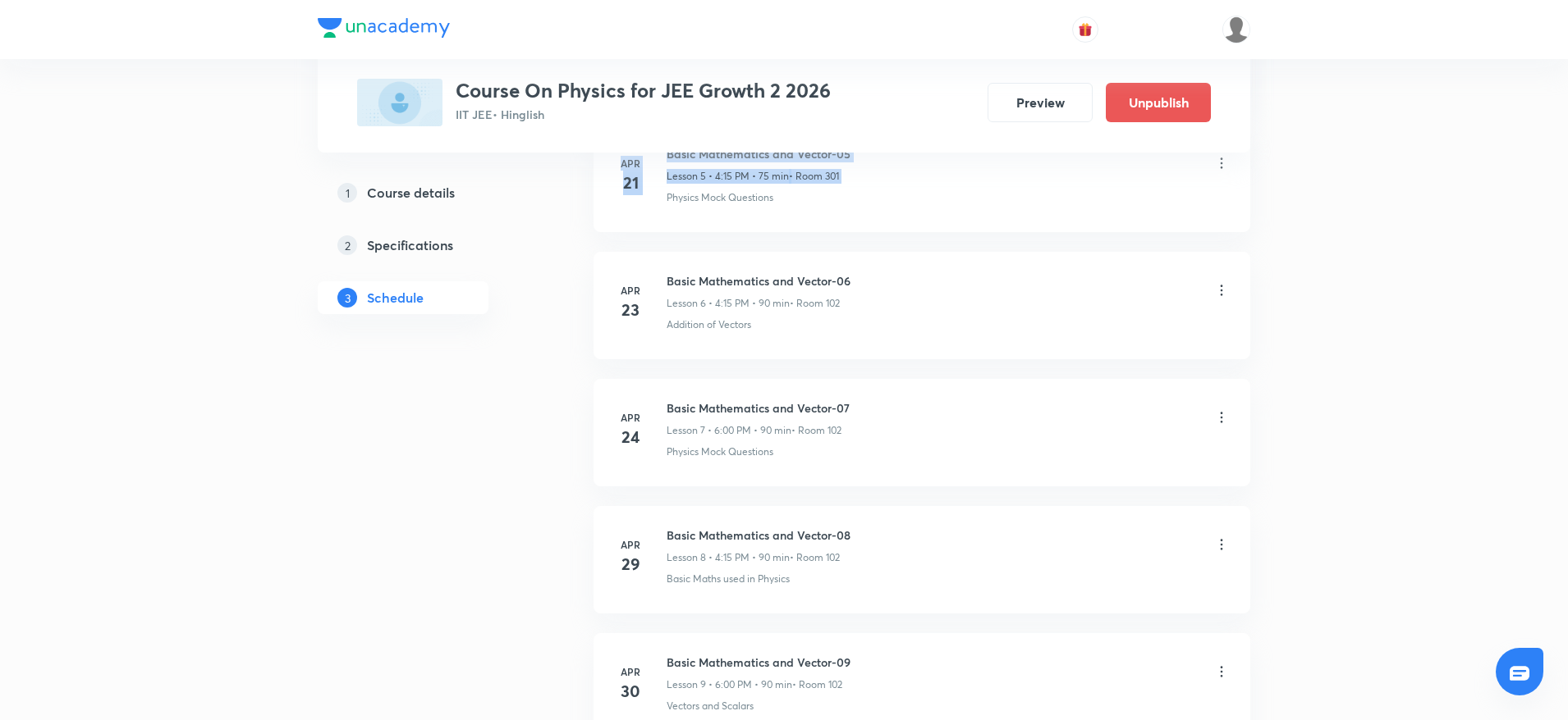
drag, startPoint x: 1576, startPoint y: 57, endPoint x: 1576, endPoint y: 43, distance: 14.0
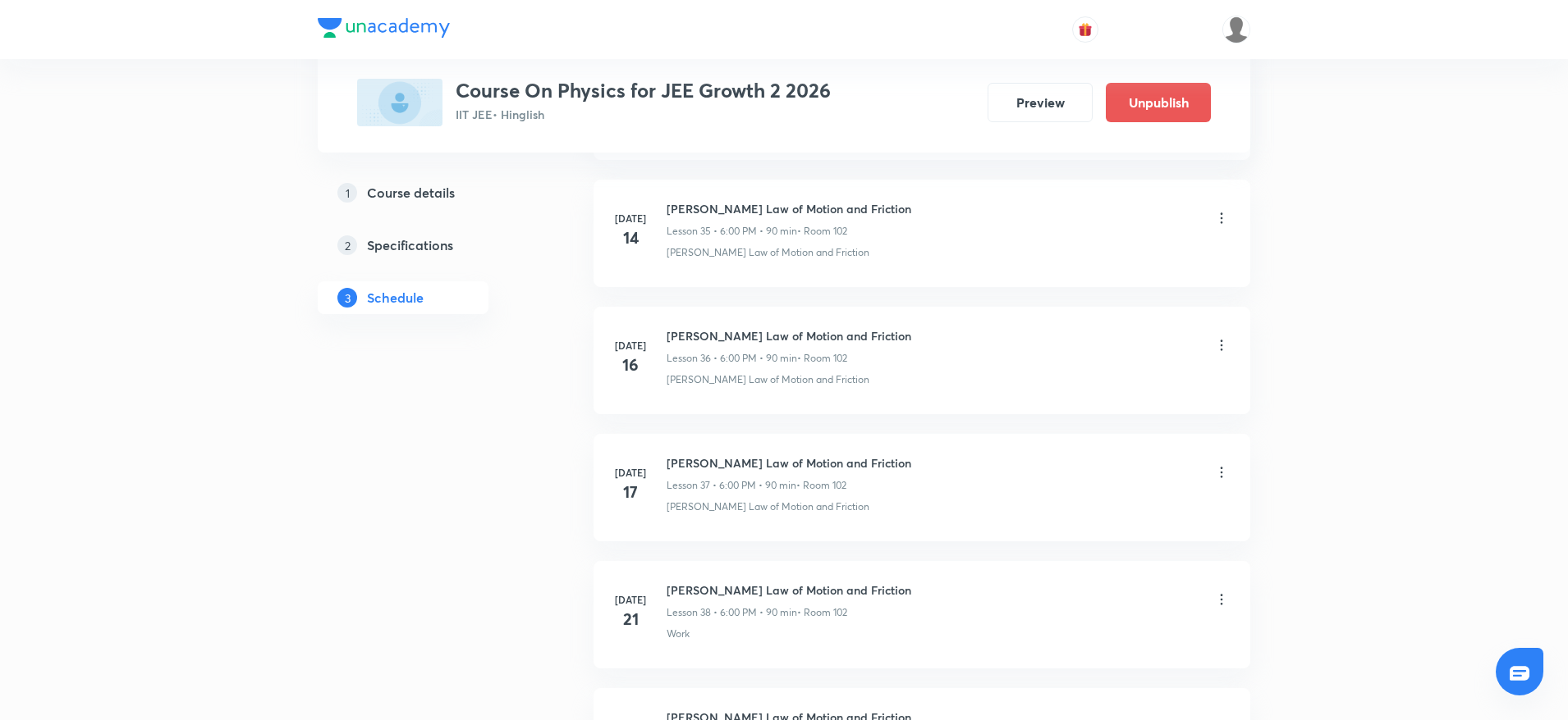
scroll to position [6835, 0]
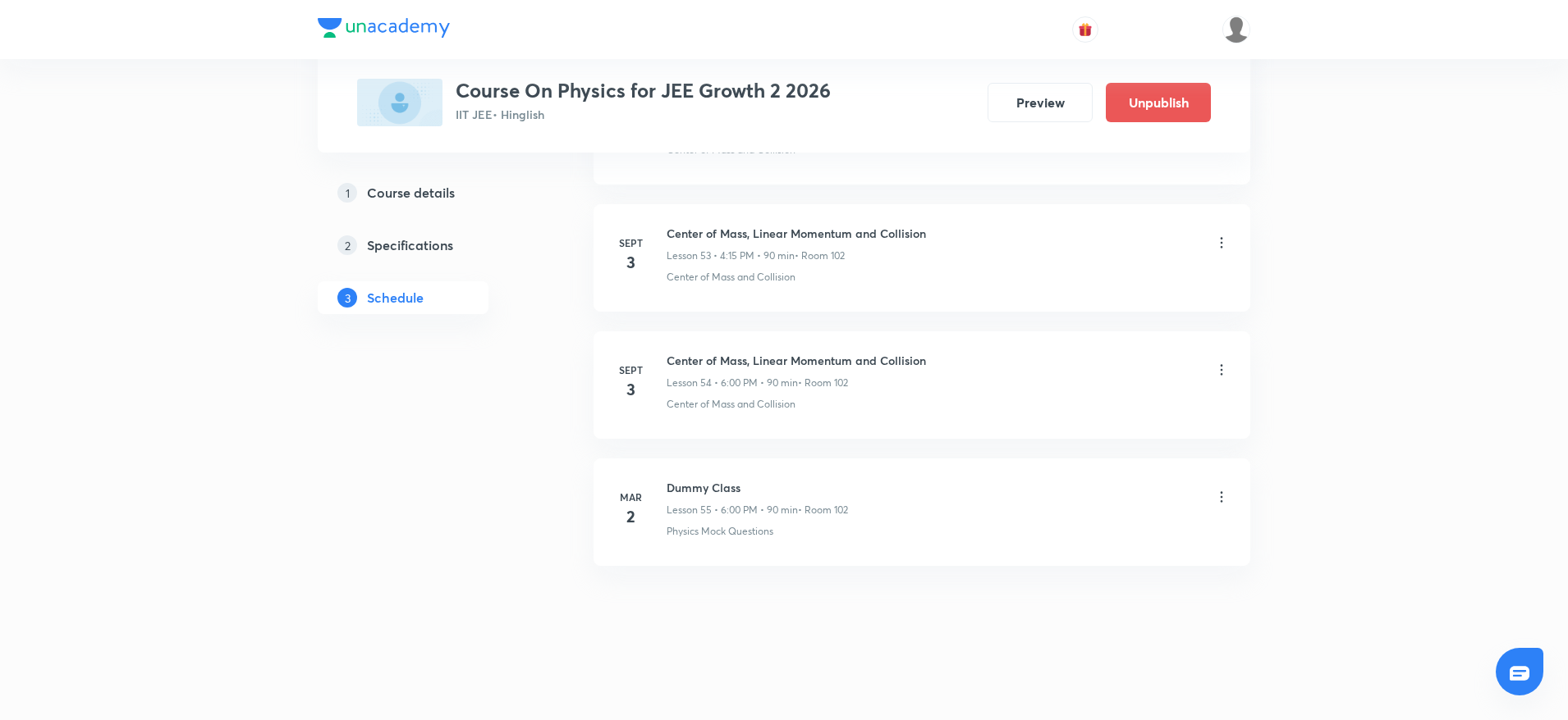
click at [1222, 375] on icon at bounding box center [1222, 370] width 17 height 17
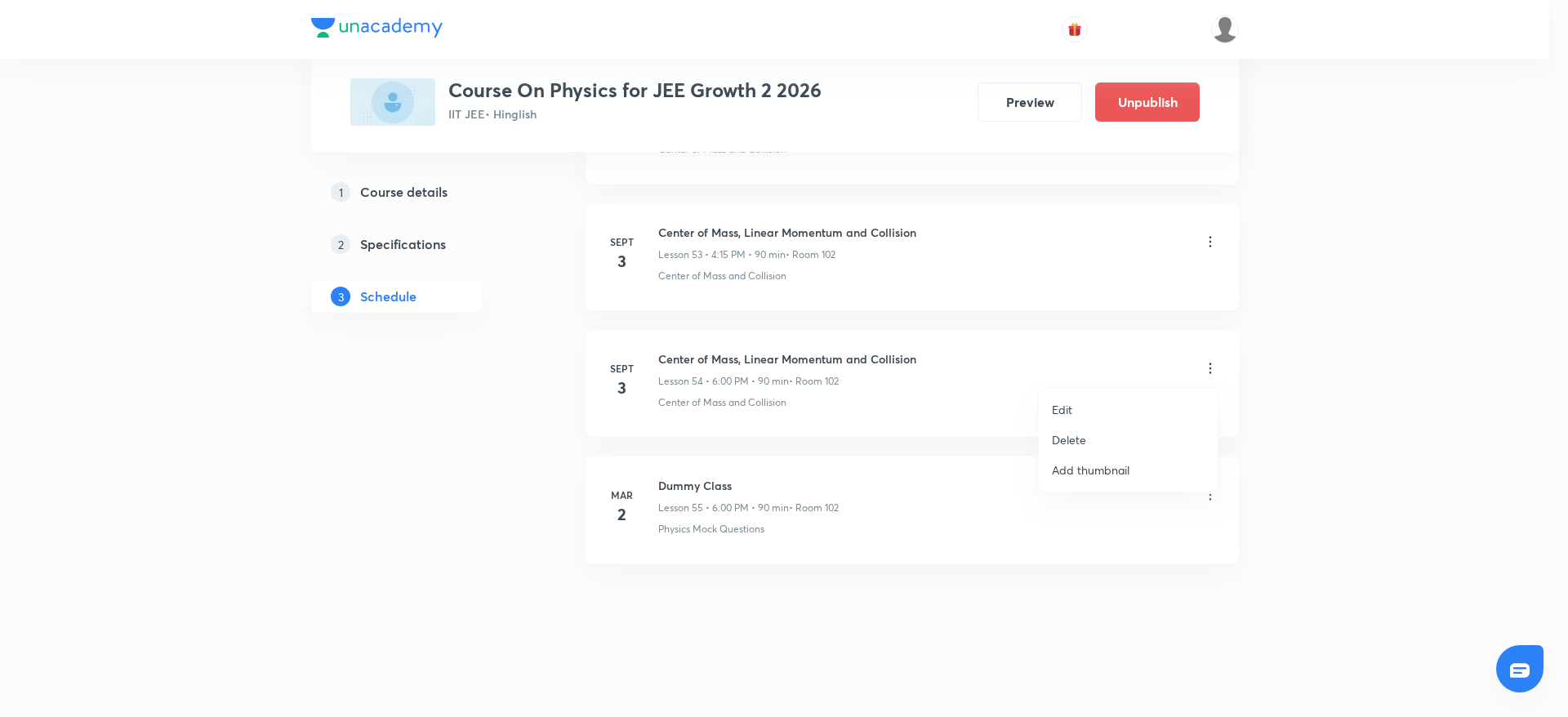
click at [1094, 403] on li "Edit" at bounding box center [1127, 409] width 179 height 30
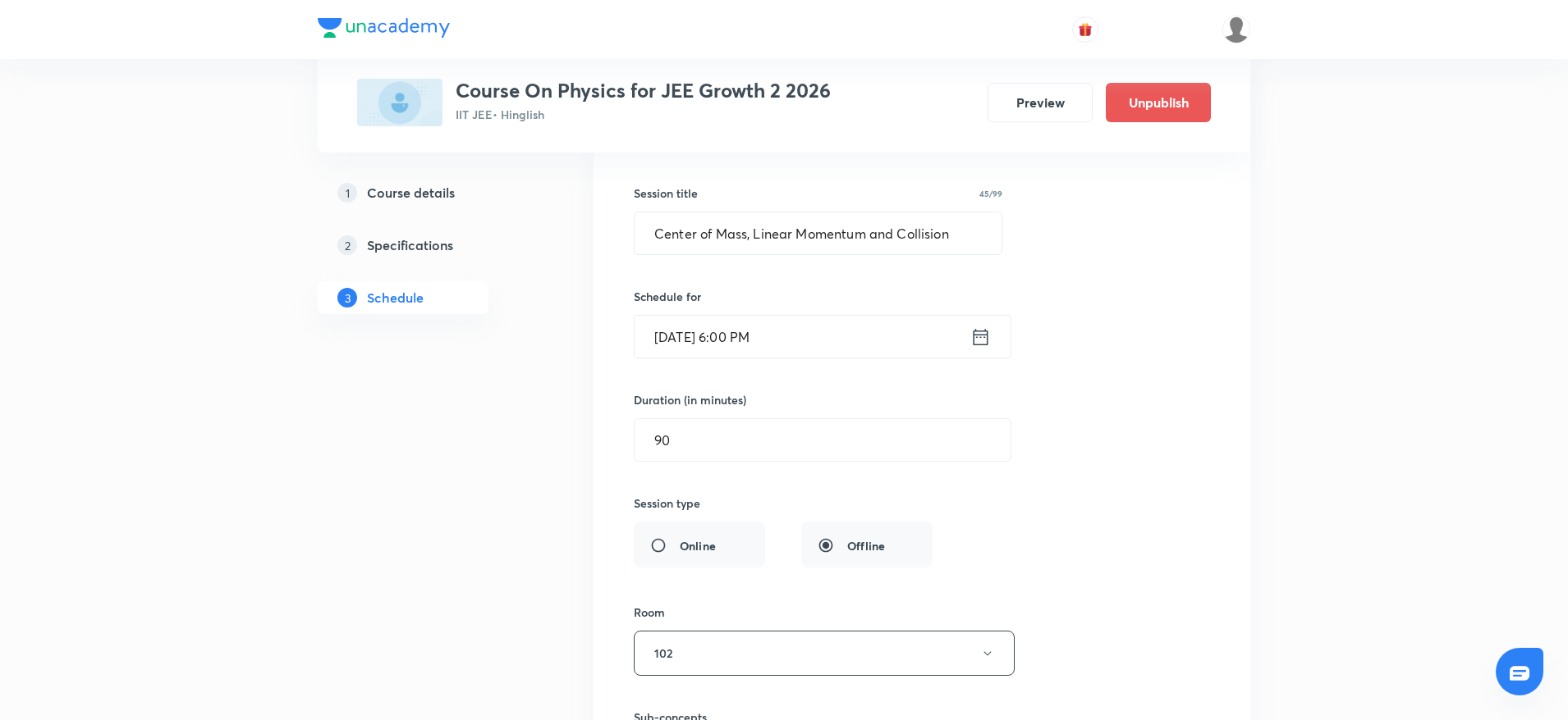
scroll to position [7466, 0]
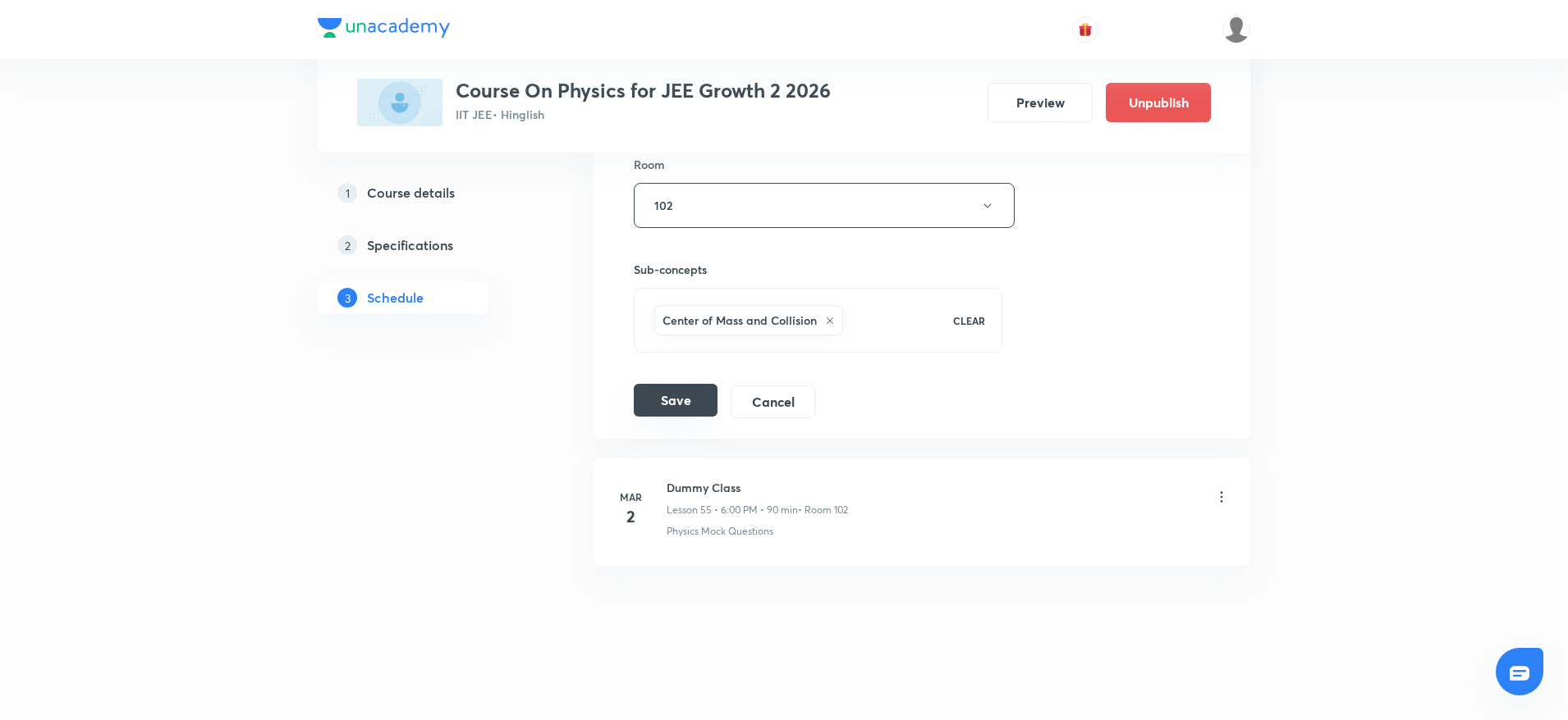
click at [696, 403] on button "Save" at bounding box center [675, 400] width 84 height 33
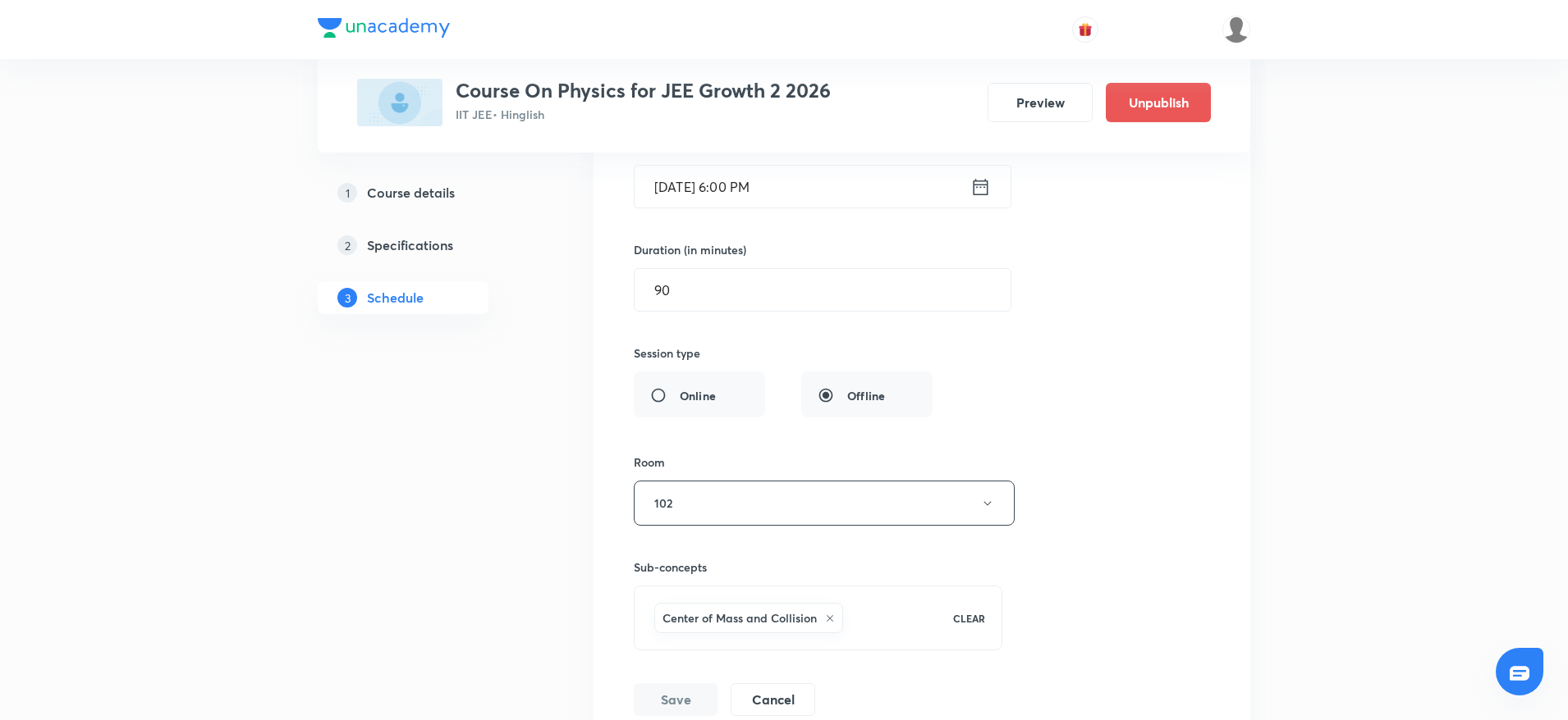
scroll to position [6907, 0]
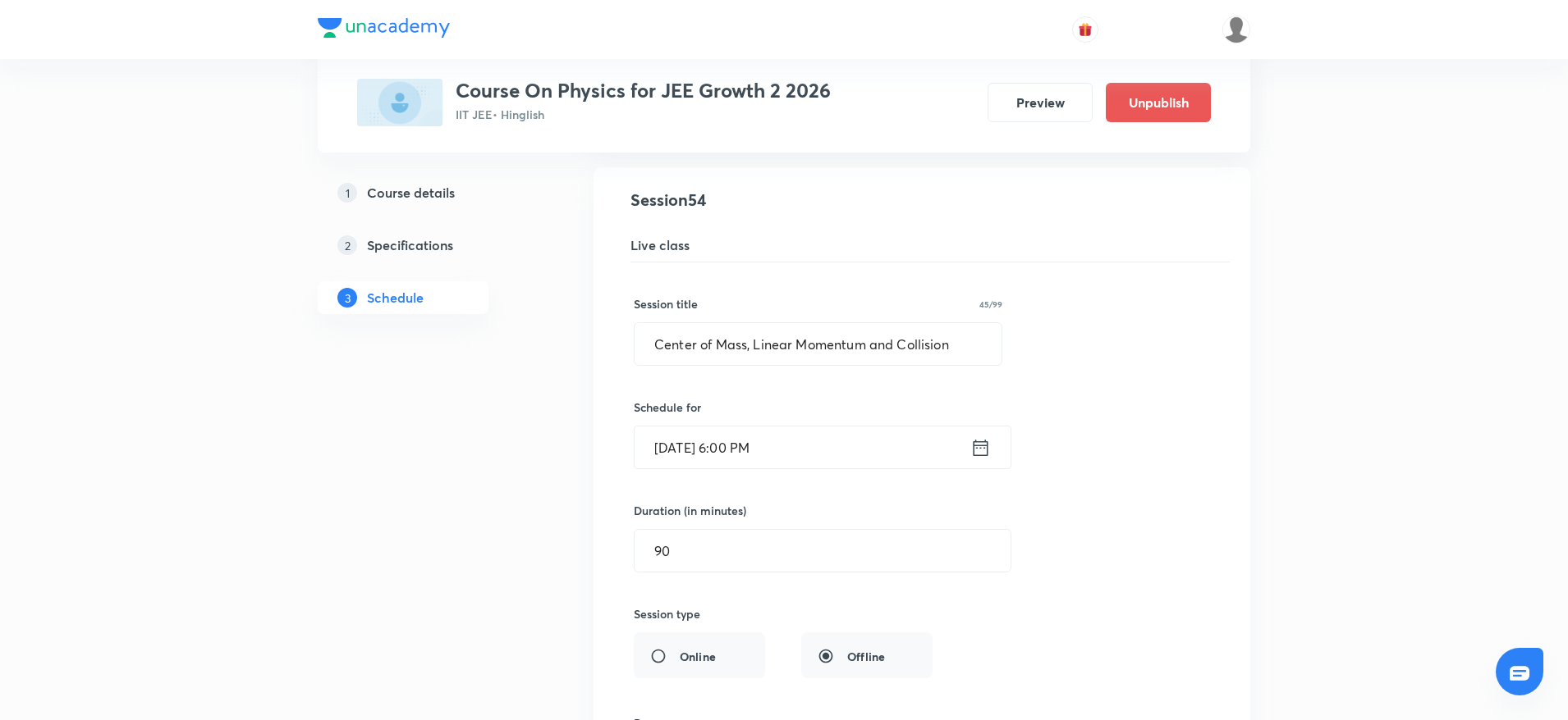
click at [979, 454] on icon at bounding box center [980, 449] width 21 height 23
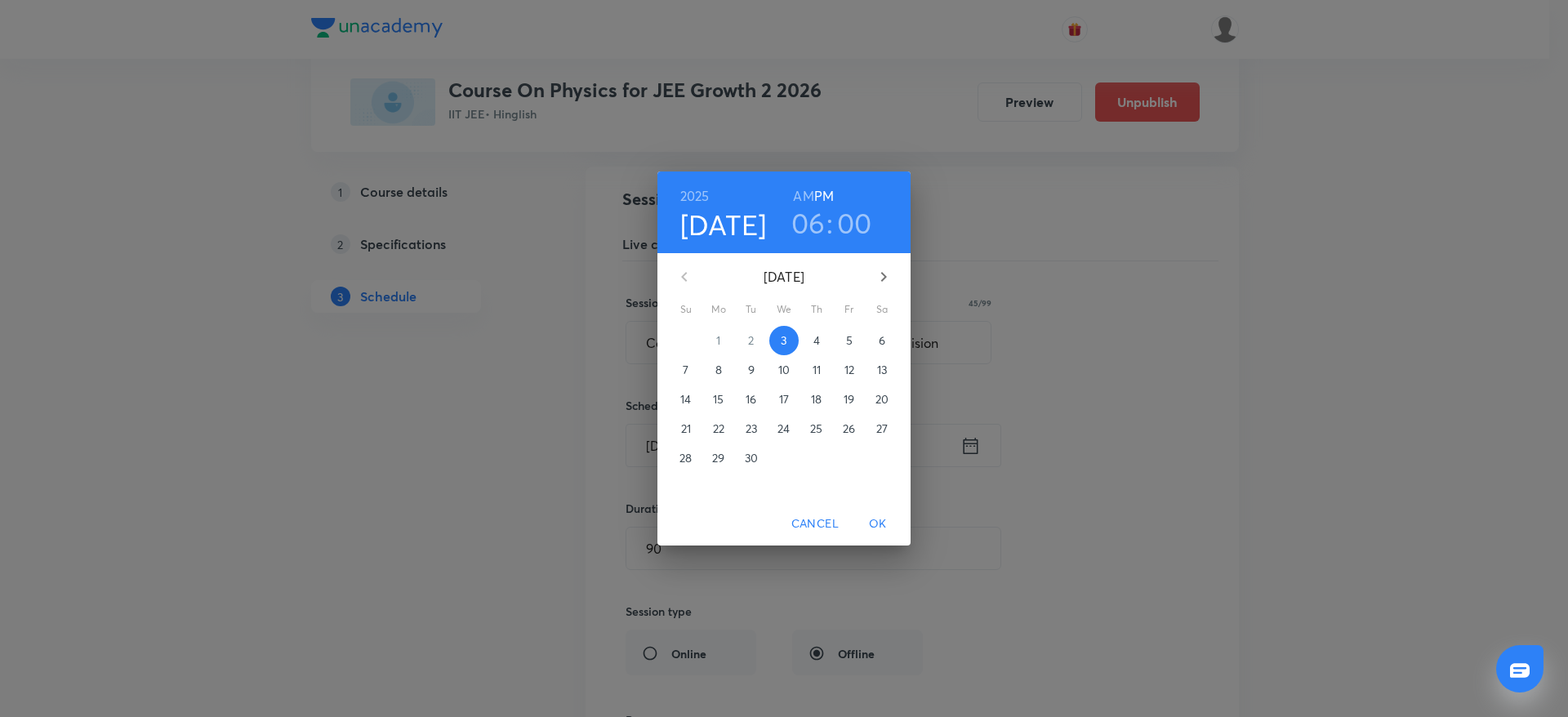
click at [813, 341] on p "4" at bounding box center [816, 341] width 7 height 17
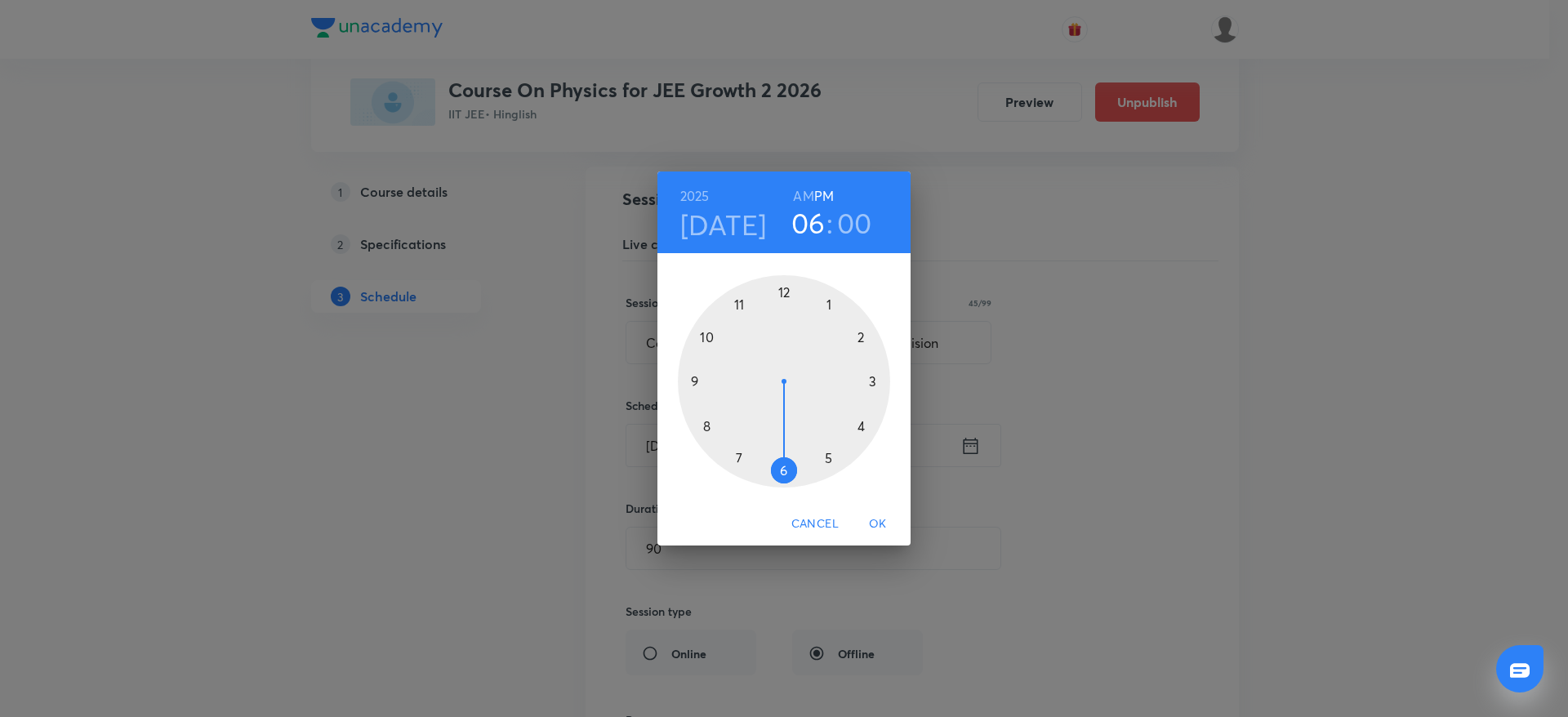
click at [877, 518] on span "OK" at bounding box center [877, 524] width 39 height 21
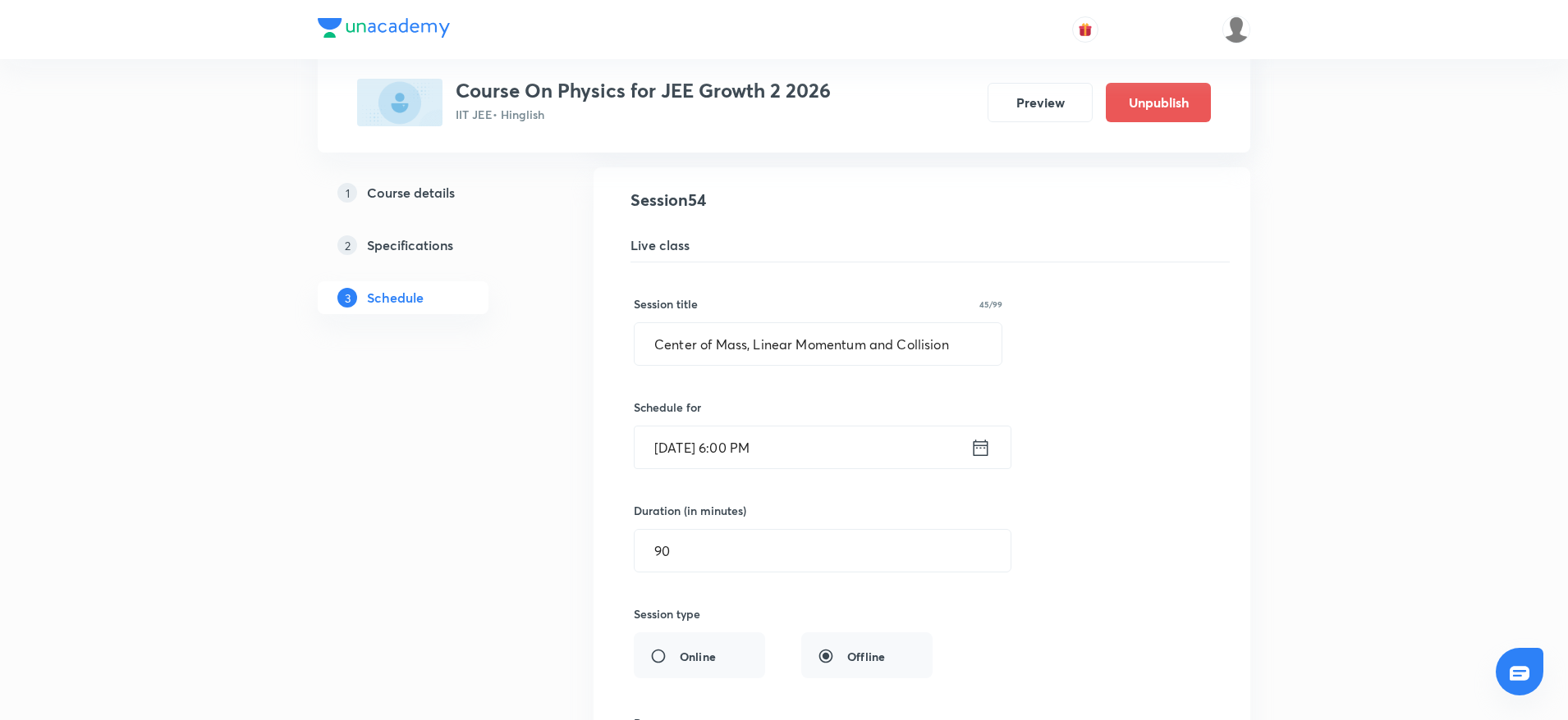
scroll to position [6835, 0]
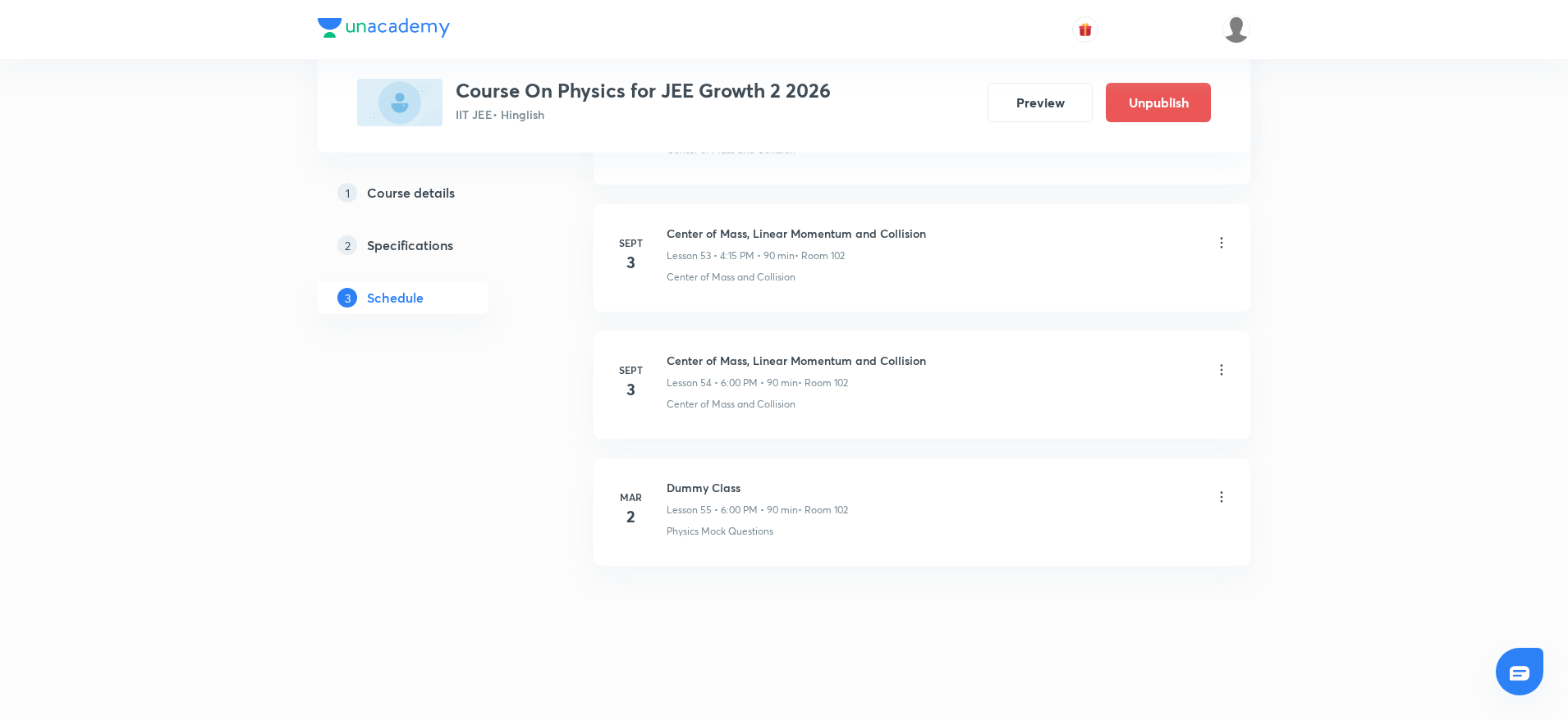
click at [1224, 367] on icon at bounding box center [1222, 370] width 17 height 17
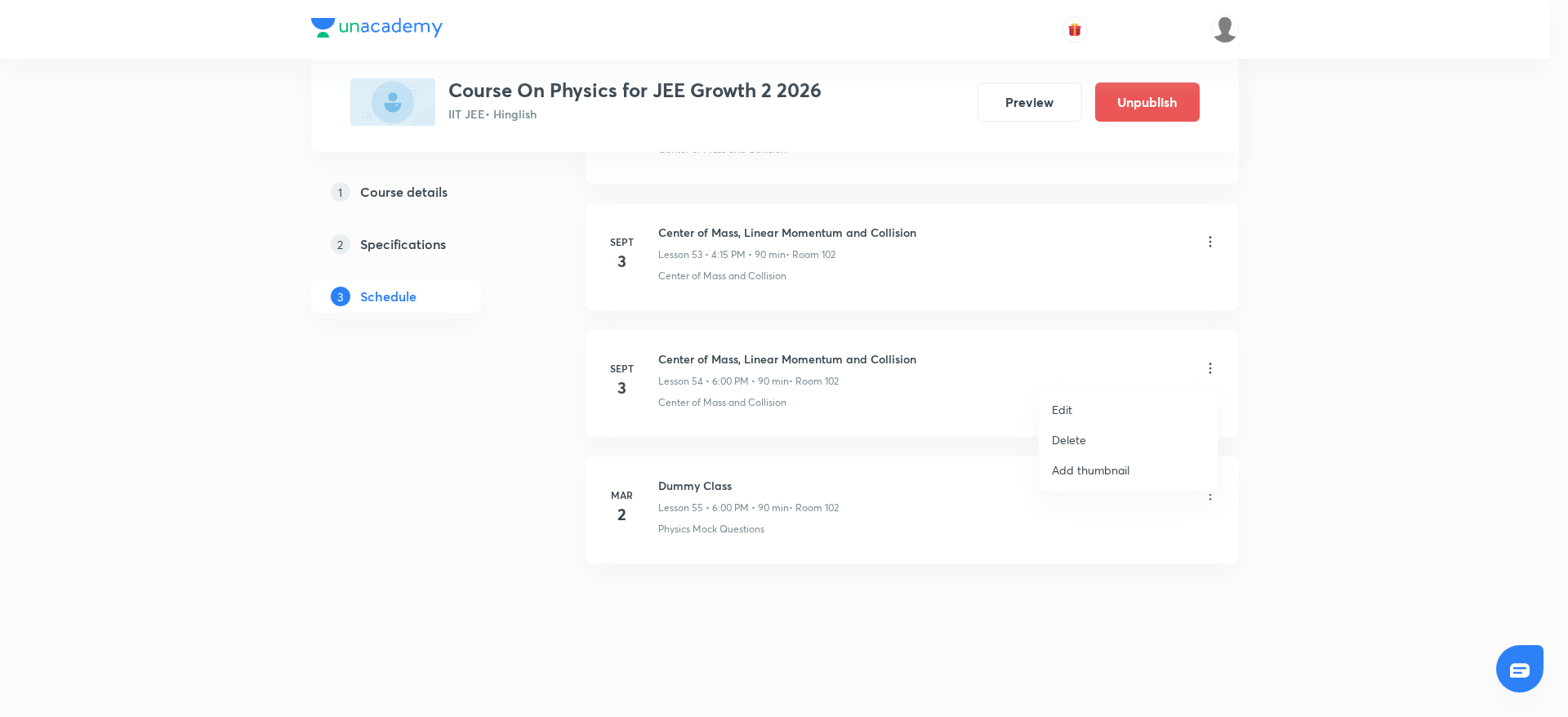
click at [1059, 408] on p "Edit" at bounding box center [1062, 409] width 21 height 17
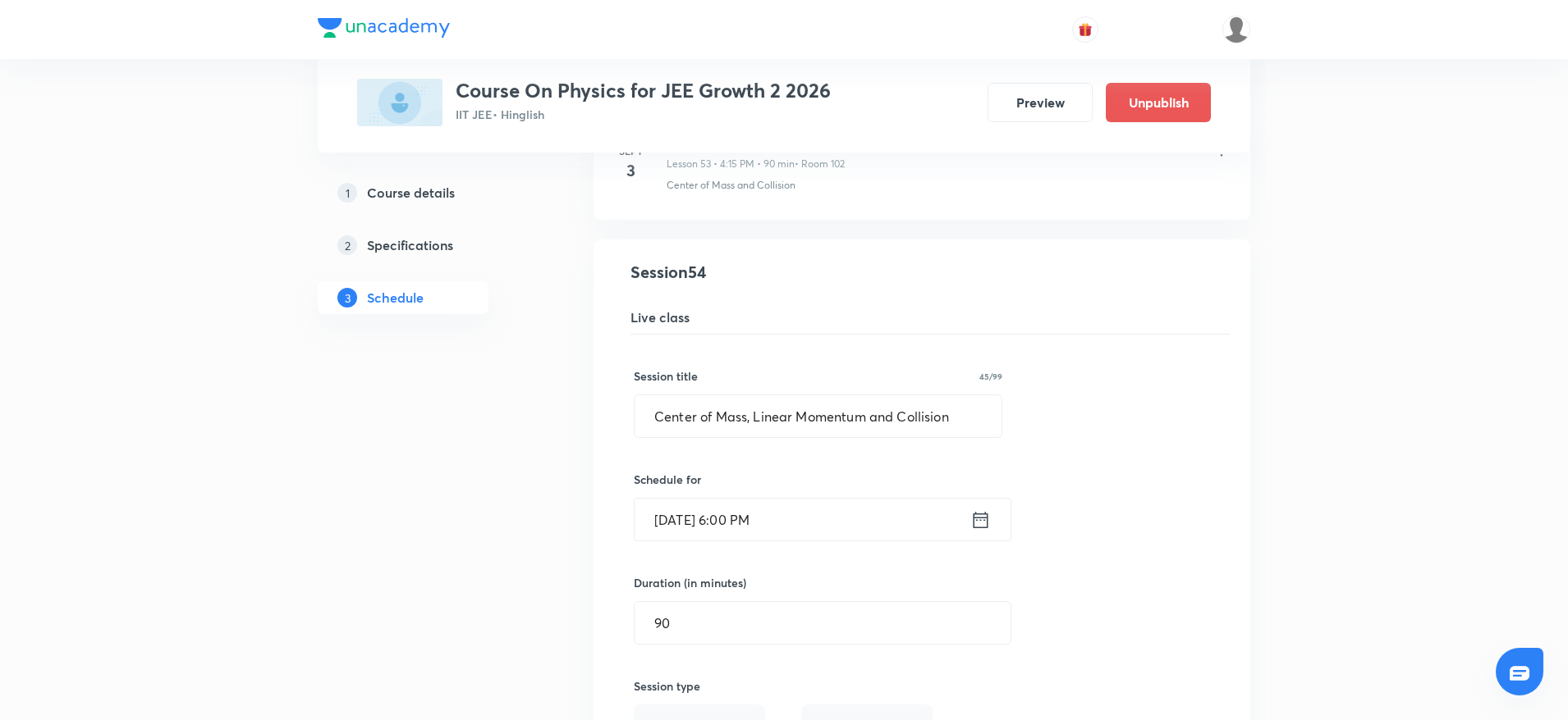
click at [686, 522] on input "[DATE] 6:00 PM" at bounding box center [802, 520] width 336 height 42
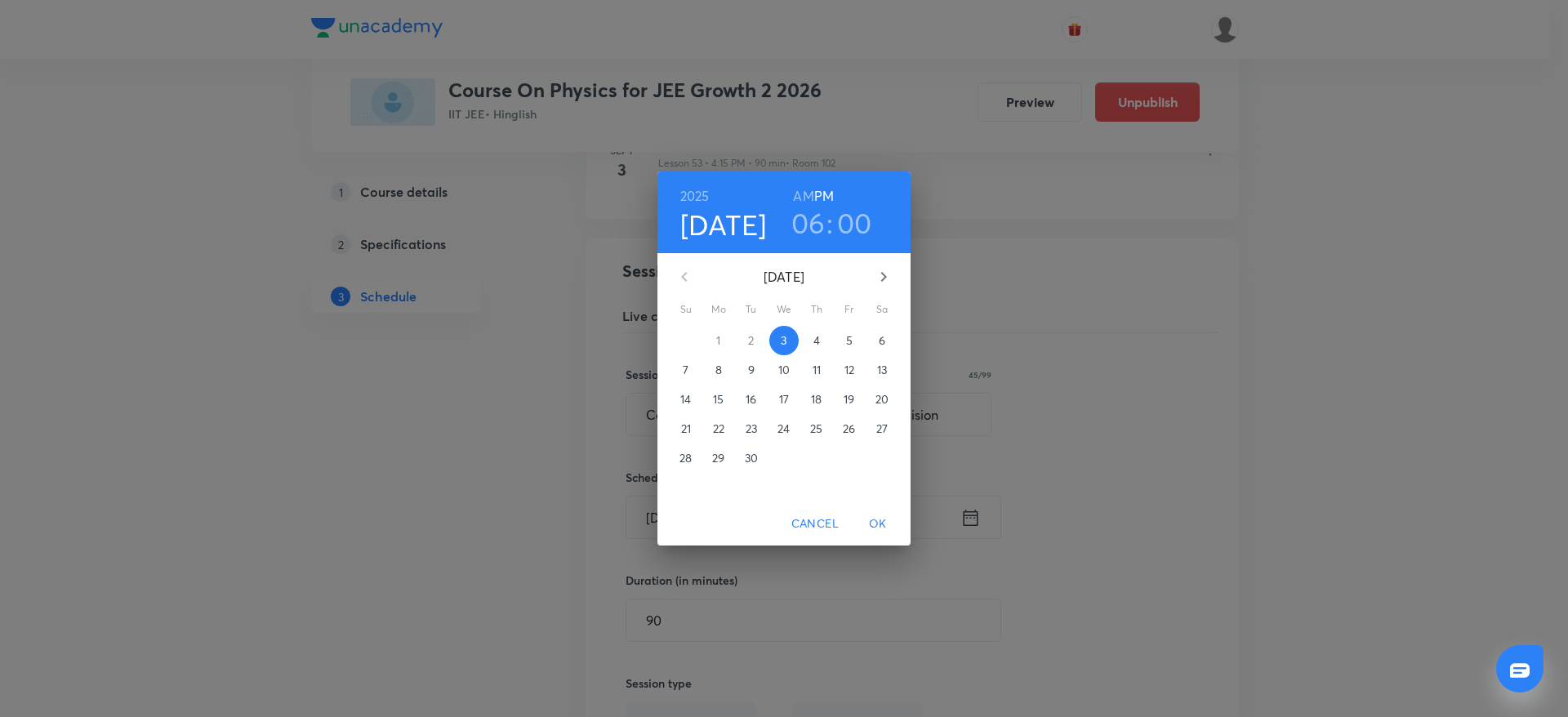
click at [822, 339] on span "4" at bounding box center [816, 341] width 29 height 17
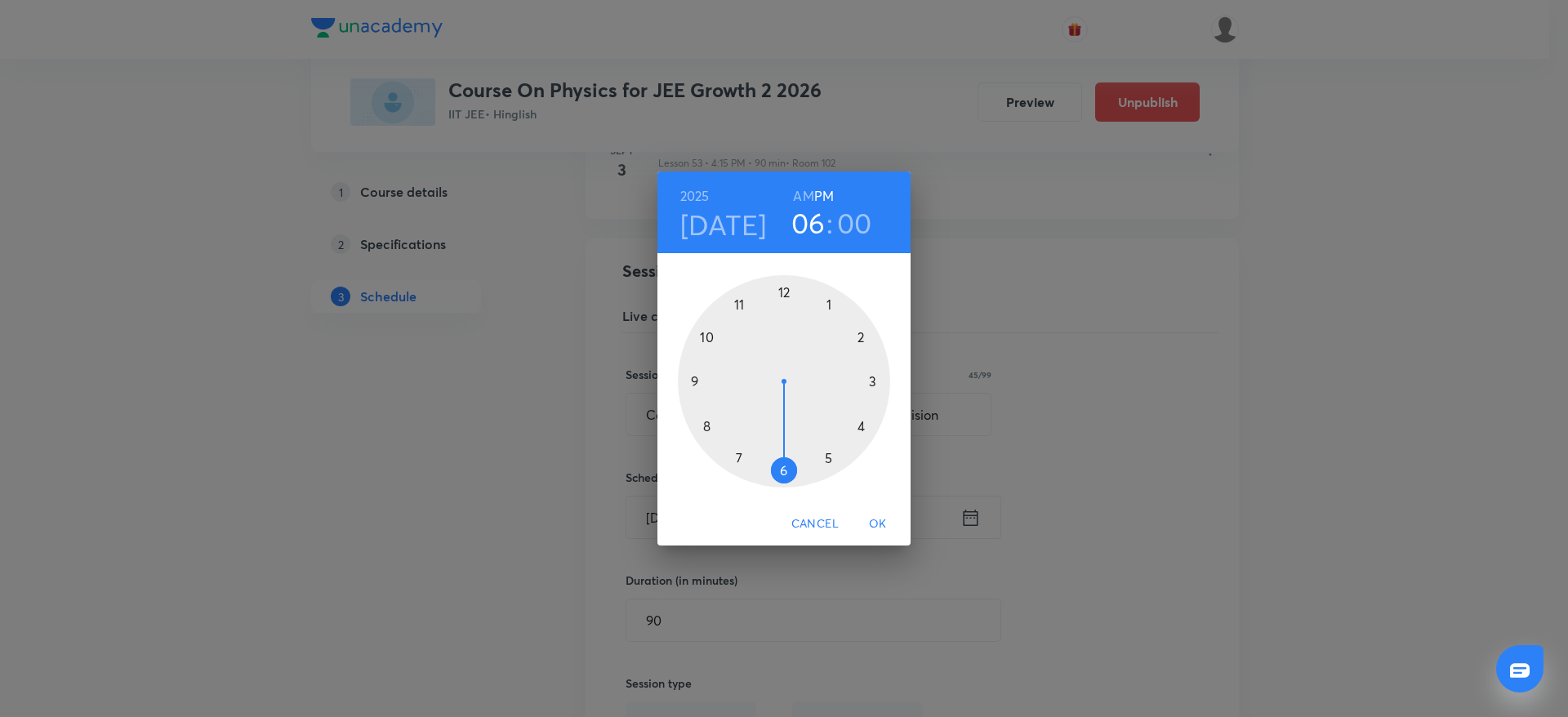
click at [884, 522] on span "OK" at bounding box center [877, 524] width 39 height 21
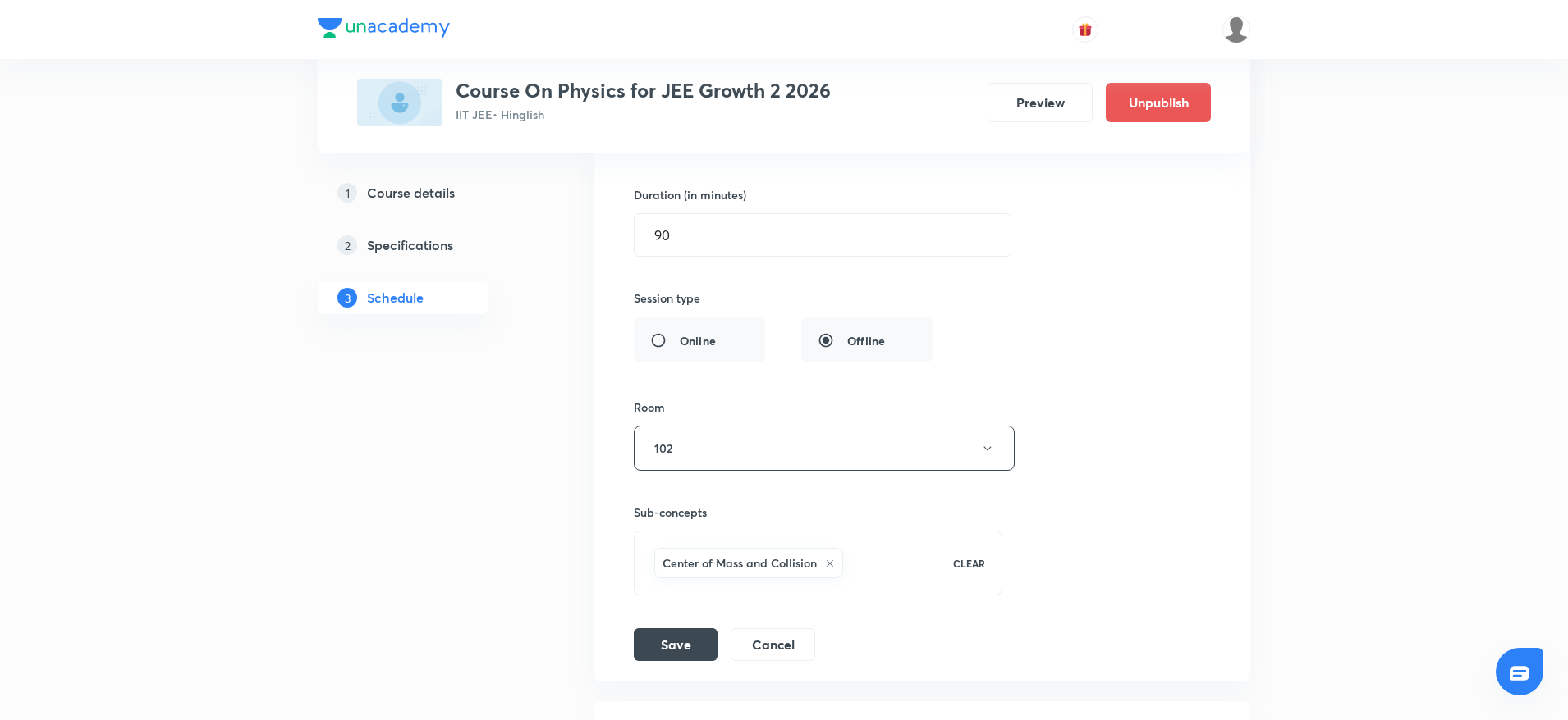
scroll to position [7466, 0]
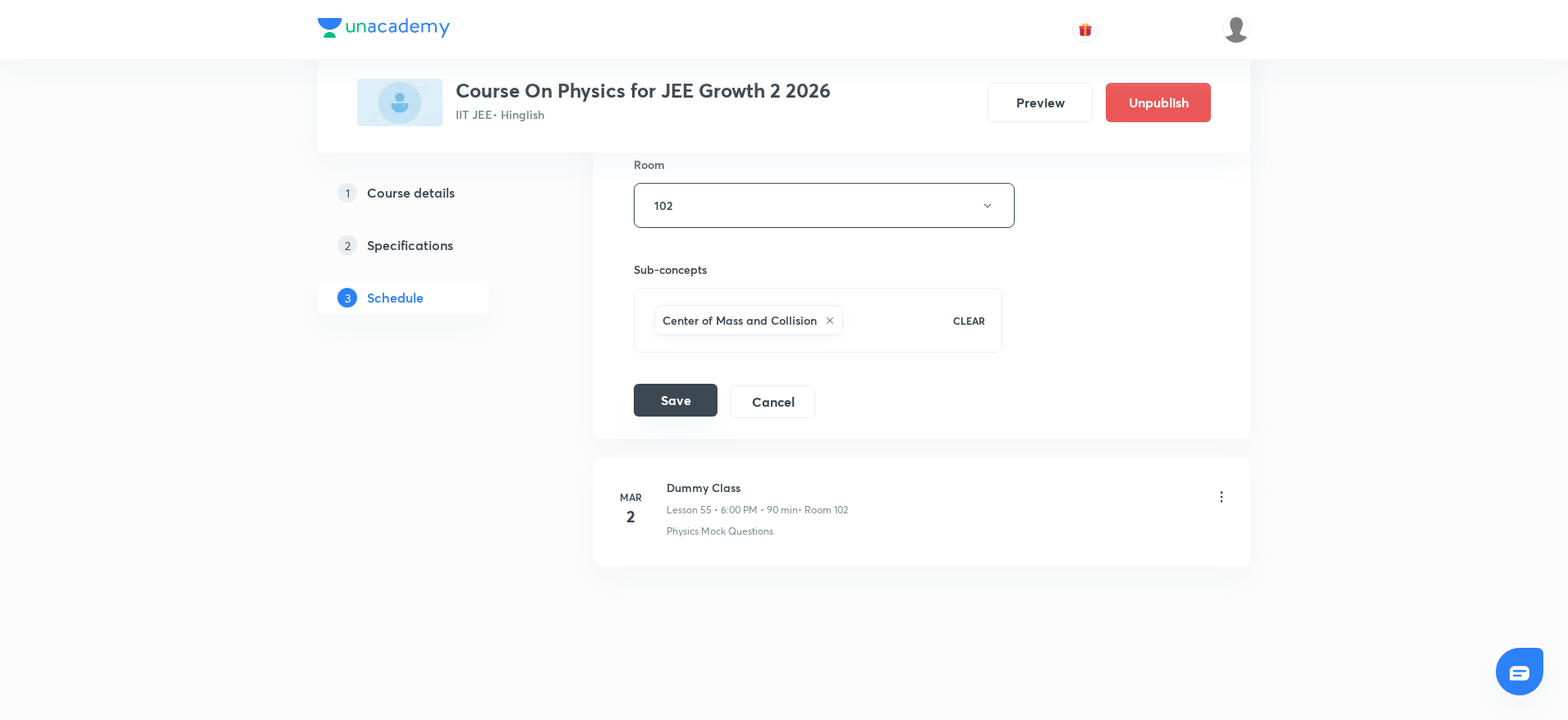
click at [685, 404] on button "Save" at bounding box center [675, 400] width 84 height 33
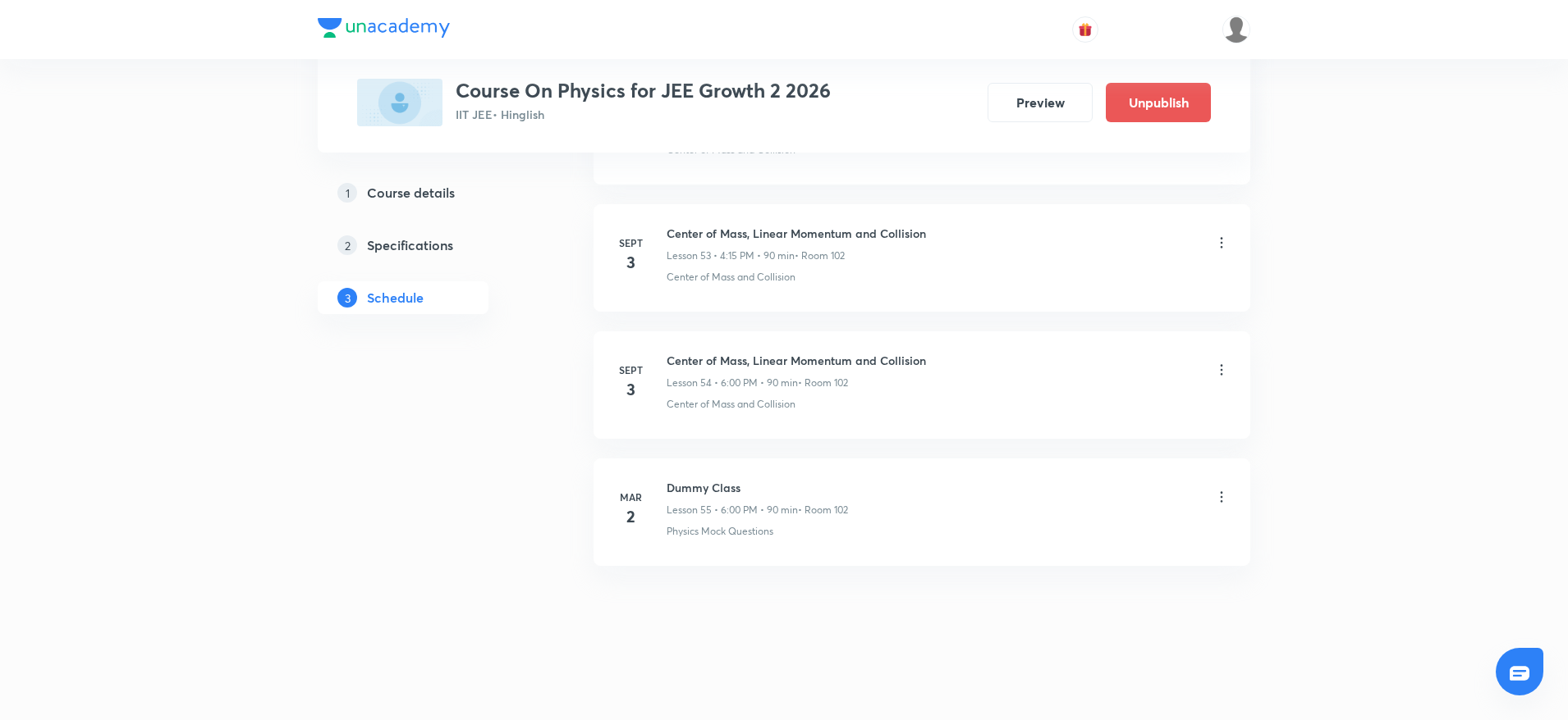
scroll to position [6835, 0]
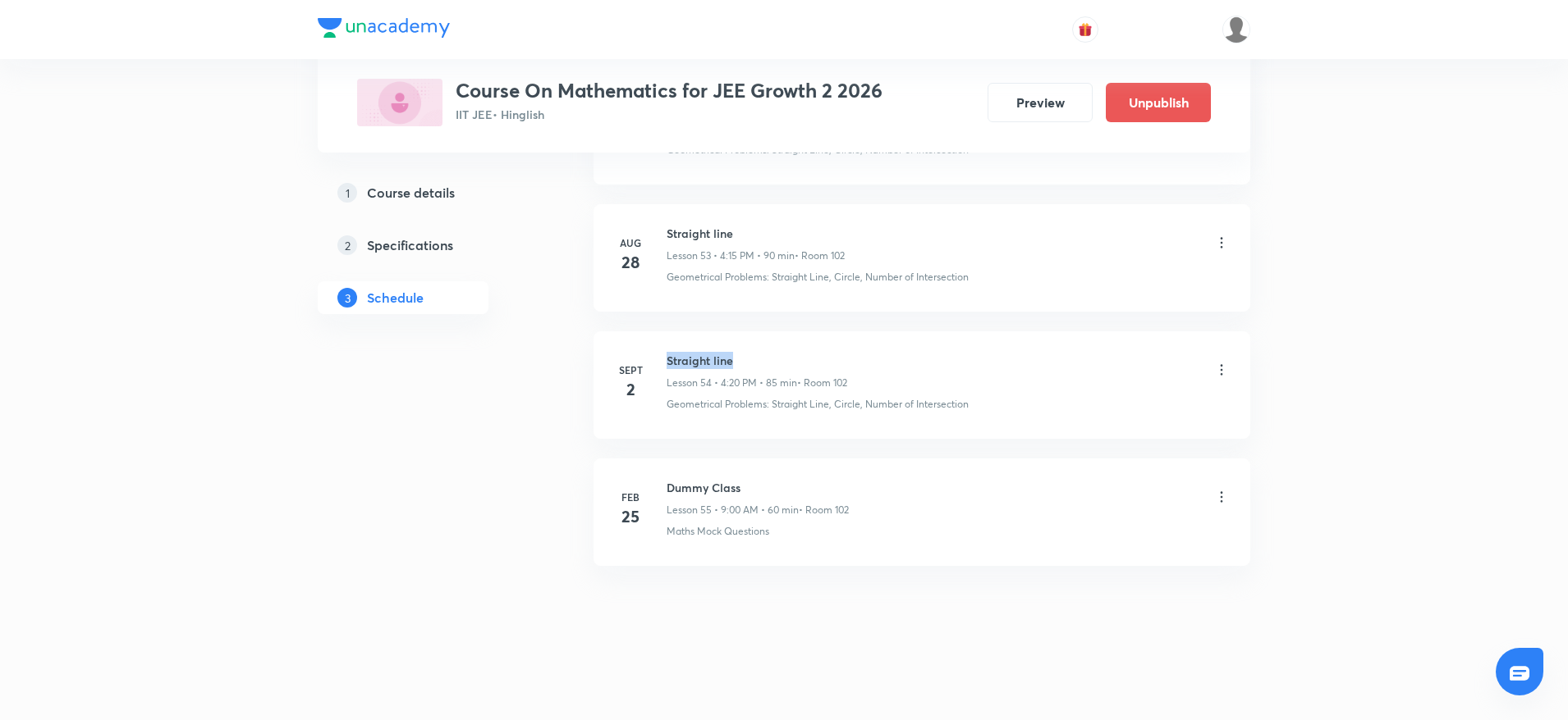
drag, startPoint x: 660, startPoint y: 347, endPoint x: 837, endPoint y: 347, distance: 177.0
click at [837, 347] on li "[DATE] Straight line Lesson 54 • 4:20 PM • 85 min • Room 102 Geometrical Proble…" at bounding box center [922, 385] width 657 height 108
copy h6 "Straight line"
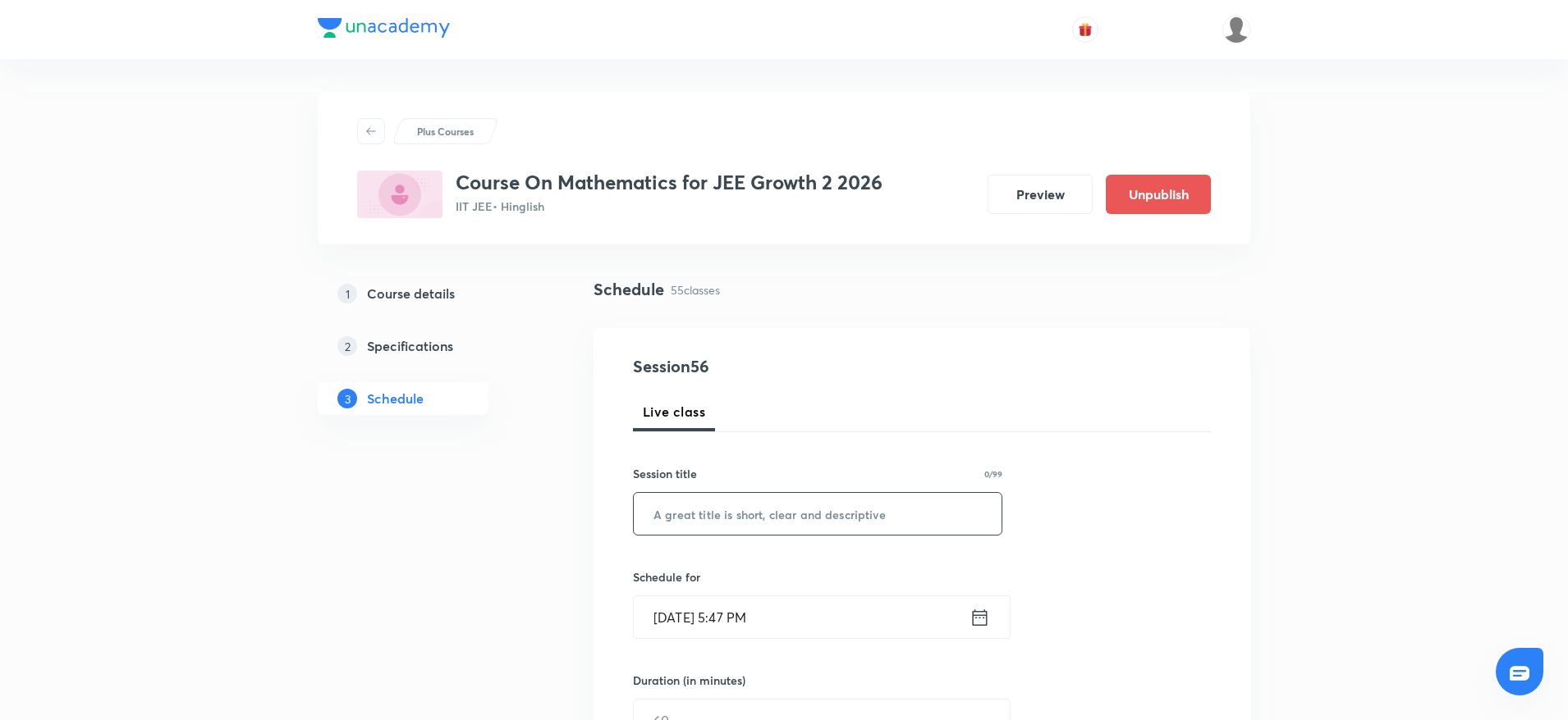
click at [743, 504] on input "text" at bounding box center [817, 514] width 368 height 42
drag, startPoint x: 742, startPoint y: 521, endPoint x: 445, endPoint y: 512, distance: 297.1
paste input "Straight line"
type input "Straight line"
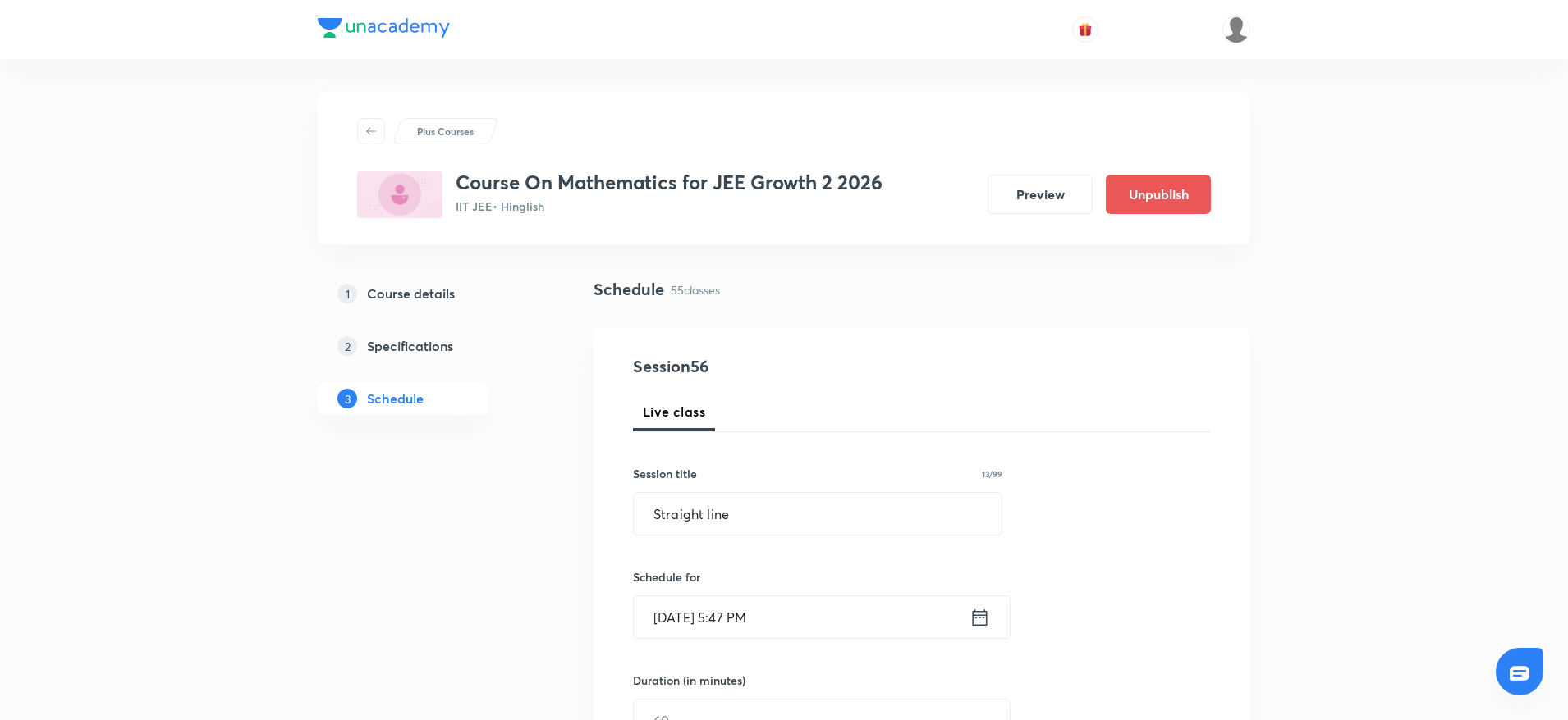
click at [744, 611] on input "[DATE] 5:47 PM" at bounding box center [802, 617] width 336 height 42
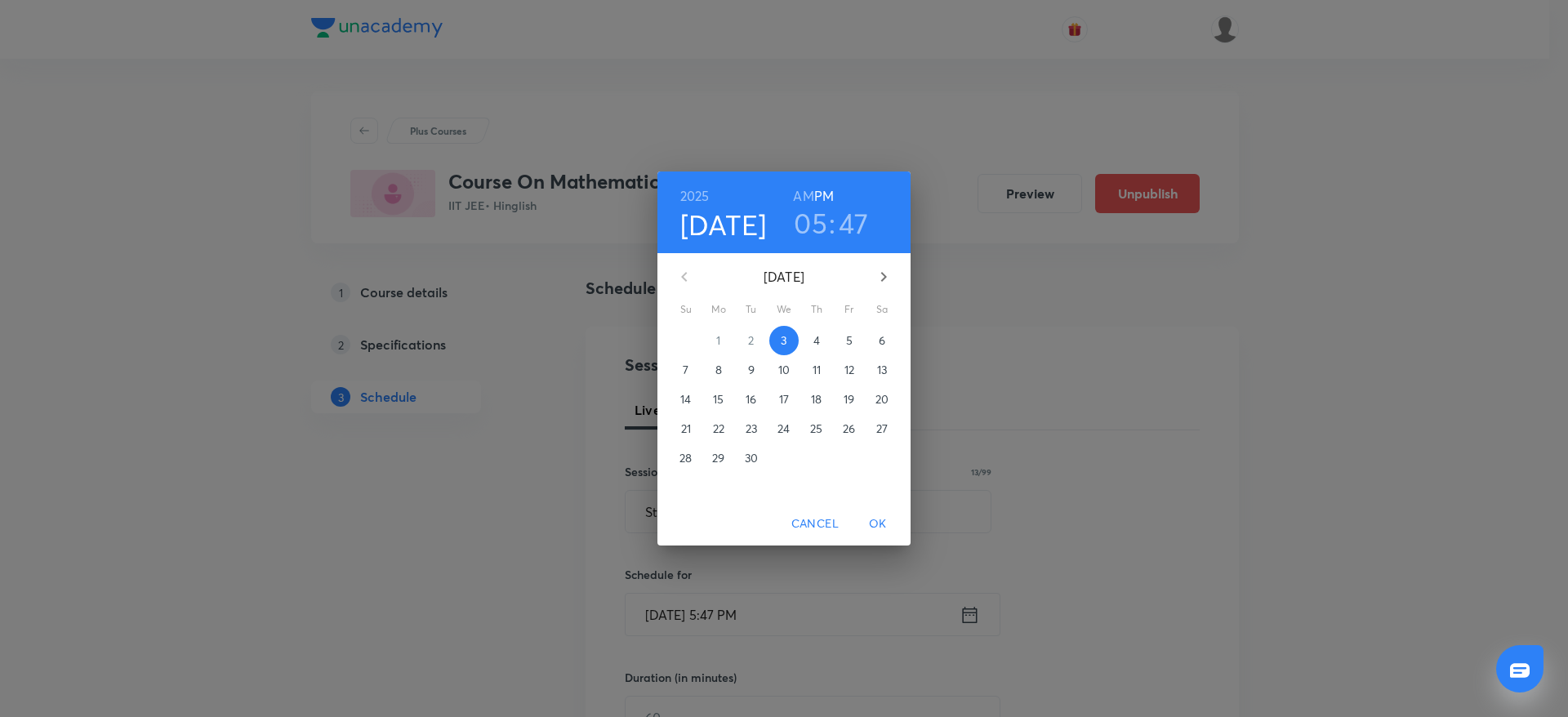
click at [808, 220] on h3 "05" at bounding box center [811, 223] width 33 height 34
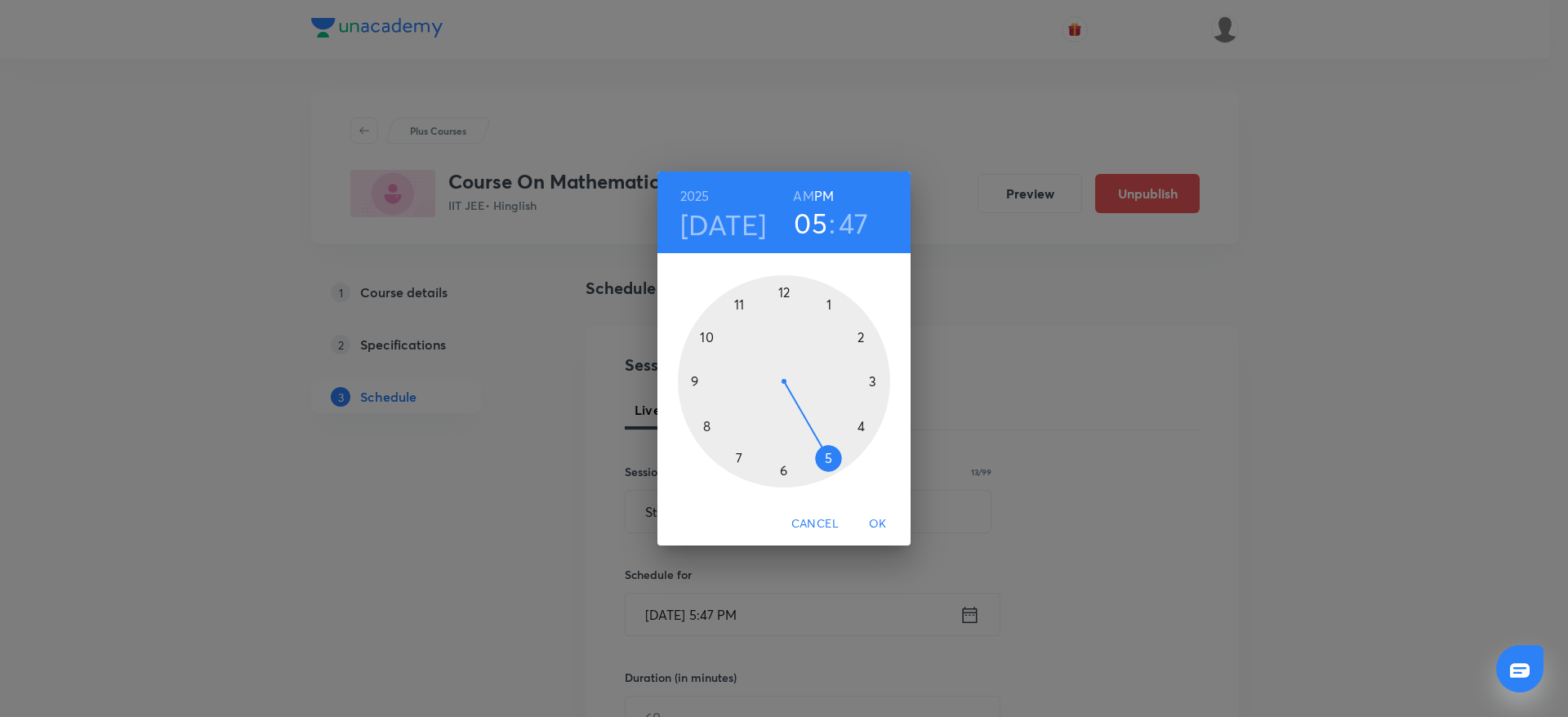
click at [785, 474] on div at bounding box center [783, 381] width 212 height 212
click at [782, 274] on div "00 05 10 15 20 25 30 35 40 45 50 55" at bounding box center [784, 378] width 253 height 250
click at [782, 285] on div at bounding box center [783, 381] width 212 height 212
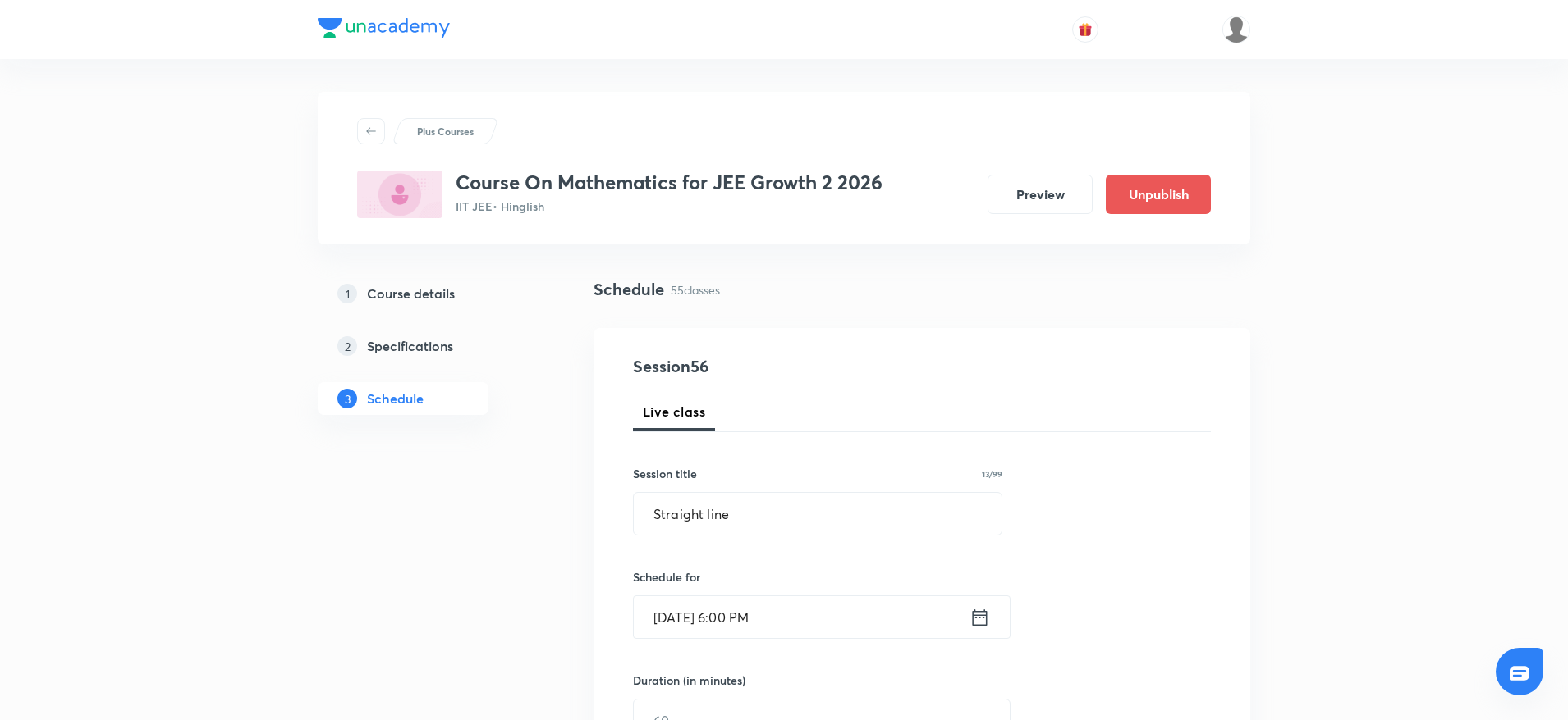
scroll to position [218, 0]
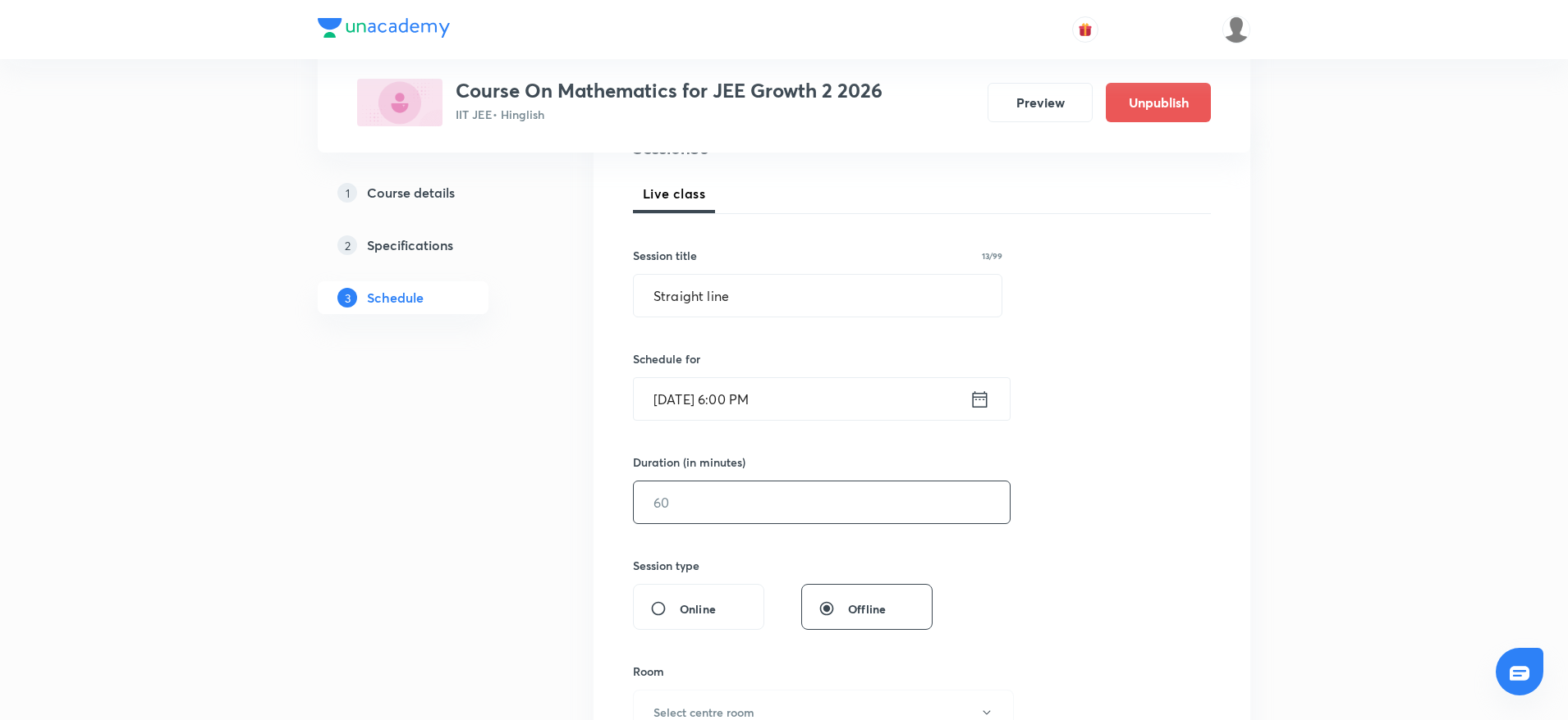
click at [836, 508] on input "text" at bounding box center [822, 503] width 376 height 42
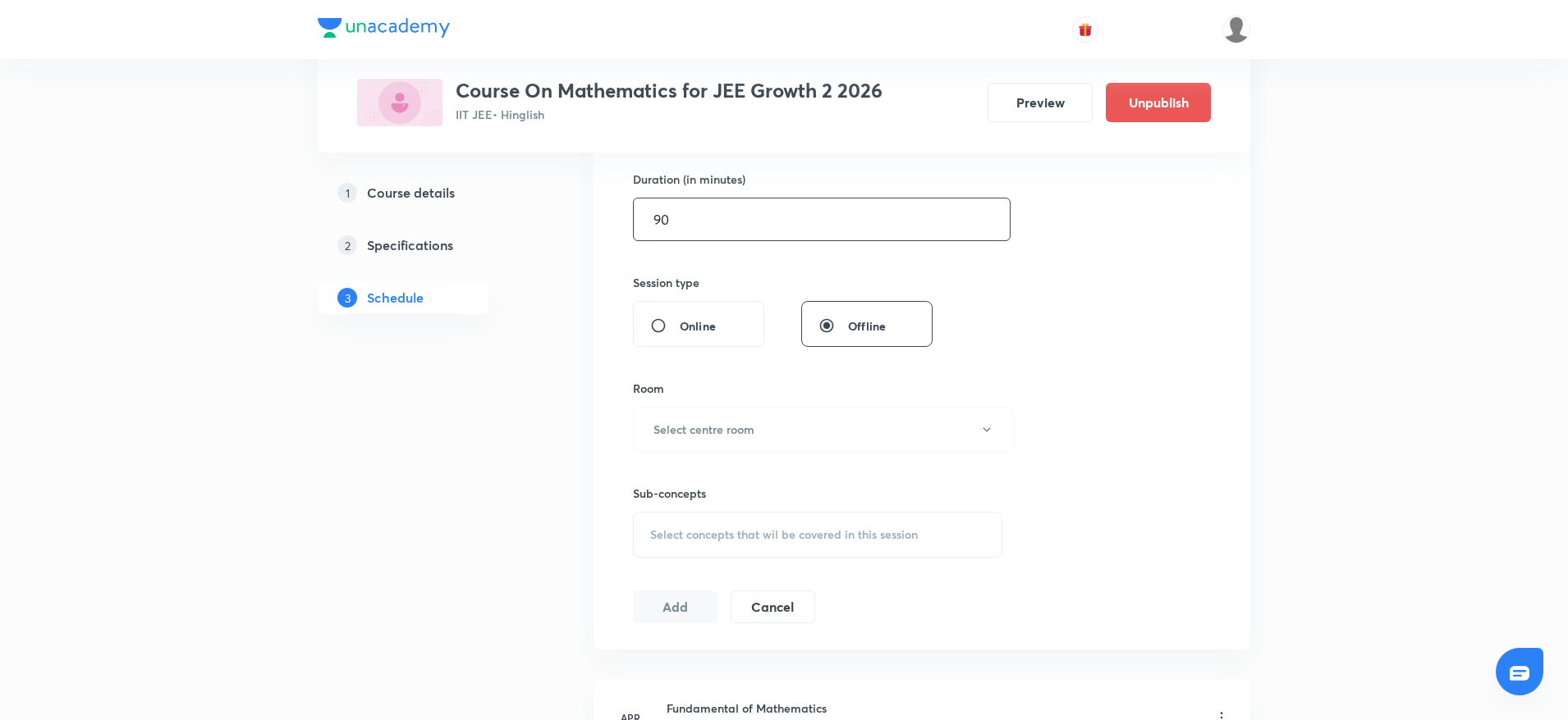
scroll to position [586, 0]
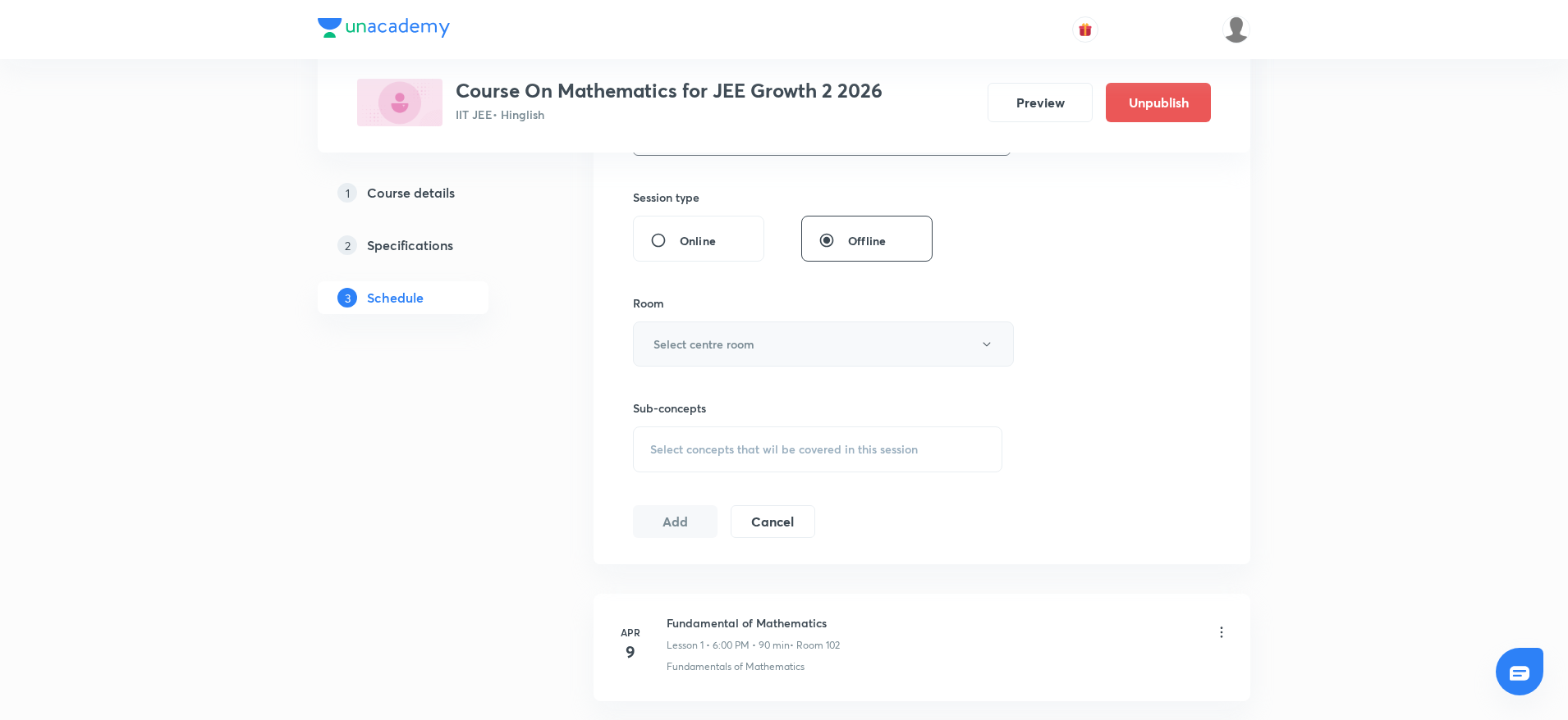
type input "90"
click at [715, 351] on h6 "Select centre room" at bounding box center [704, 344] width 101 height 18
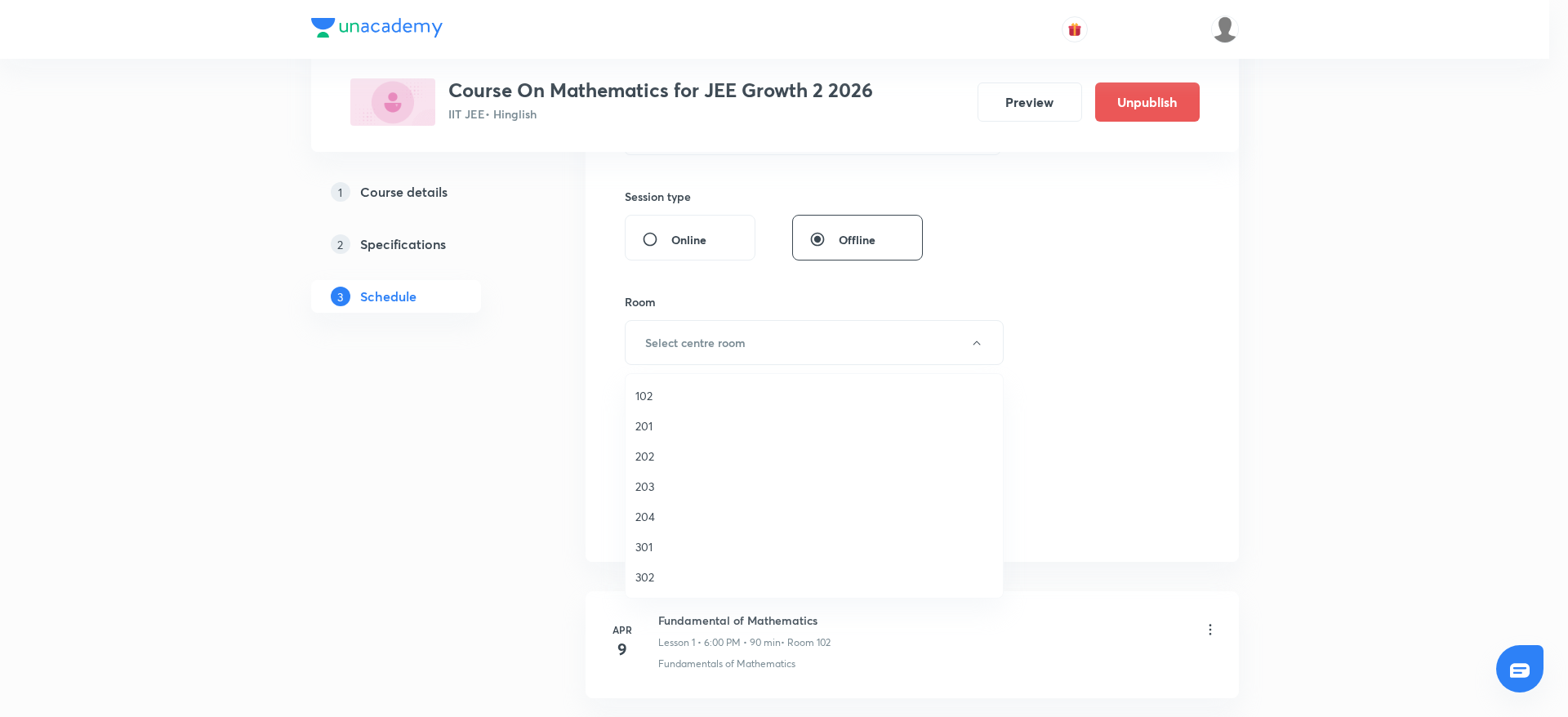
click at [645, 401] on span "102" at bounding box center [814, 396] width 357 height 17
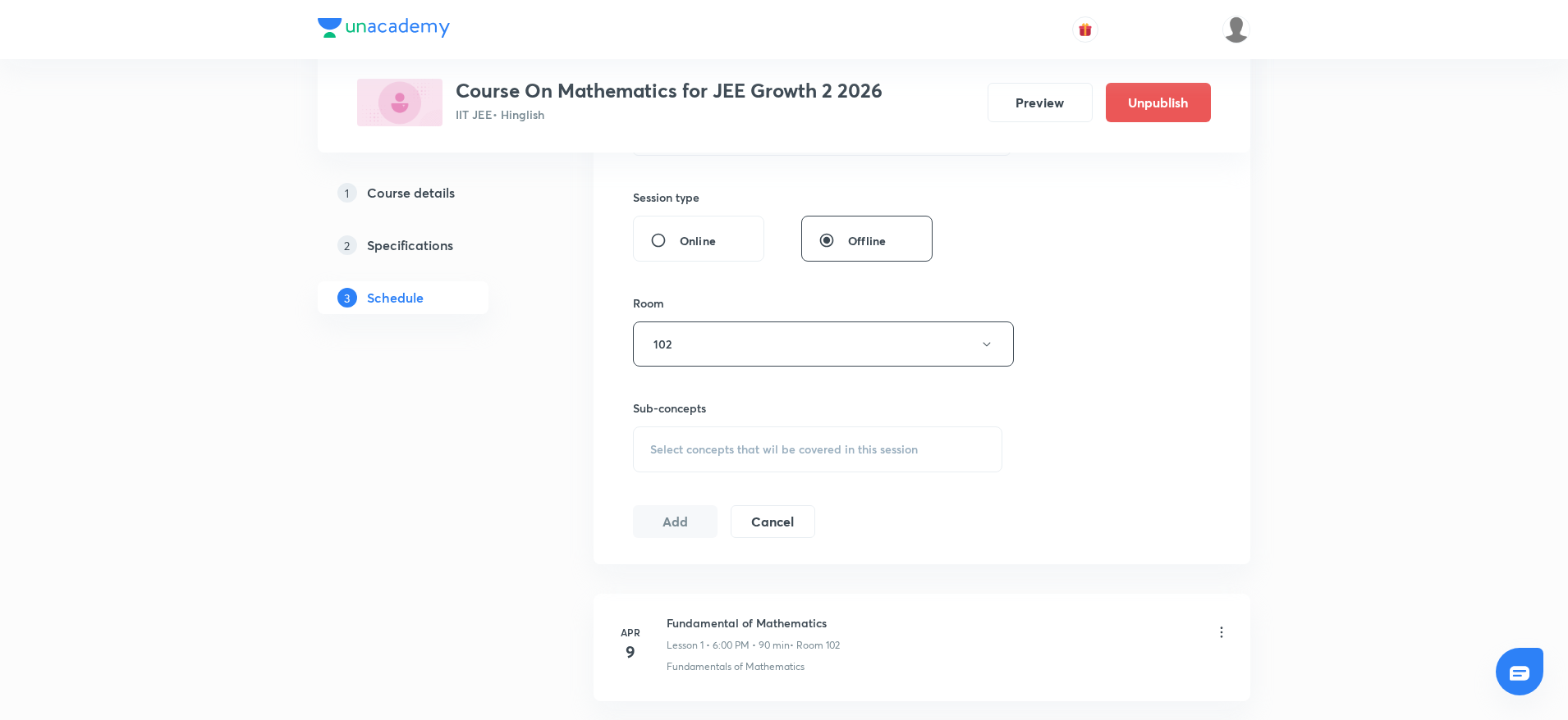
click at [720, 465] on div "Select concepts that wil be covered in this session" at bounding box center [817, 449] width 369 height 46
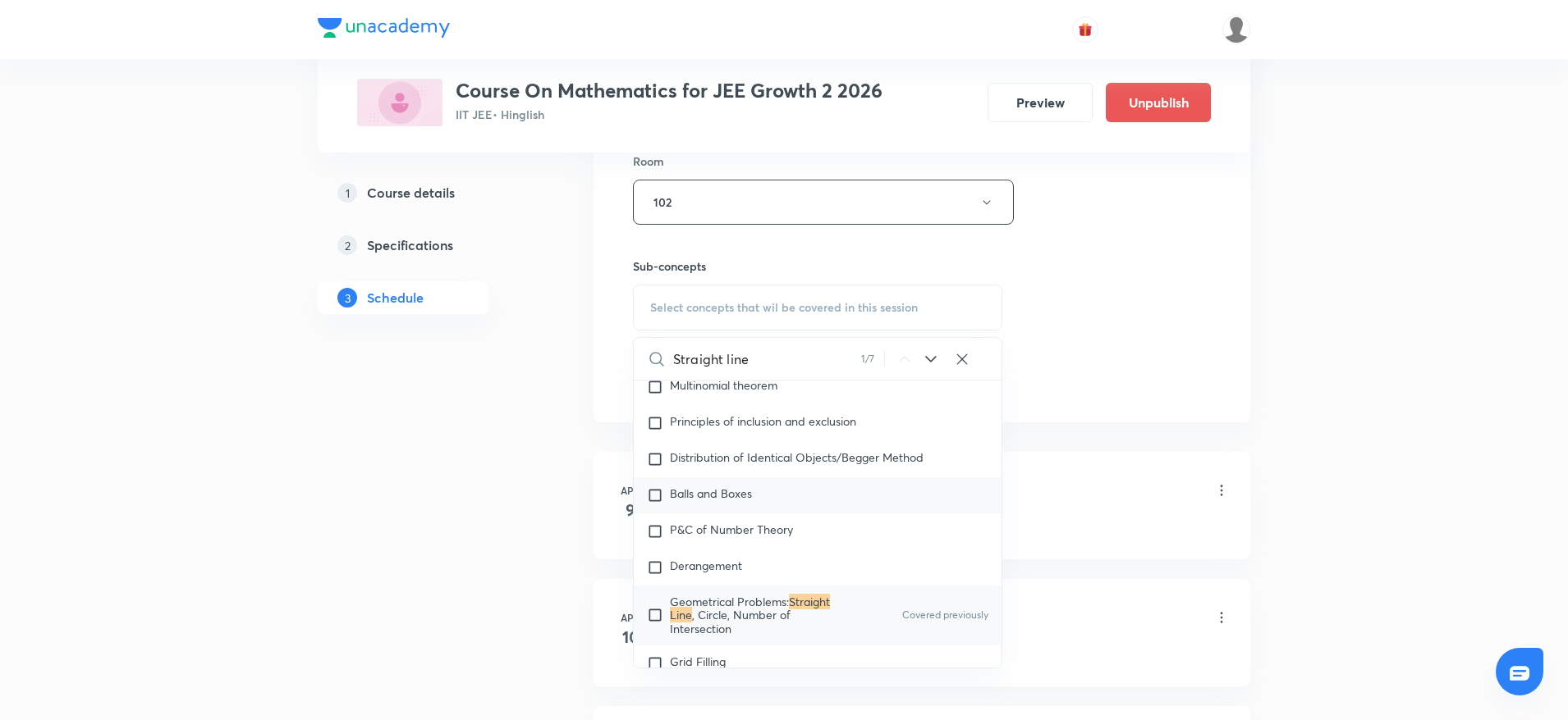
scroll to position [3481, 0]
type input "Straight line"
click at [789, 592] on span "Geometrical Problems:" at bounding box center [729, 600] width 119 height 16
checkbox input "true"
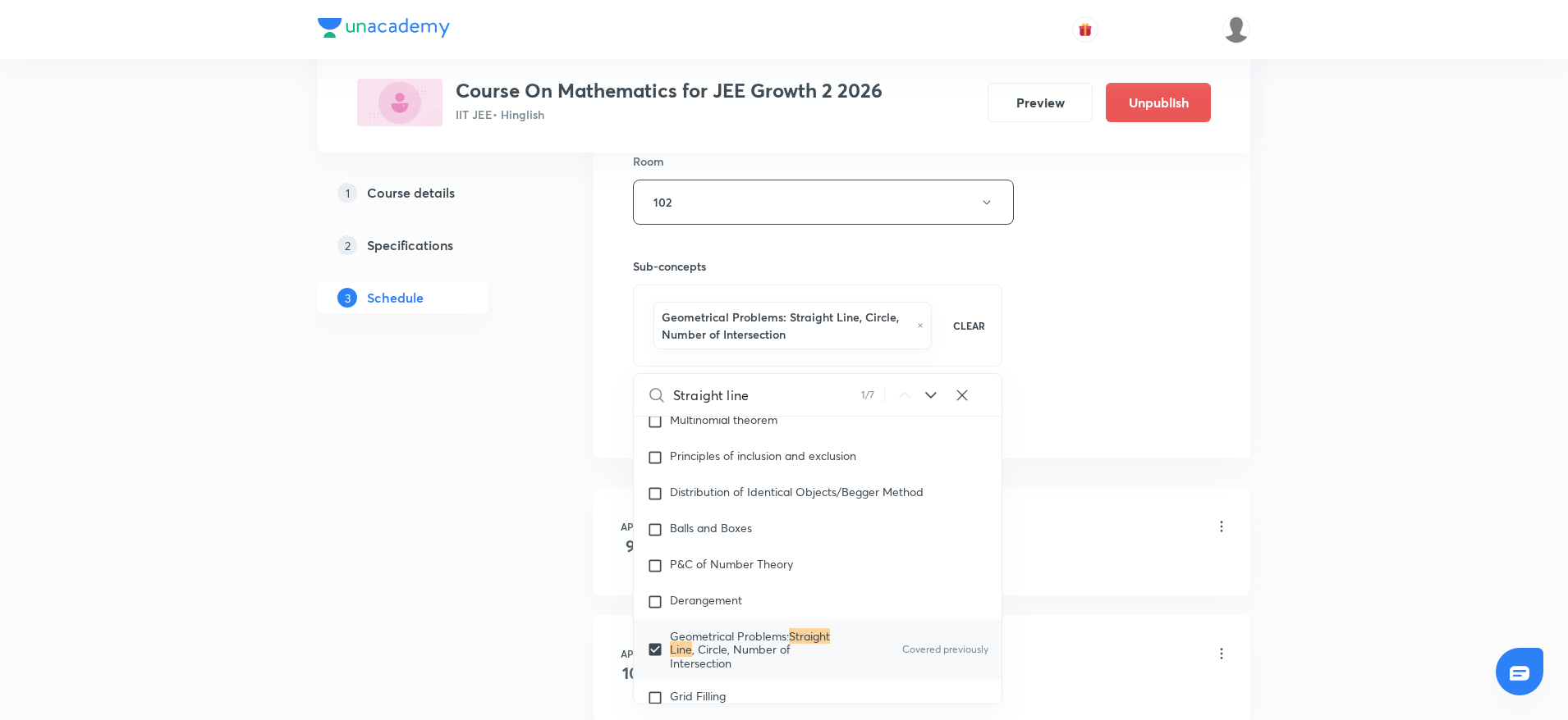
click at [1047, 369] on div "Session 56 Live class Session title 13/99 Straight line ​ Schedule for Sept 3, …" at bounding box center [921, 29] width 578 height 807
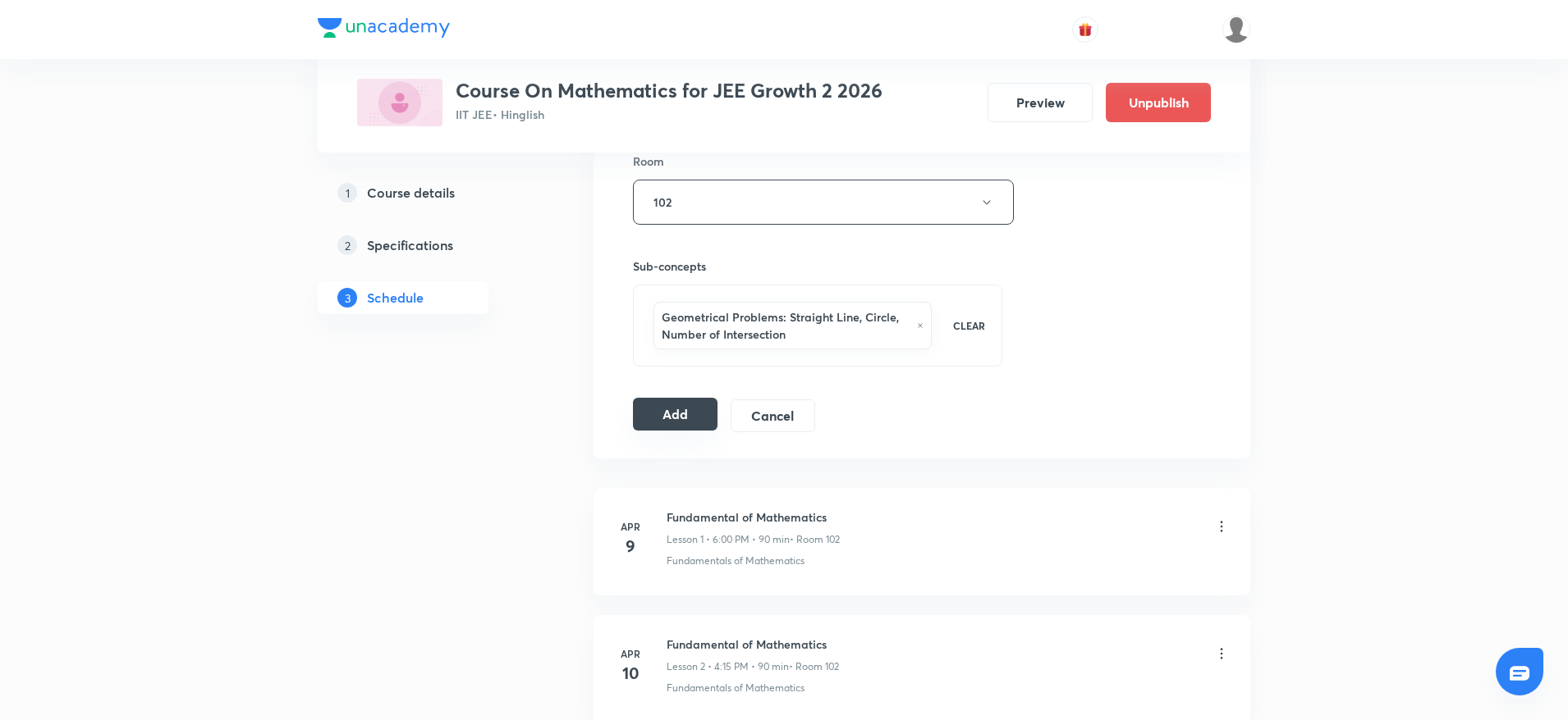
click at [666, 415] on button "Add" at bounding box center [675, 413] width 84 height 33
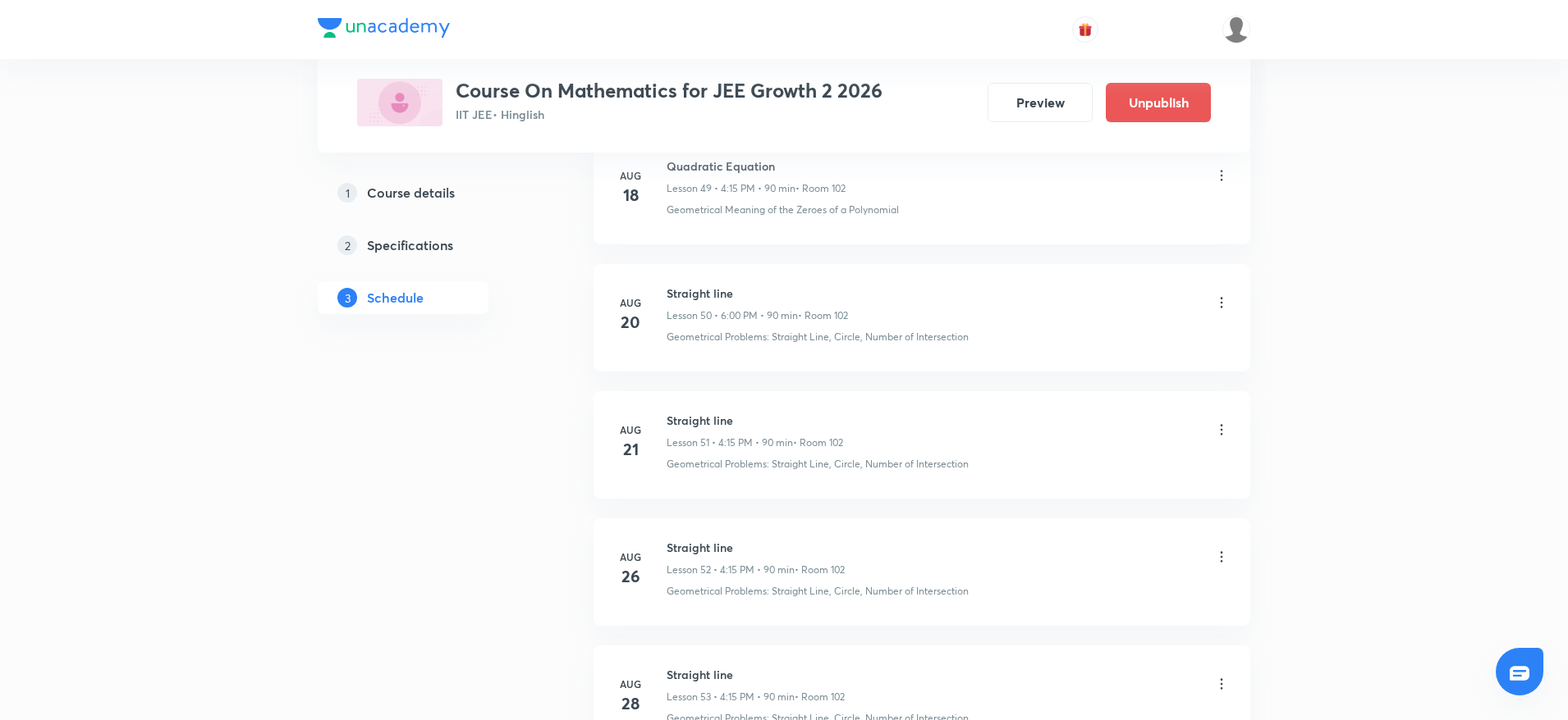
scroll to position [6962, 0]
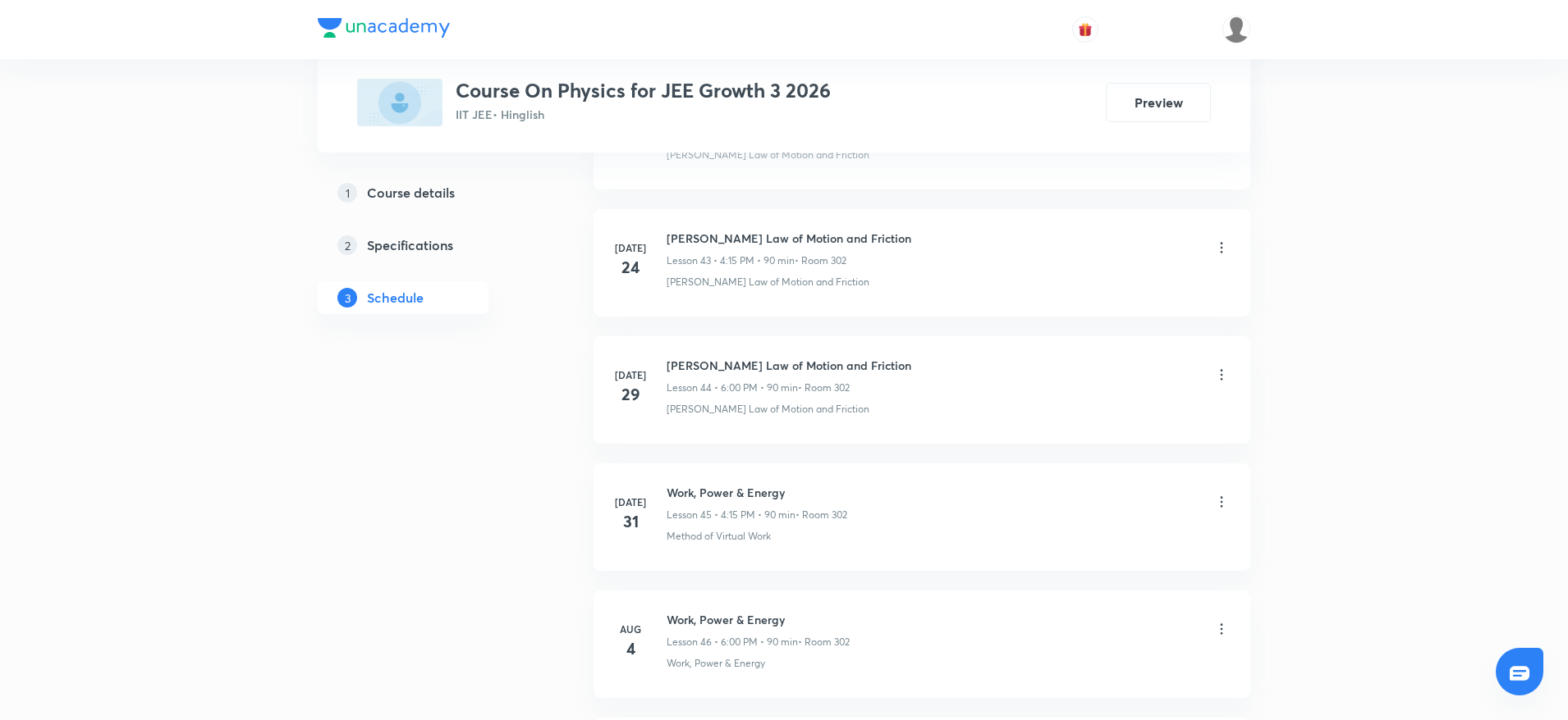
scroll to position [7844, 0]
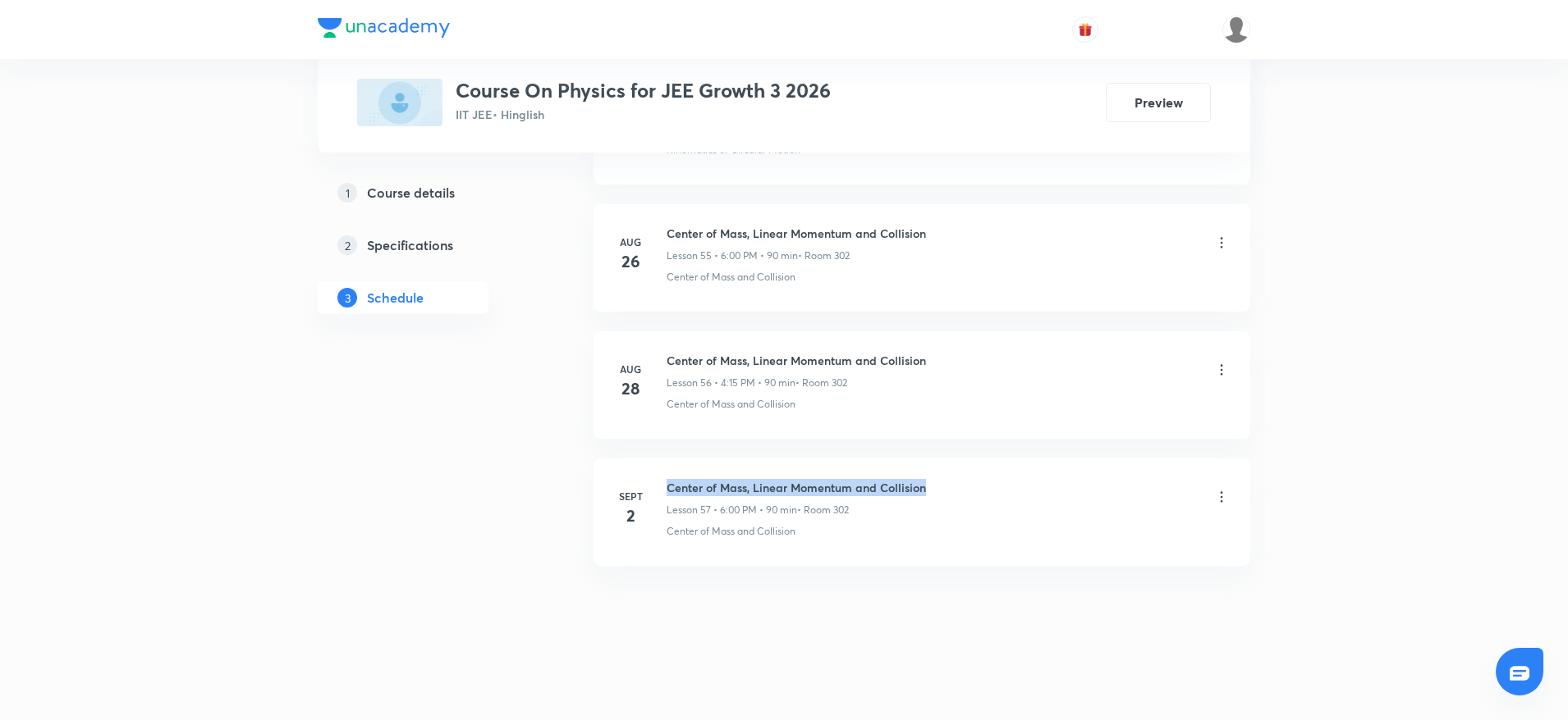
drag, startPoint x: 664, startPoint y: 479, endPoint x: 1008, endPoint y: 470, distance: 344.1
click at [1008, 470] on li "[DATE] Center of Mass, Linear Momentum and Collision Lesson 57 • 6:00 PM • 90 m…" at bounding box center [922, 512] width 657 height 108
copy h6 "Center of Mass, Linear Momentum and Collision"
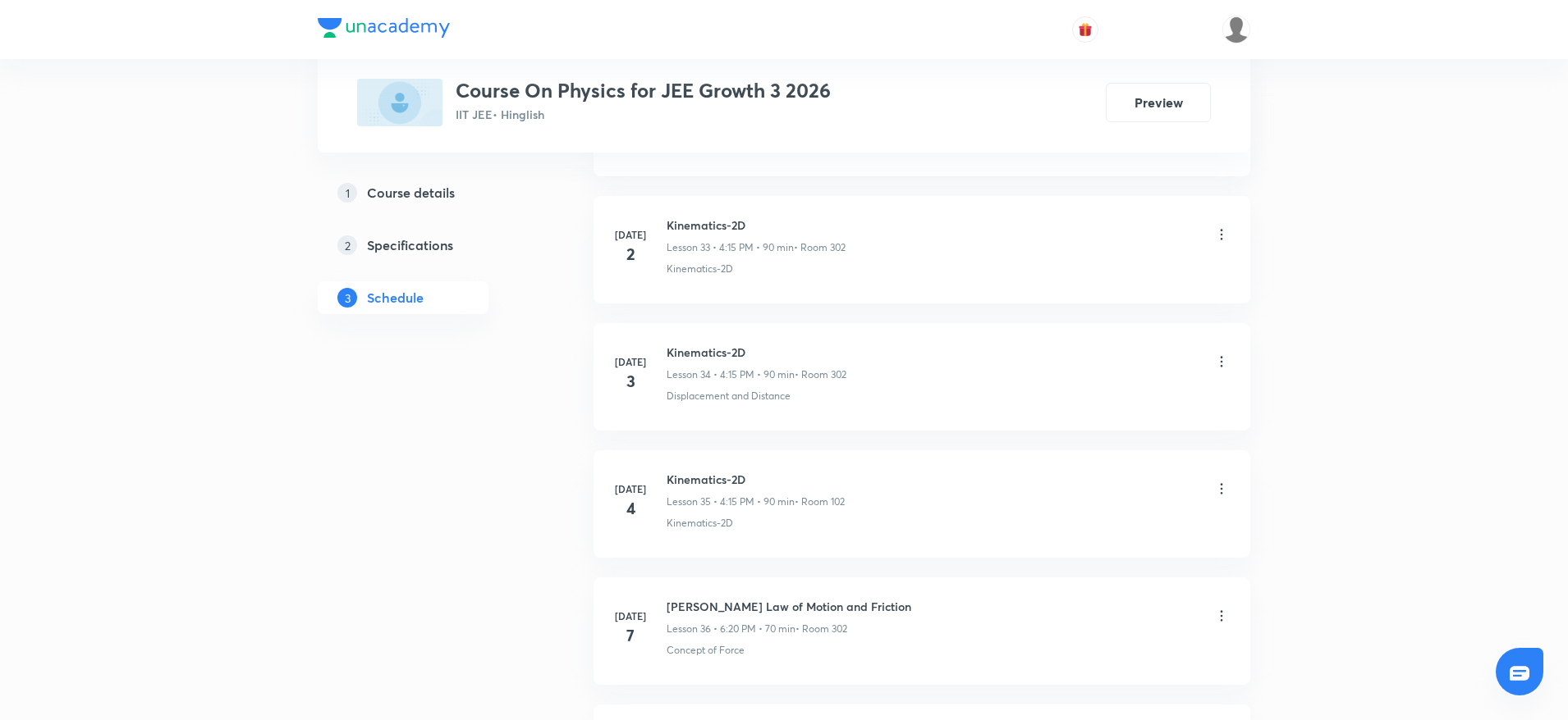
scroll to position [0, 0]
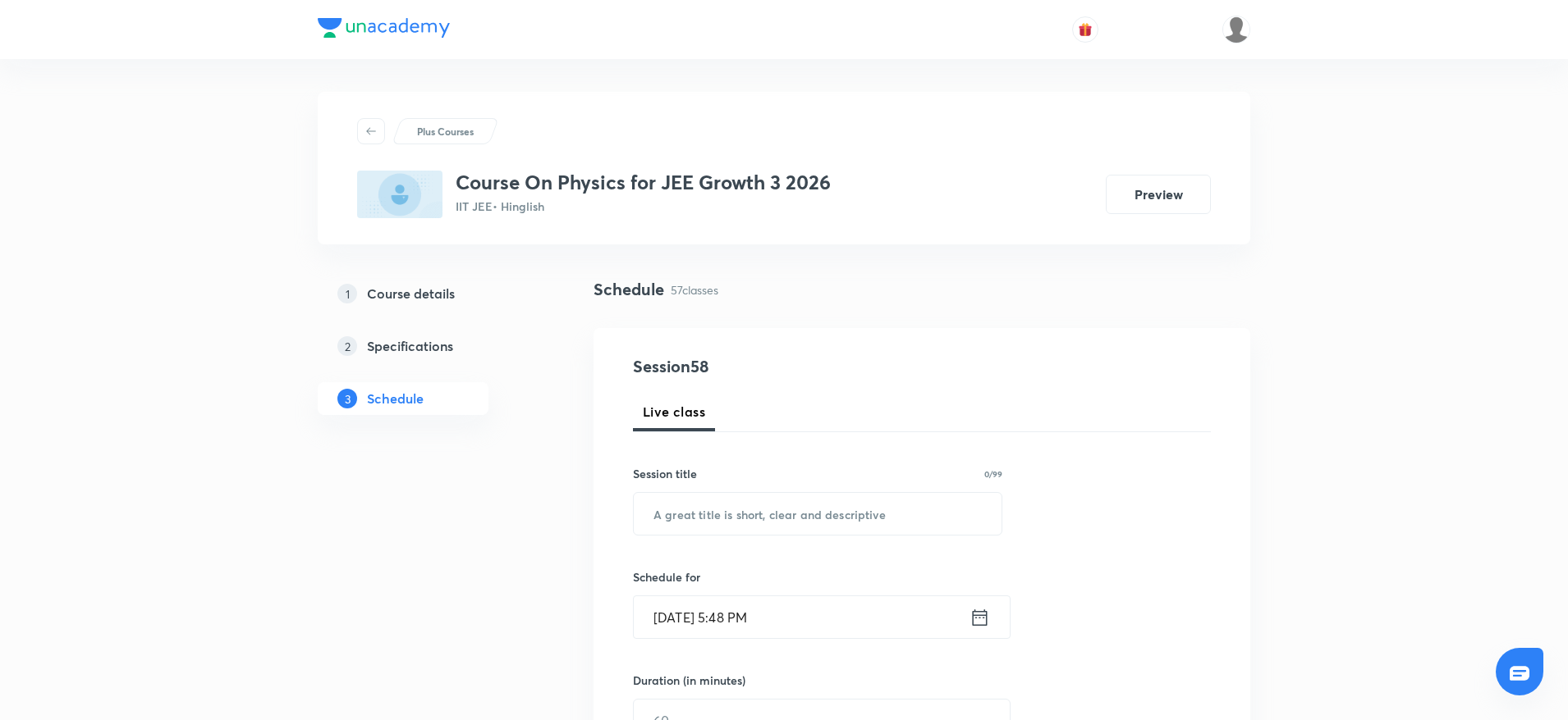
click at [902, 486] on div "Session title 0/99 ​" at bounding box center [817, 500] width 369 height 70
click at [871, 510] on input "text" at bounding box center [817, 514] width 368 height 42
paste input "Center of Mass, Linear Momentum and Collision"
type input "Center of Mass, Linear Momentum and Collision"
click at [738, 616] on input "[DATE] 5:48 PM" at bounding box center [802, 617] width 336 height 42
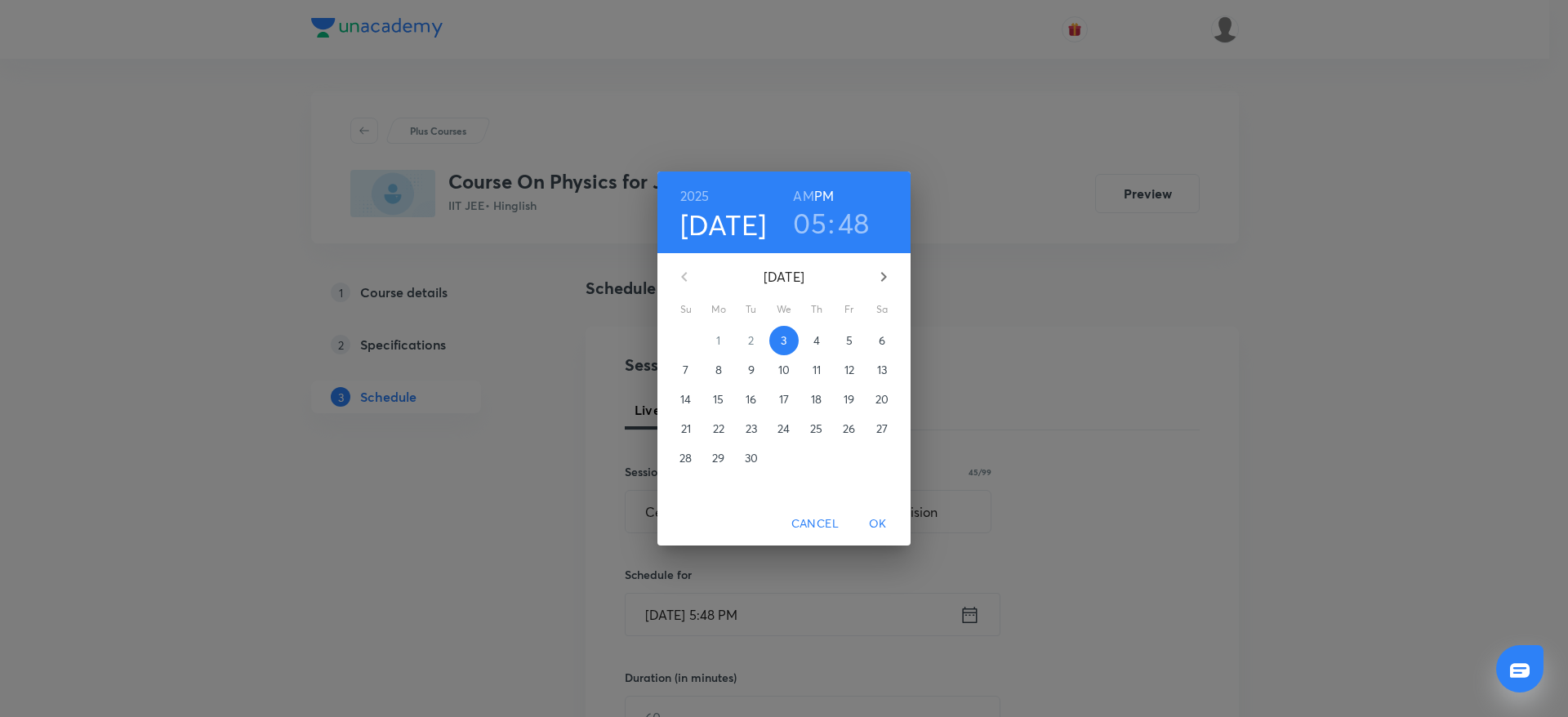
click at [821, 218] on h3 "05" at bounding box center [810, 223] width 33 height 34
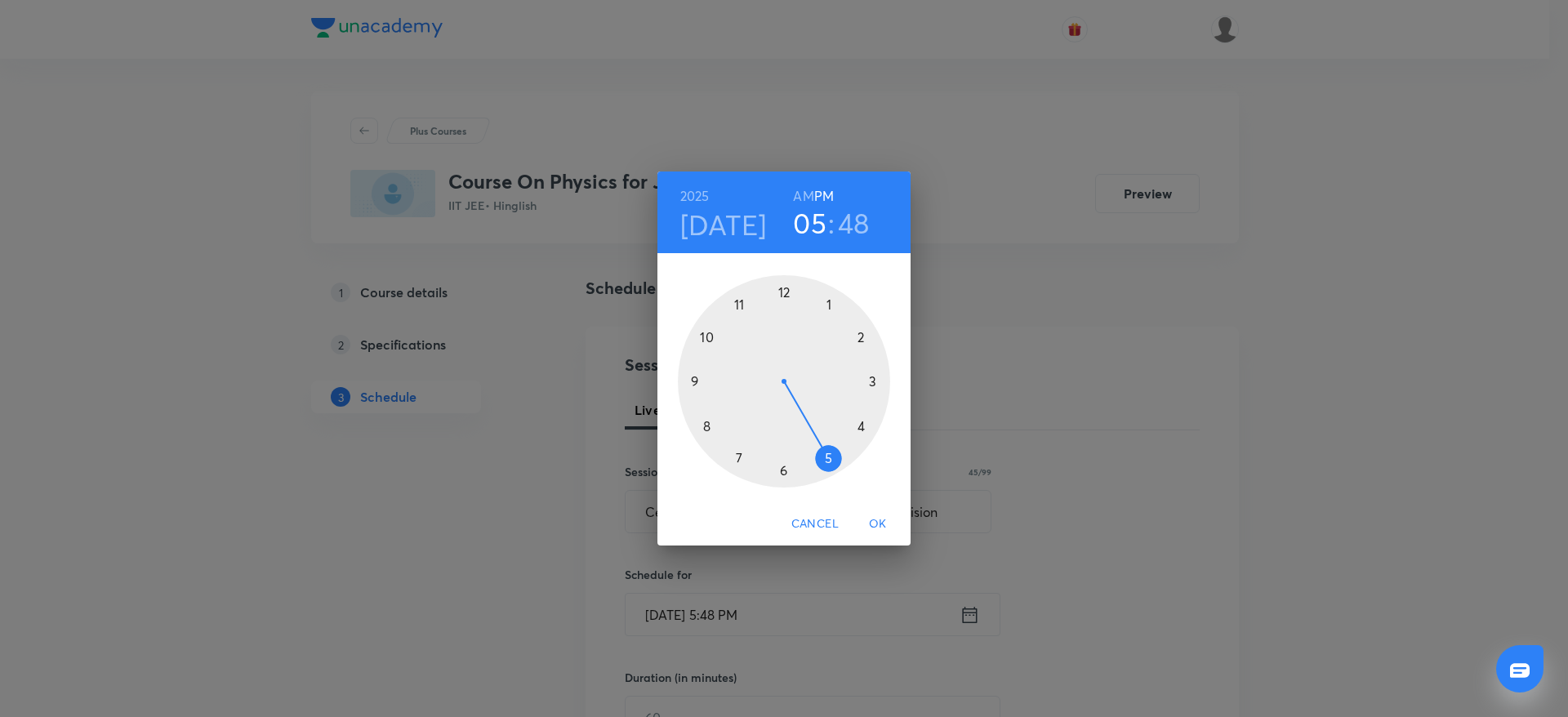
click at [782, 475] on div at bounding box center [783, 381] width 212 height 212
click at [787, 283] on div at bounding box center [783, 381] width 212 height 212
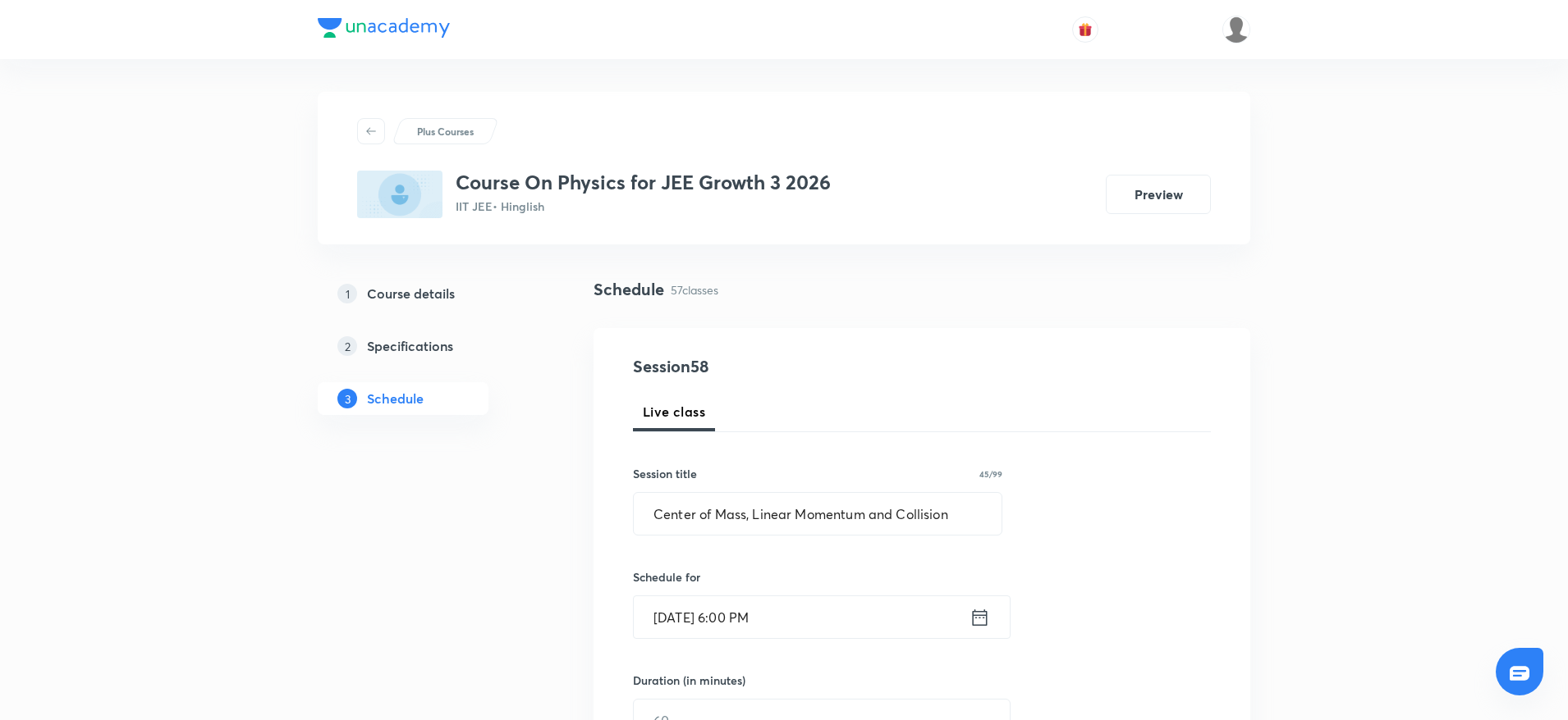
scroll to position [117, 0]
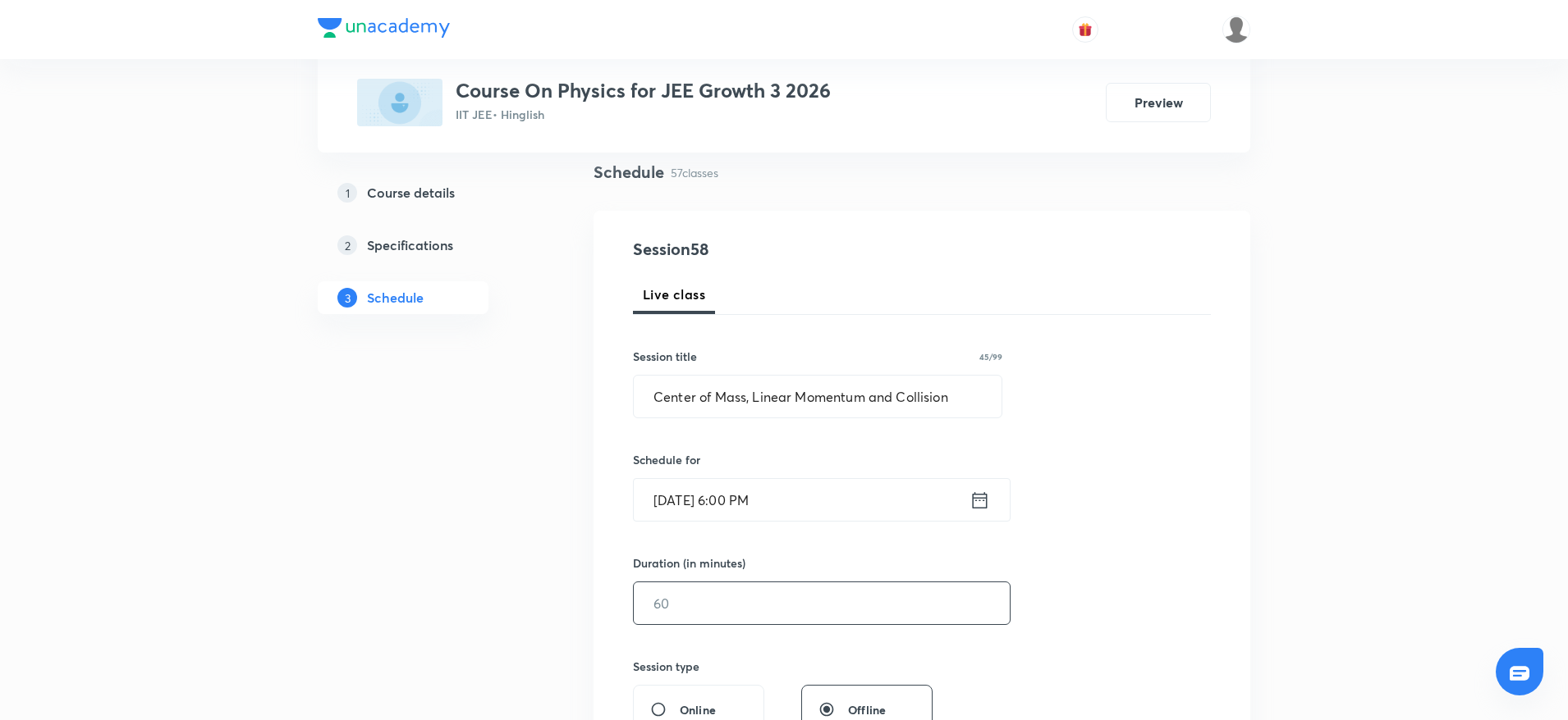
click at [837, 595] on input "text" at bounding box center [822, 603] width 376 height 42
type input "90"
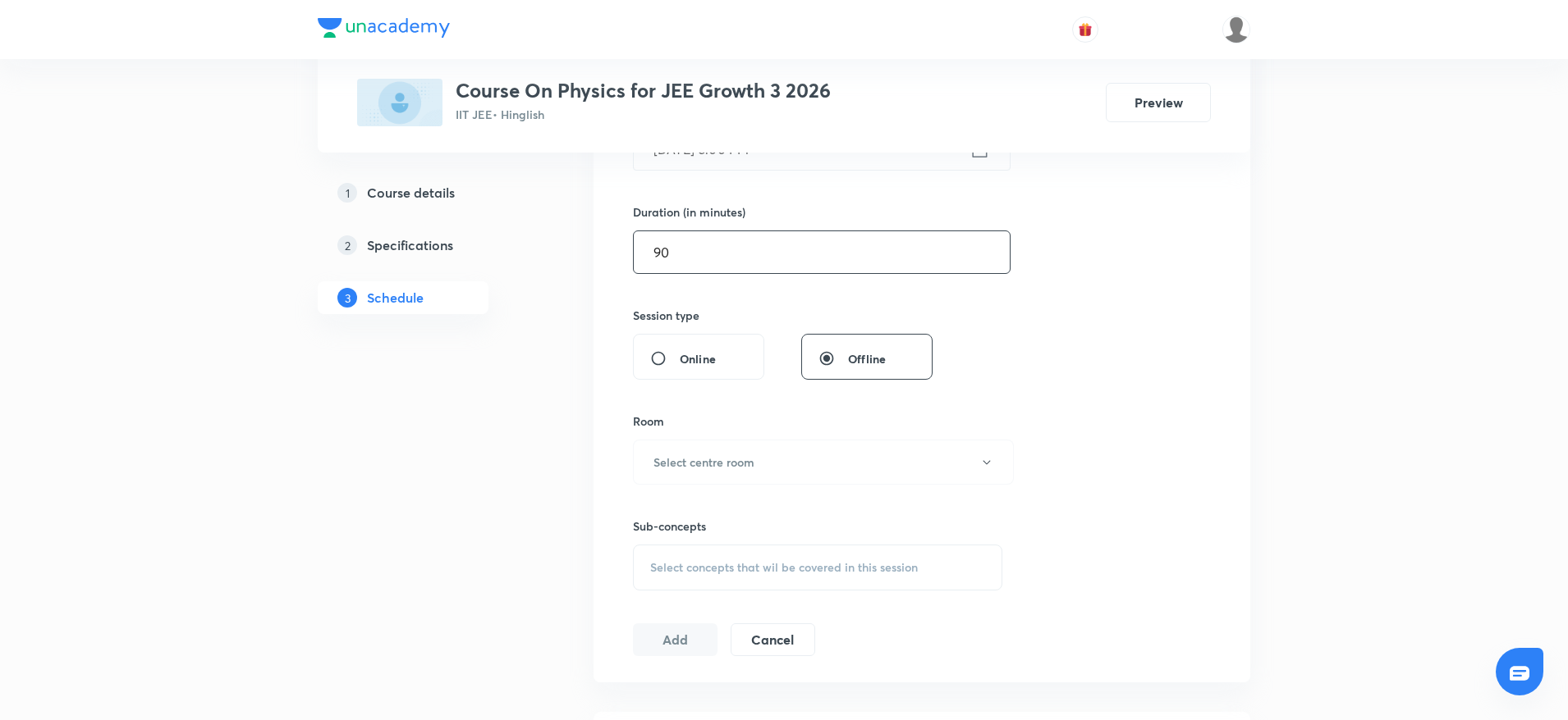
scroll to position [507, 0]
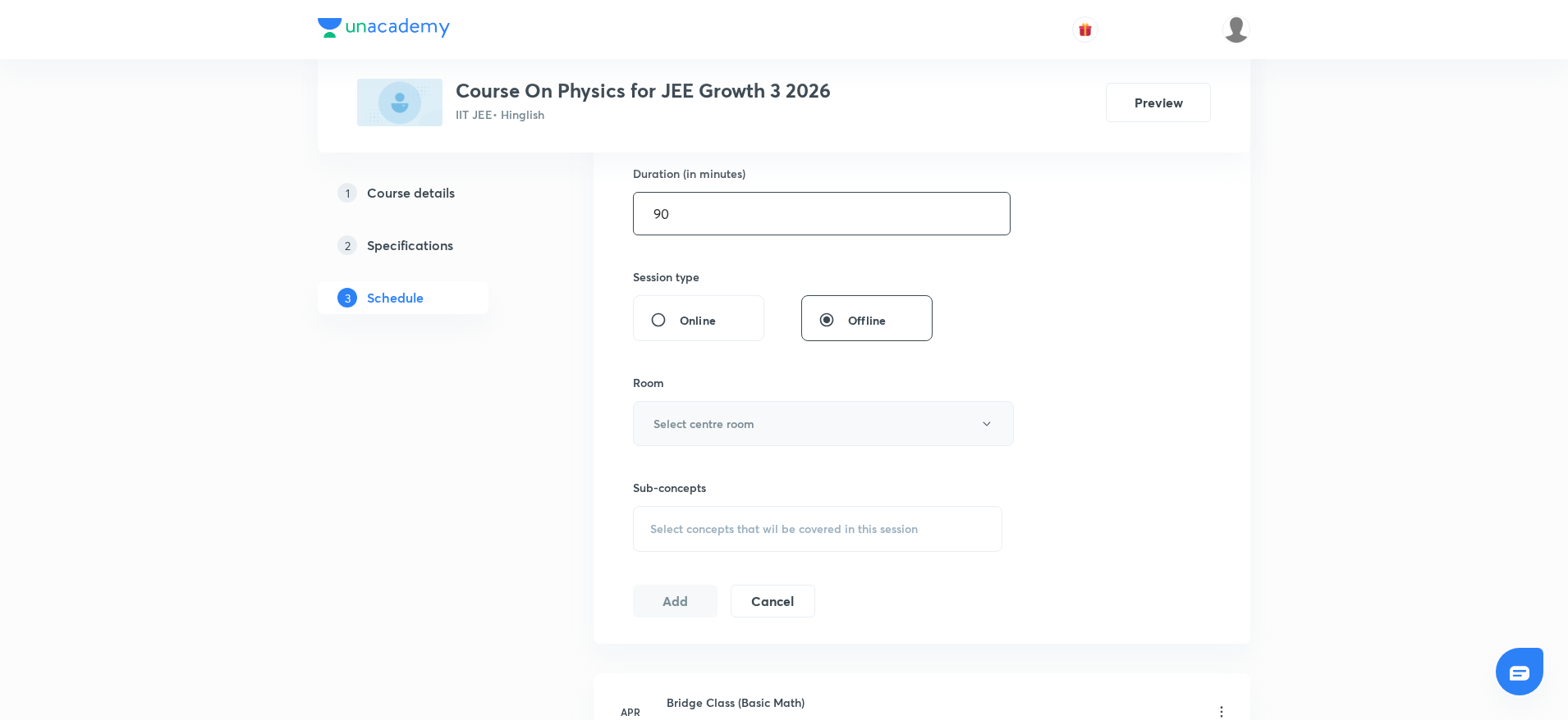
click at [873, 423] on button "Select centre room" at bounding box center [823, 423] width 381 height 45
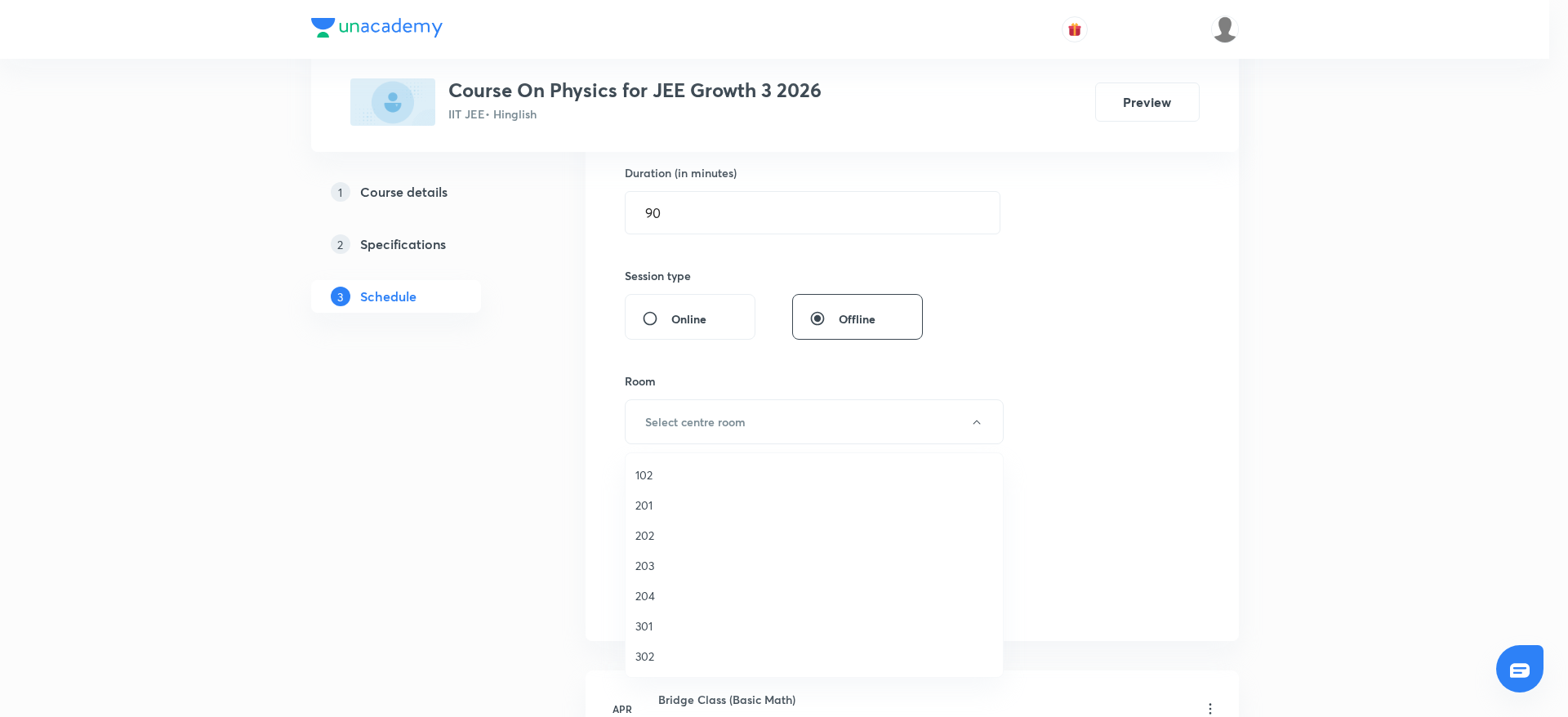
click at [664, 661] on span "302" at bounding box center [814, 656] width 357 height 17
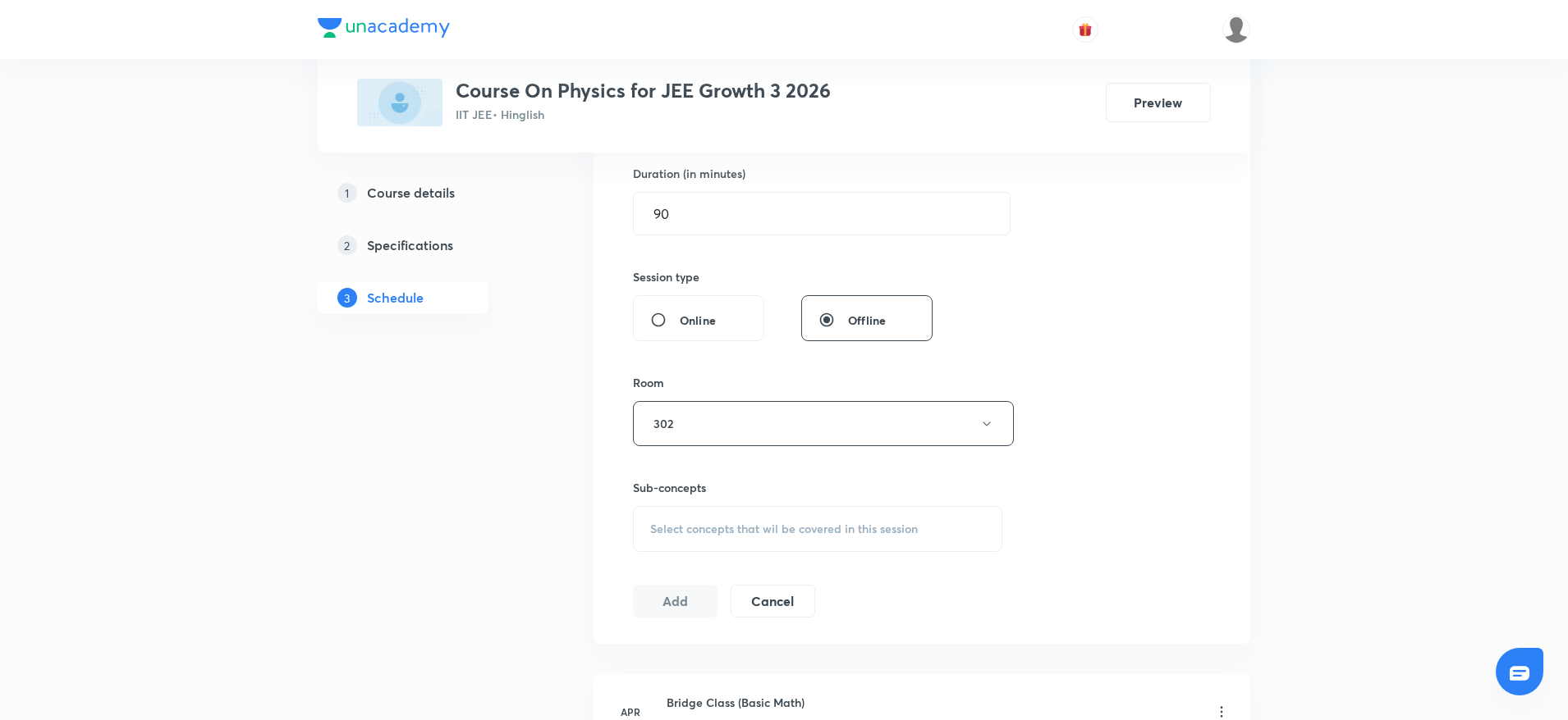
click at [725, 533] on span "Select concepts that wil be covered in this session" at bounding box center [784, 530] width 267 height 13
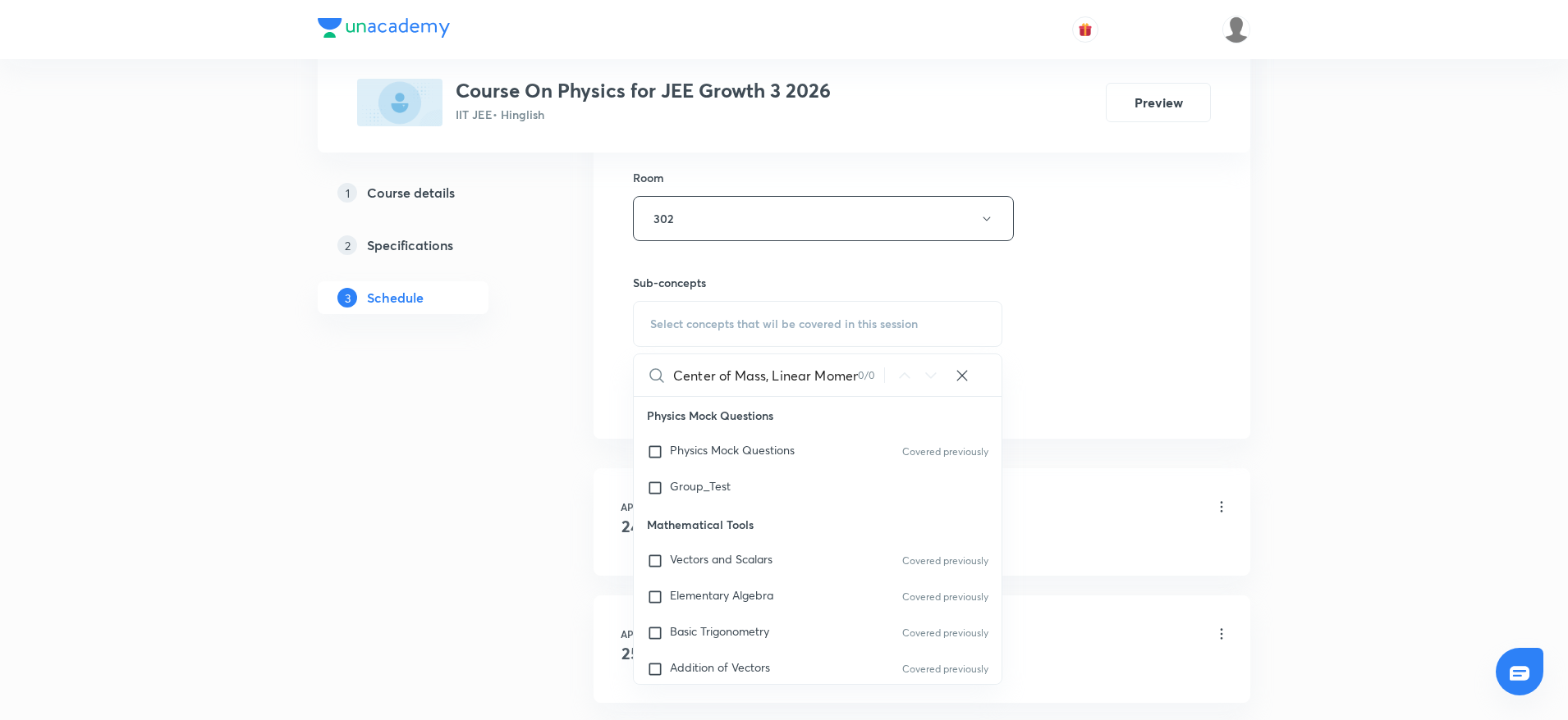
scroll to position [0, 111]
drag, startPoint x: 707, startPoint y: 368, endPoint x: 914, endPoint y: 365, distance: 207.0
click at [914, 365] on div "Center of Mass, Linear Momentum and Collision 0 / 0 ​" at bounding box center [817, 375] width 368 height 42
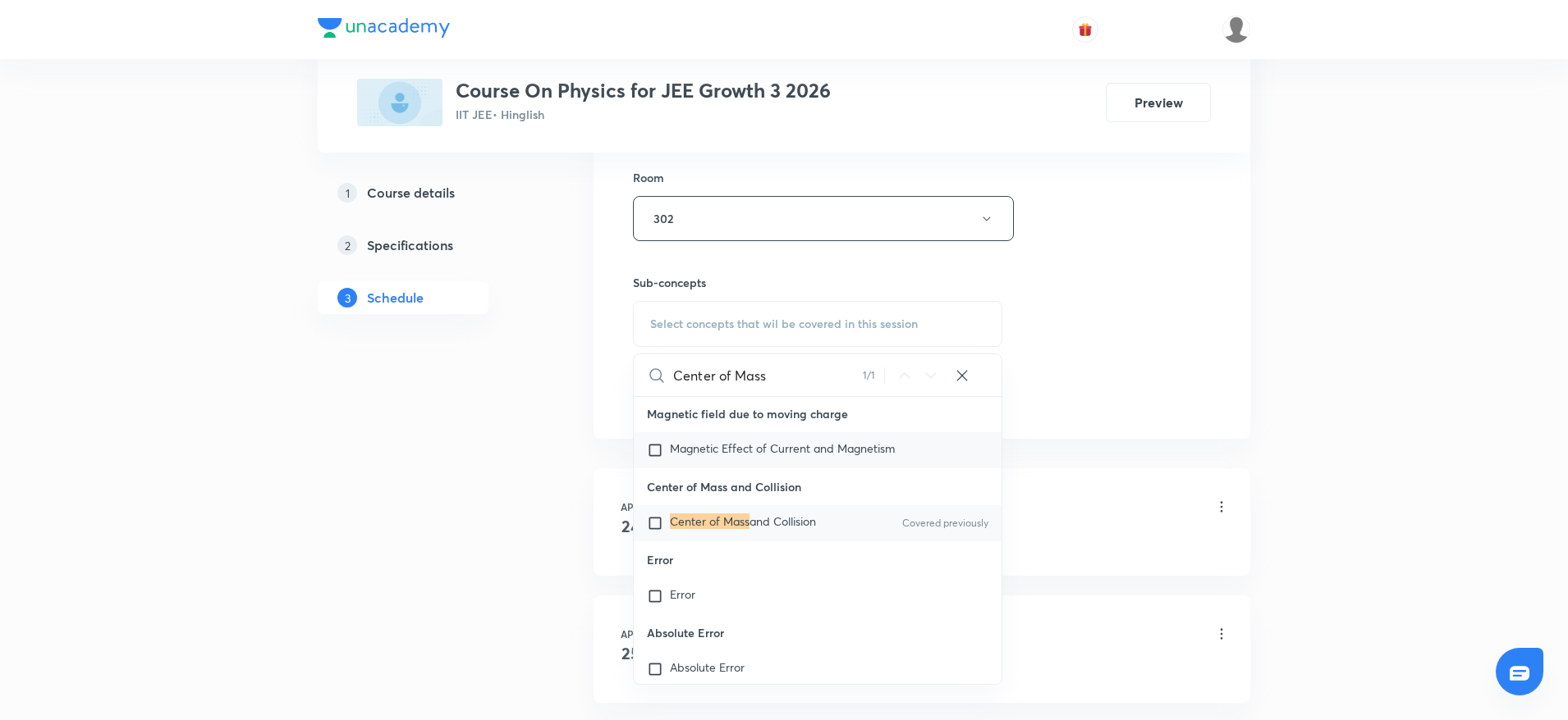
scroll to position [41692, 0]
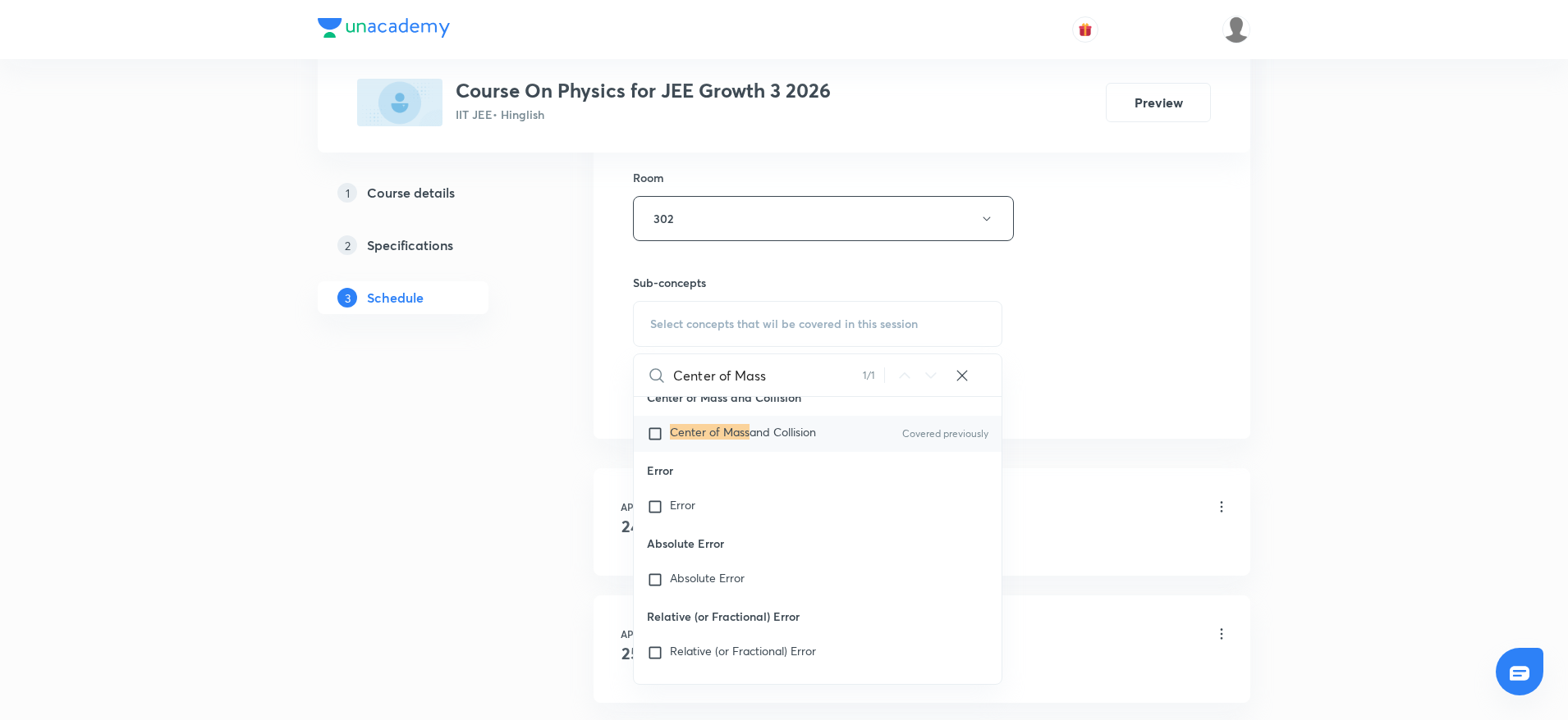
type input "Center of Mass"
click at [755, 439] on span "and Collision" at bounding box center [783, 432] width 67 height 16
click at [1151, 287] on div "Session 58 Live class Session title 45/99 Center of Mass, Linear Momentum and C…" at bounding box center [921, 28] width 578 height 770
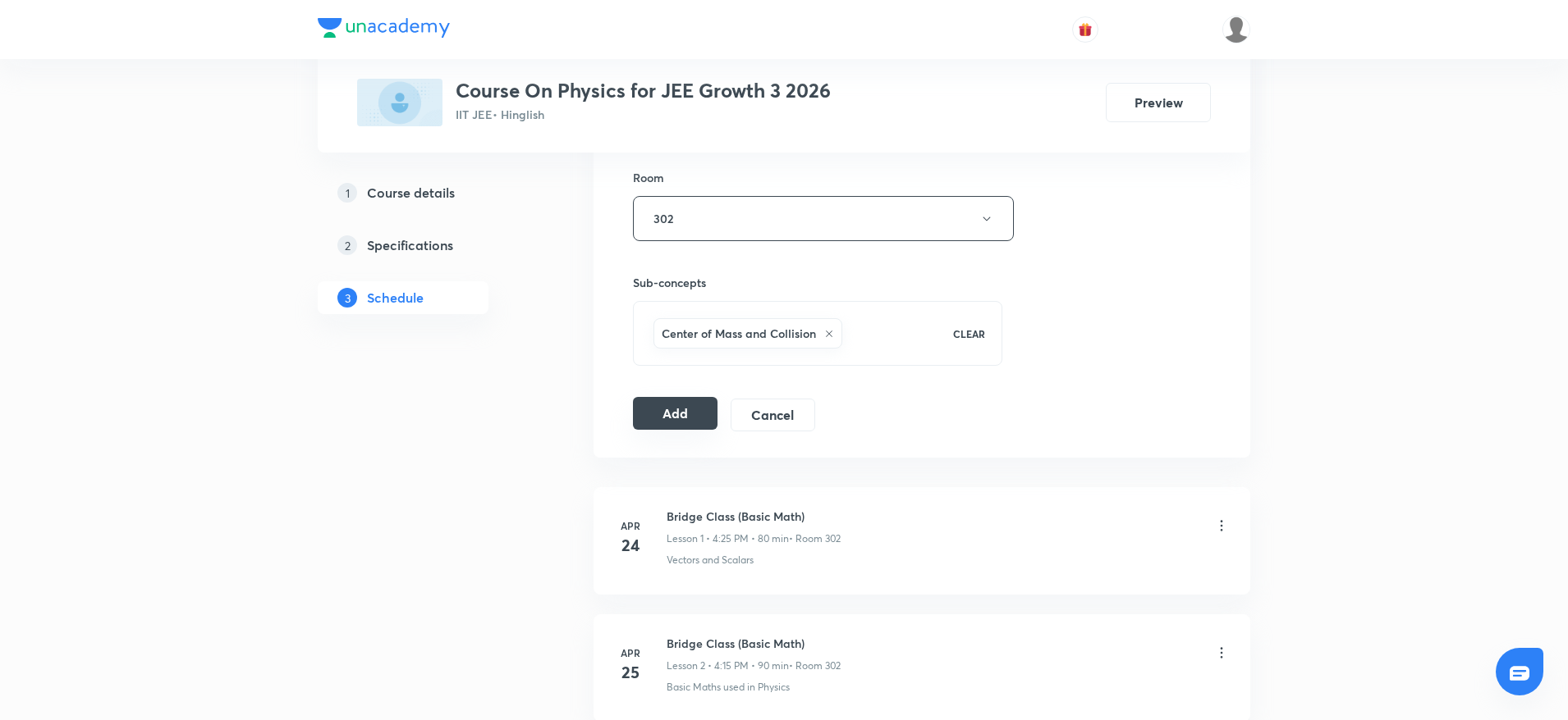
click at [667, 411] on button "Add" at bounding box center [675, 413] width 84 height 33
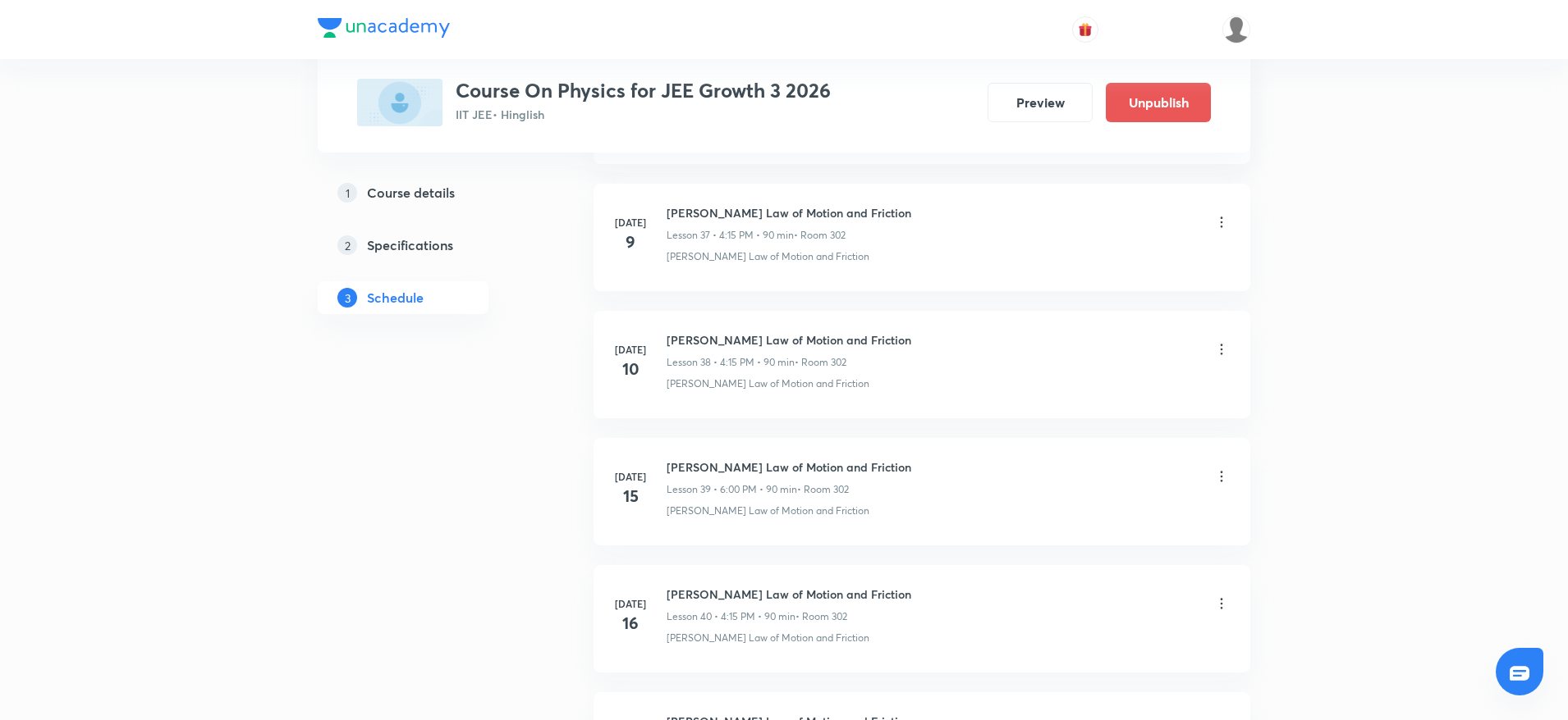
scroll to position [7217, 0]
